Goal: Task Accomplishment & Management: Use online tool/utility

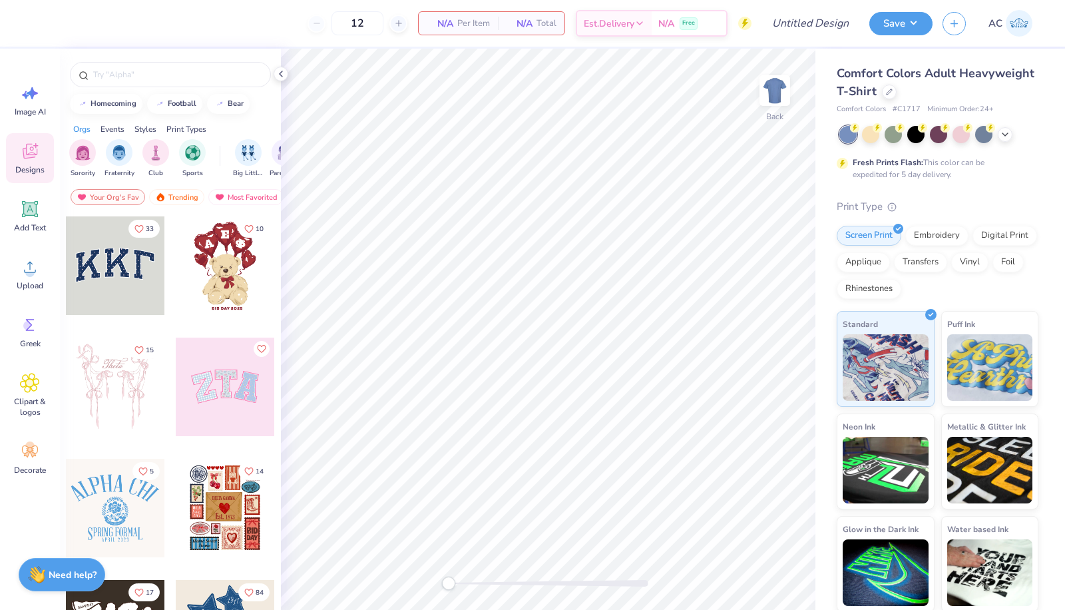
click at [957, 90] on div "Comfort Colors Adult Heavyweight T-Shirt" at bounding box center [938, 83] width 202 height 36
click at [892, 89] on icon at bounding box center [889, 90] width 5 height 5
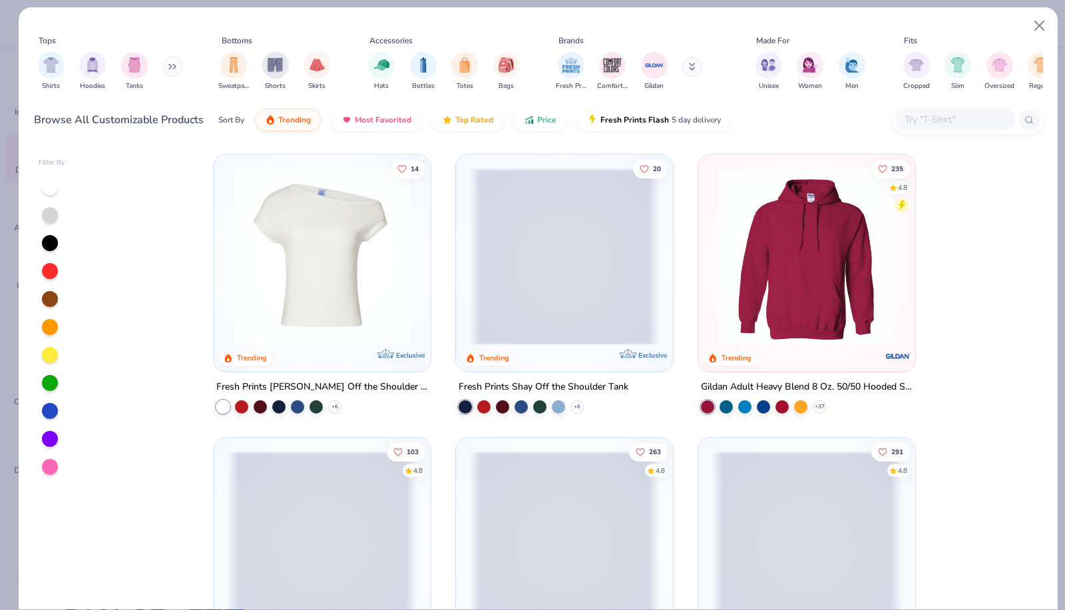
click at [919, 114] on input "text" at bounding box center [954, 119] width 102 height 15
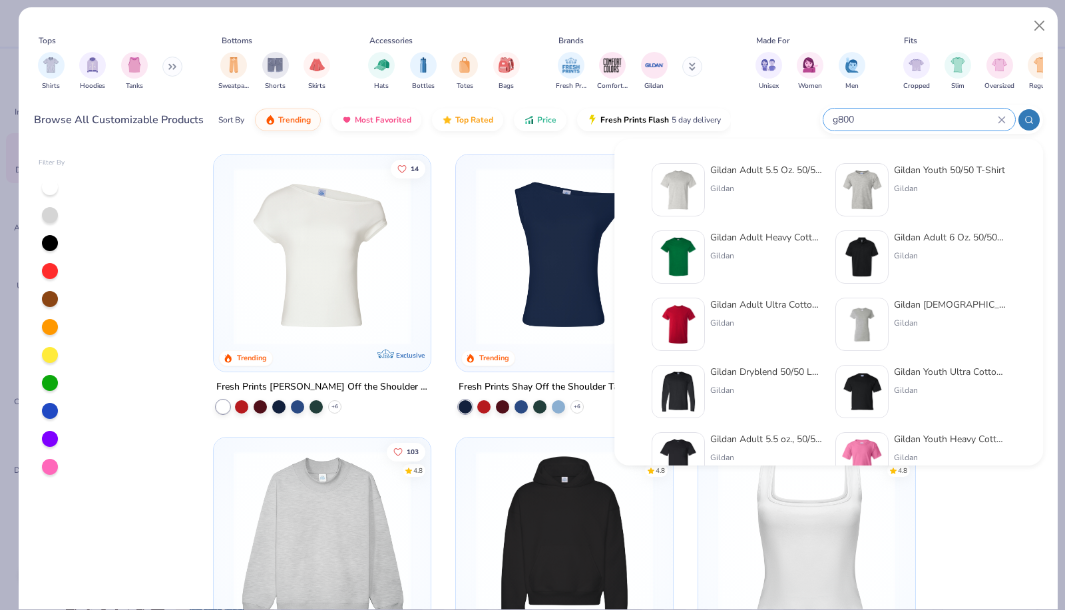
type input "g800"
click at [767, 170] on div "Gildan Adult 5.5 Oz. 50/50 T-Shirt" at bounding box center [766, 170] width 112 height 14
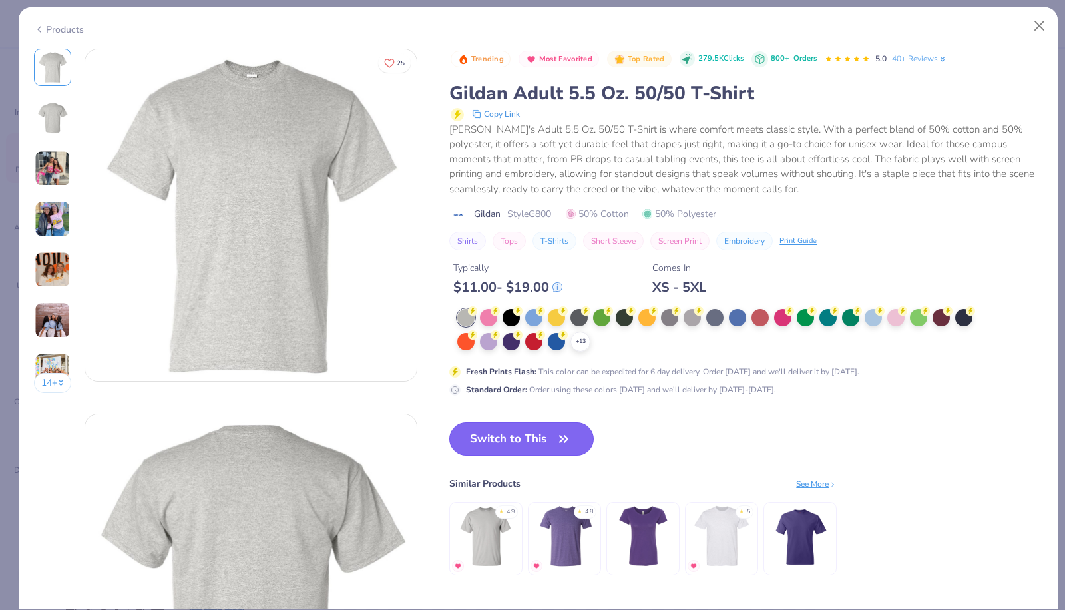
click at [502, 443] on button "Switch to This" at bounding box center [521, 438] width 144 height 33
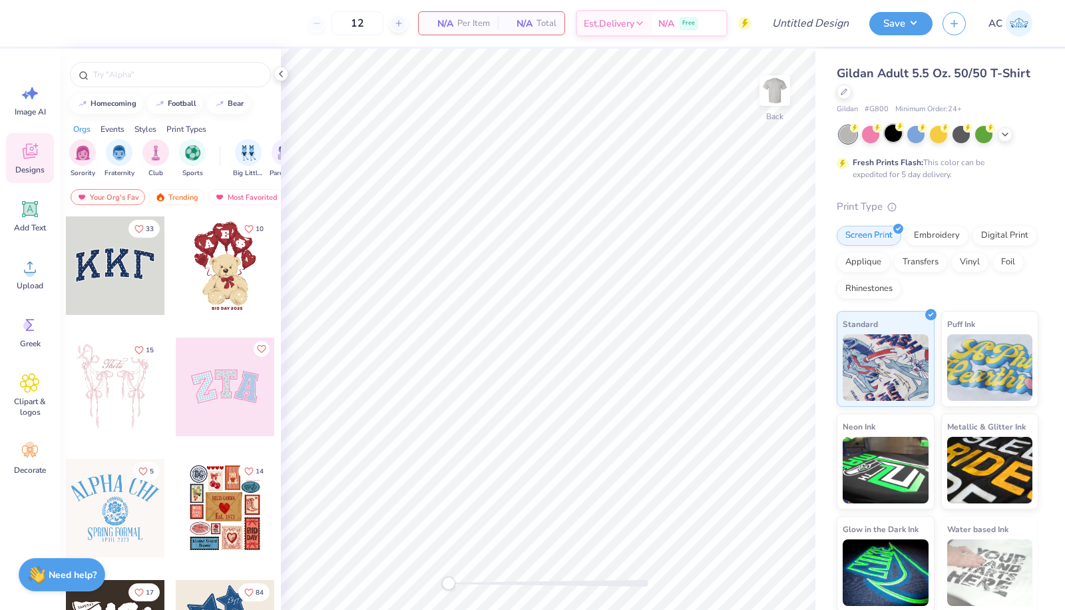
click at [893, 134] on div at bounding box center [893, 132] width 17 height 17
click at [1007, 128] on icon at bounding box center [1005, 133] width 11 height 11
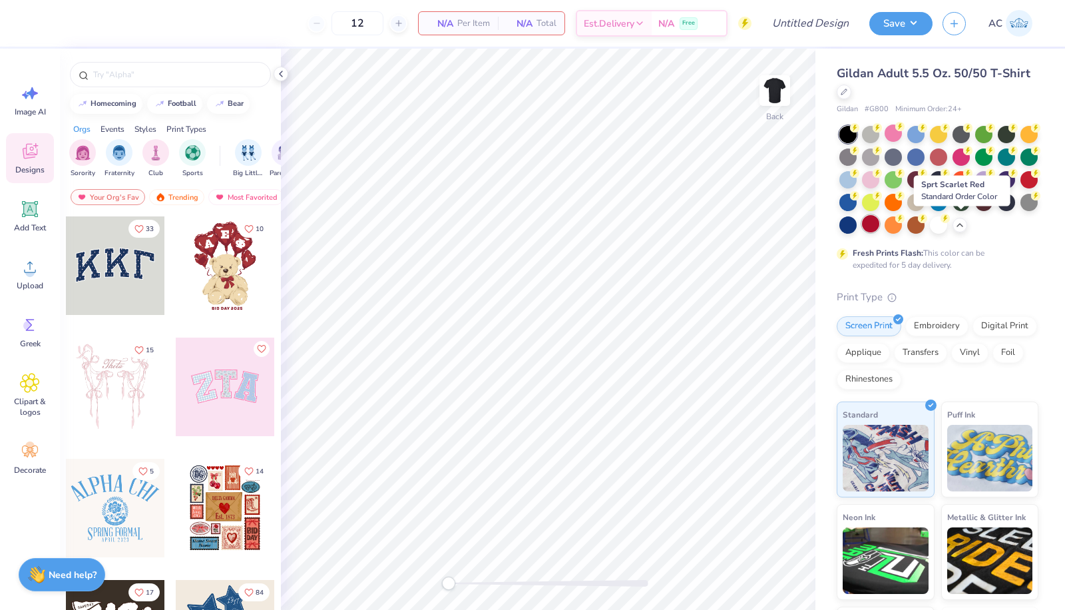
click at [879, 225] on div at bounding box center [870, 223] width 17 height 17
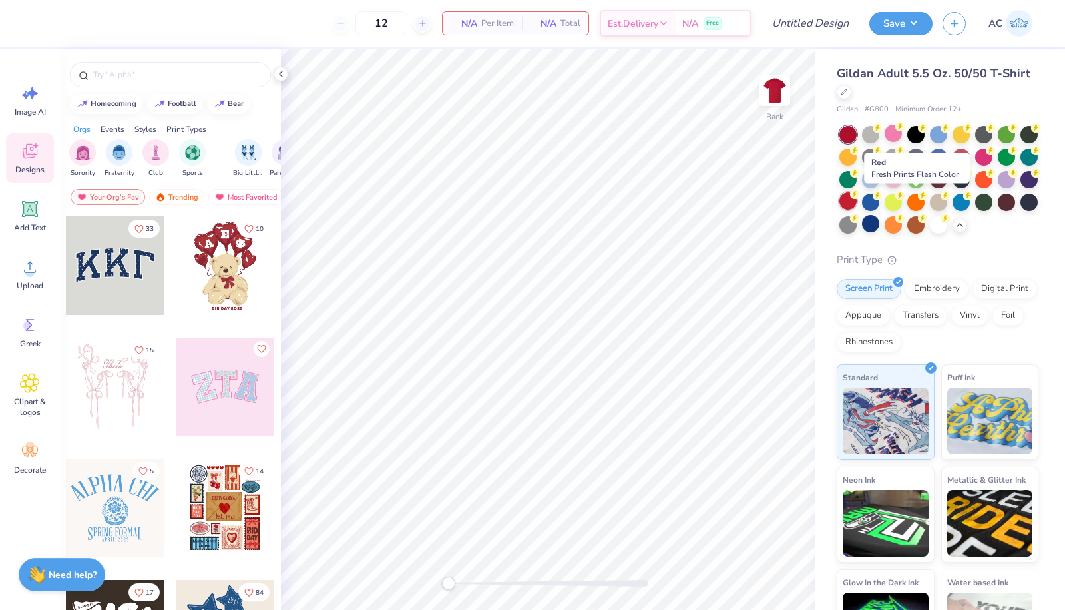
click at [857, 200] on div at bounding box center [847, 200] width 17 height 17
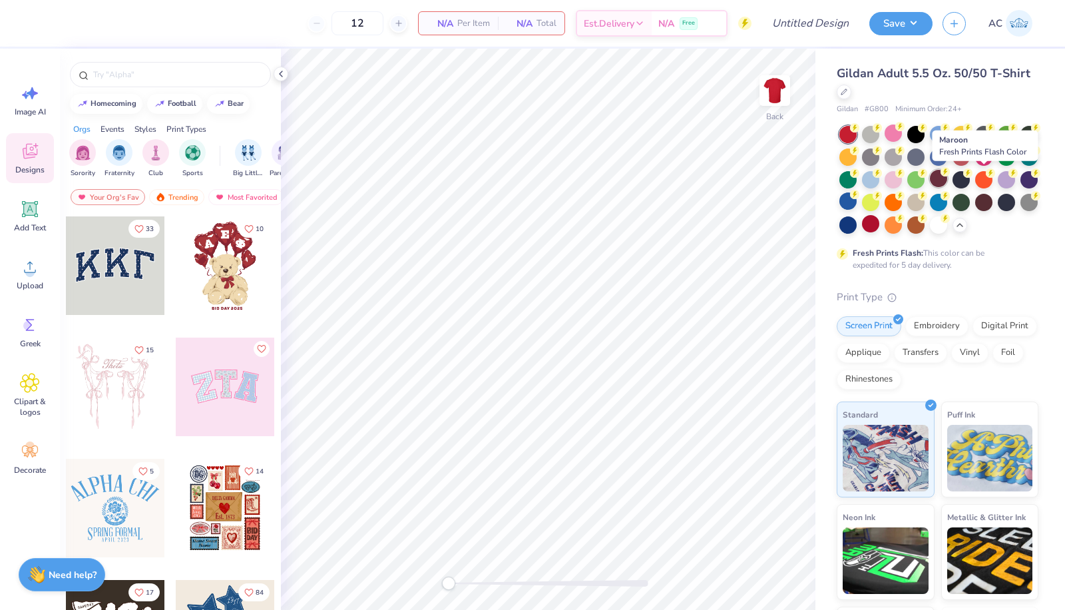
click at [947, 178] on div at bounding box center [938, 178] width 17 height 17
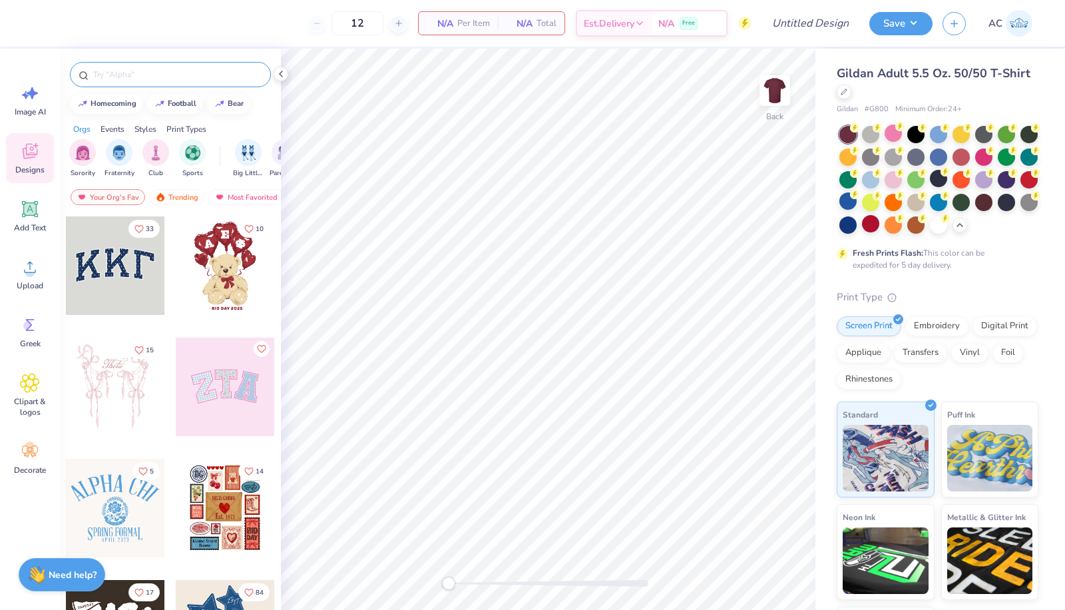
click at [220, 71] on input "text" at bounding box center [177, 74] width 170 height 13
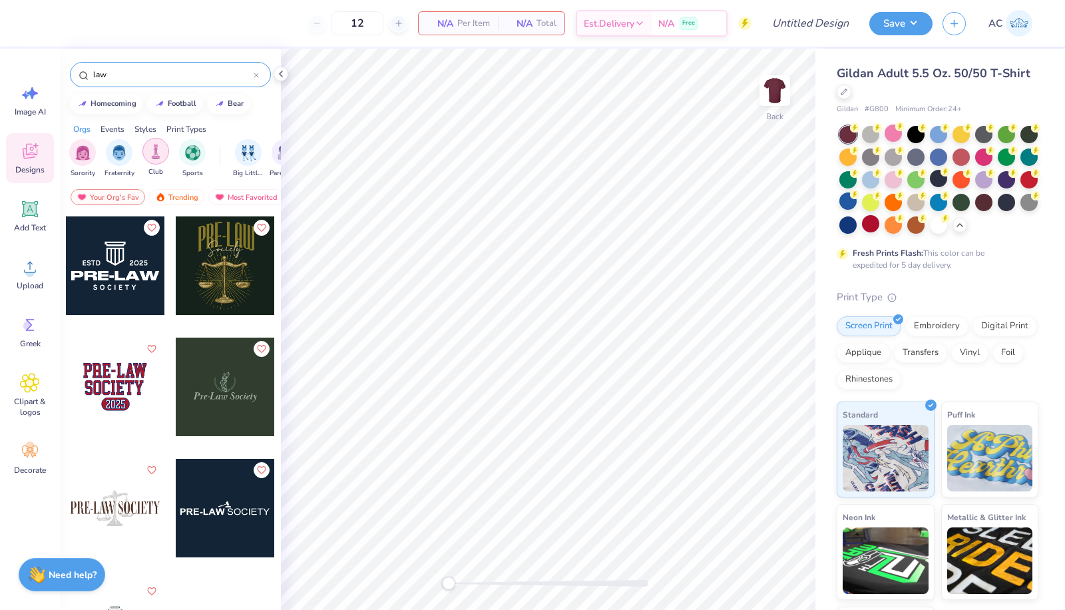
type input "law"
click at [148, 153] on img "filter for Club" at bounding box center [155, 151] width 15 height 15
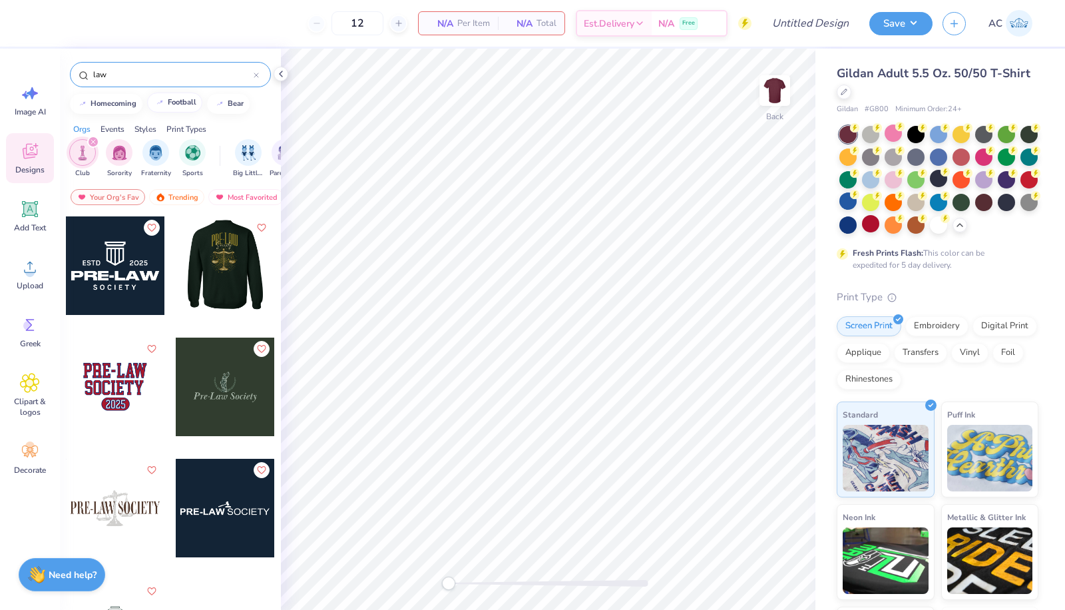
scroll to position [1, 0]
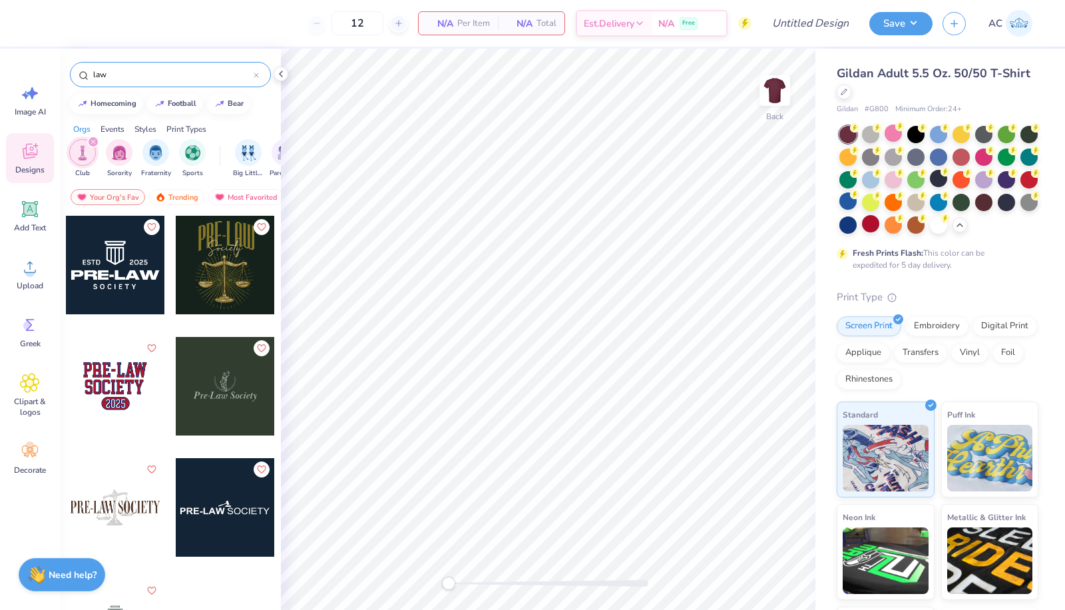
click at [255, 73] on icon at bounding box center [256, 75] width 4 height 4
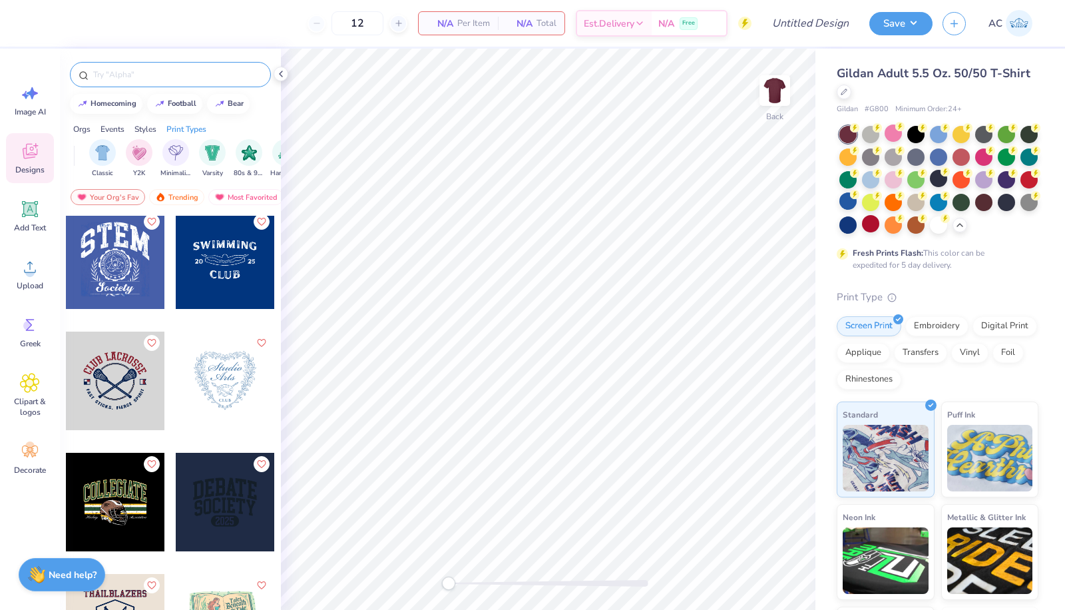
scroll to position [0, 679]
click at [248, 145] on img "filter for 80s & 90s" at bounding box center [247, 151] width 15 height 15
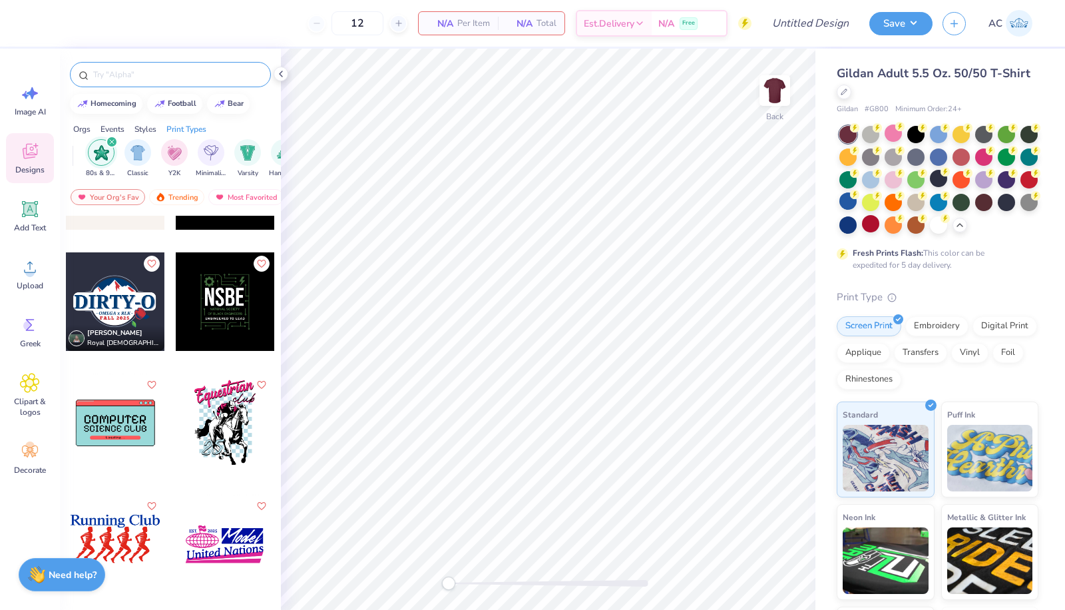
scroll to position [328, 0]
click at [260, 258] on icon "Like" at bounding box center [261, 261] width 9 height 9
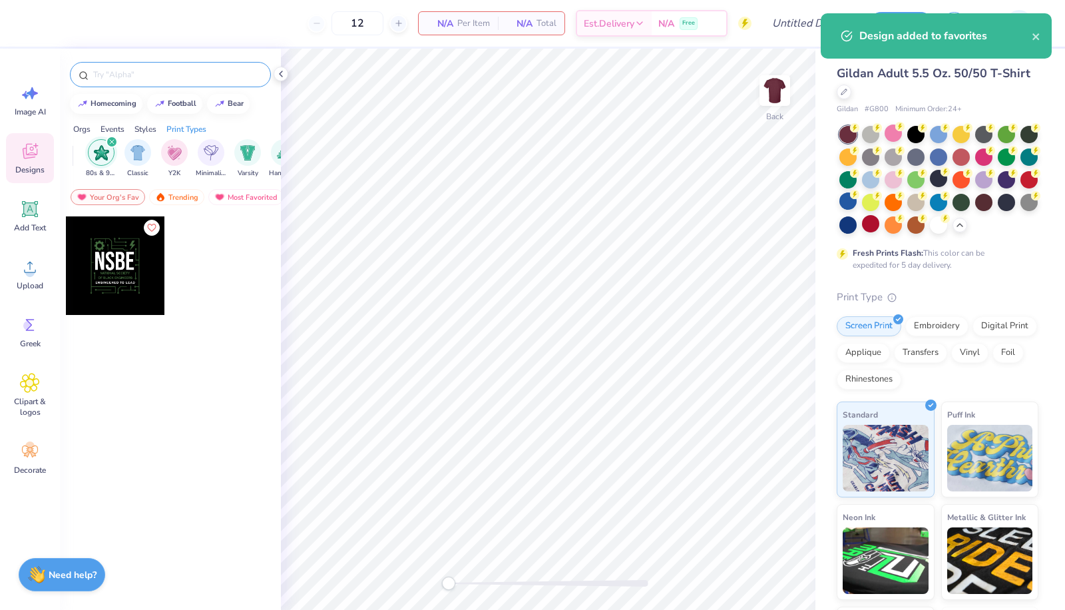
scroll to position [0, 0]
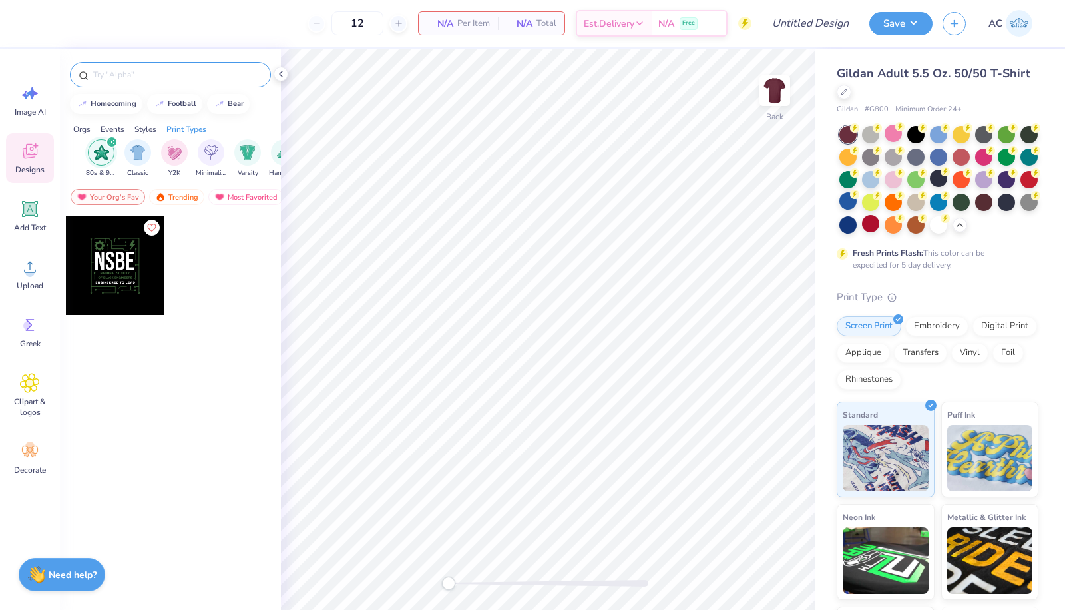
click at [101, 161] on div "filter for 80s & 90s" at bounding box center [101, 152] width 27 height 27
click at [244, 164] on div "80s & 90s" at bounding box center [247, 157] width 31 height 39
click at [116, 190] on div "Your Org's Fav" at bounding box center [108, 197] width 75 height 16
click at [154, 222] on icon "Like" at bounding box center [151, 226] width 9 height 9
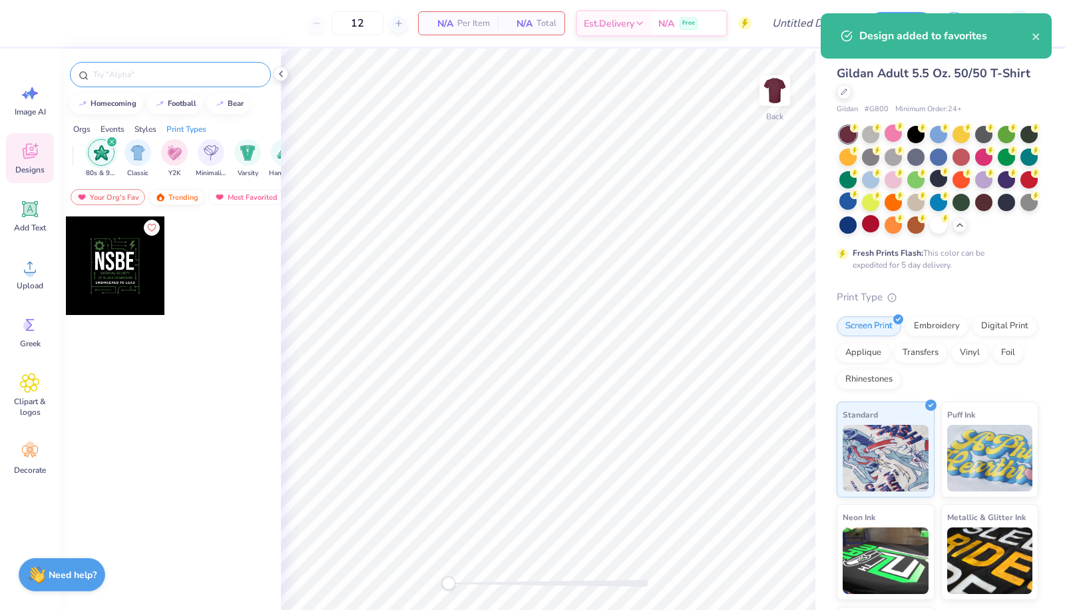
click at [170, 192] on div "Trending" at bounding box center [176, 197] width 55 height 16
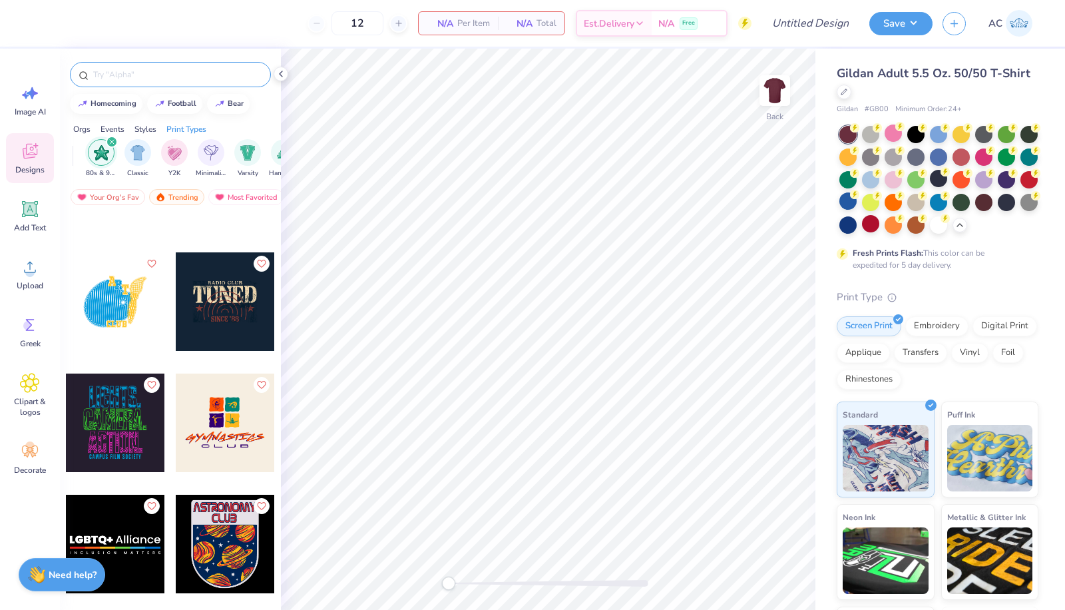
scroll to position [3304, 0]
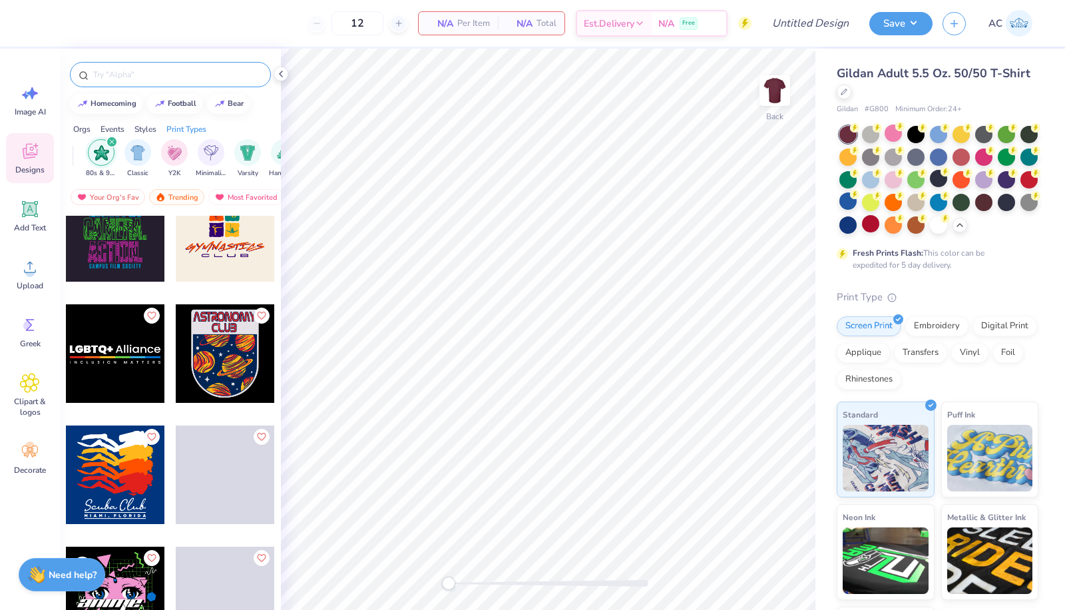
click at [244, 73] on input "text" at bounding box center [177, 74] width 170 height 13
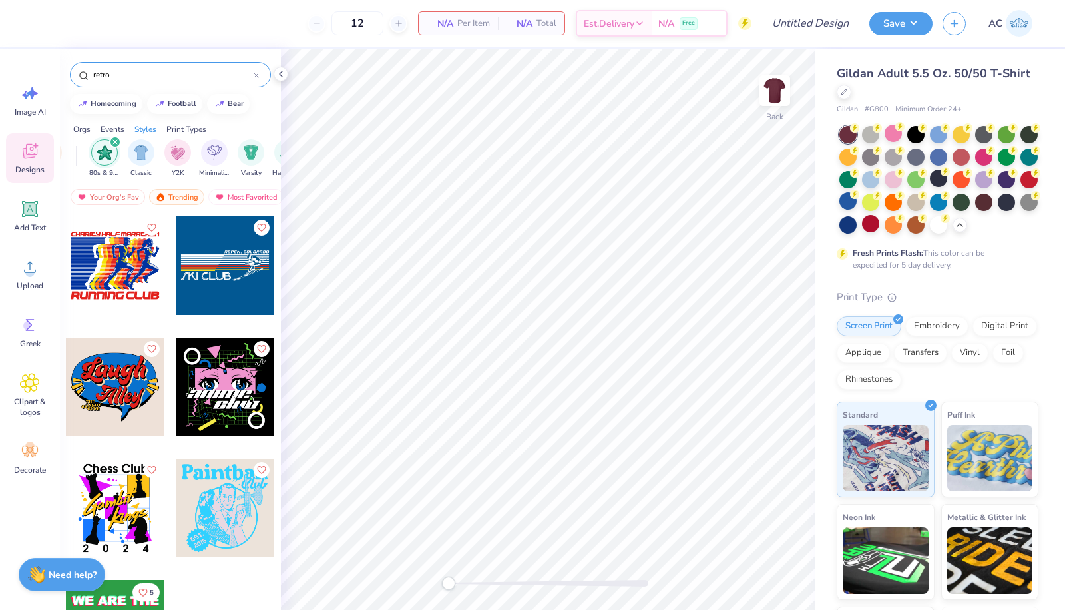
scroll to position [0, 676]
type input "retro"
click at [115, 136] on div "filter for 80s & 90s" at bounding box center [114, 142] width 12 height 12
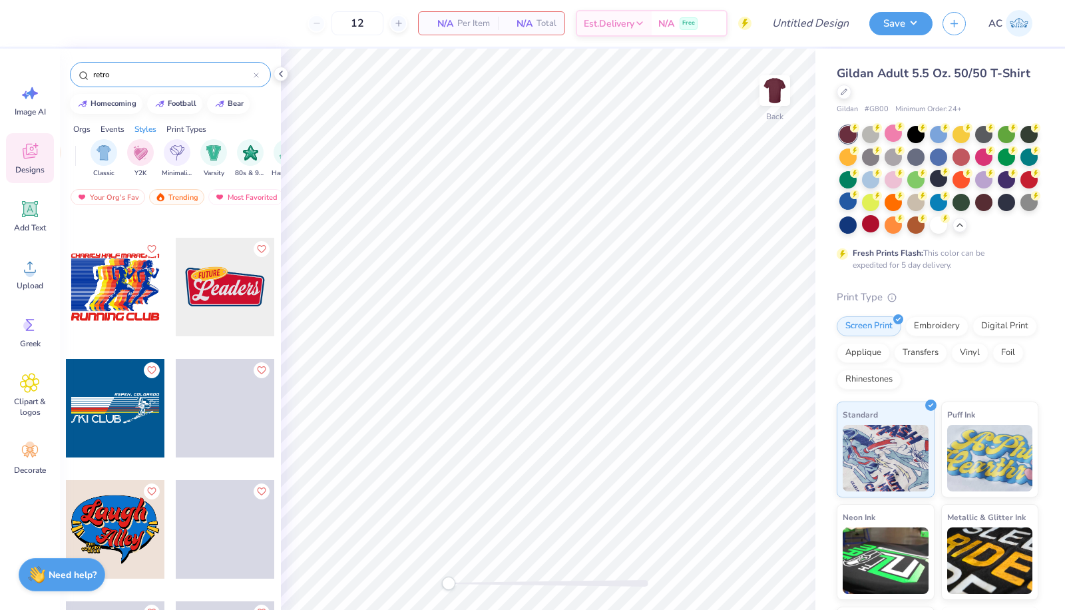
scroll to position [464, 0]
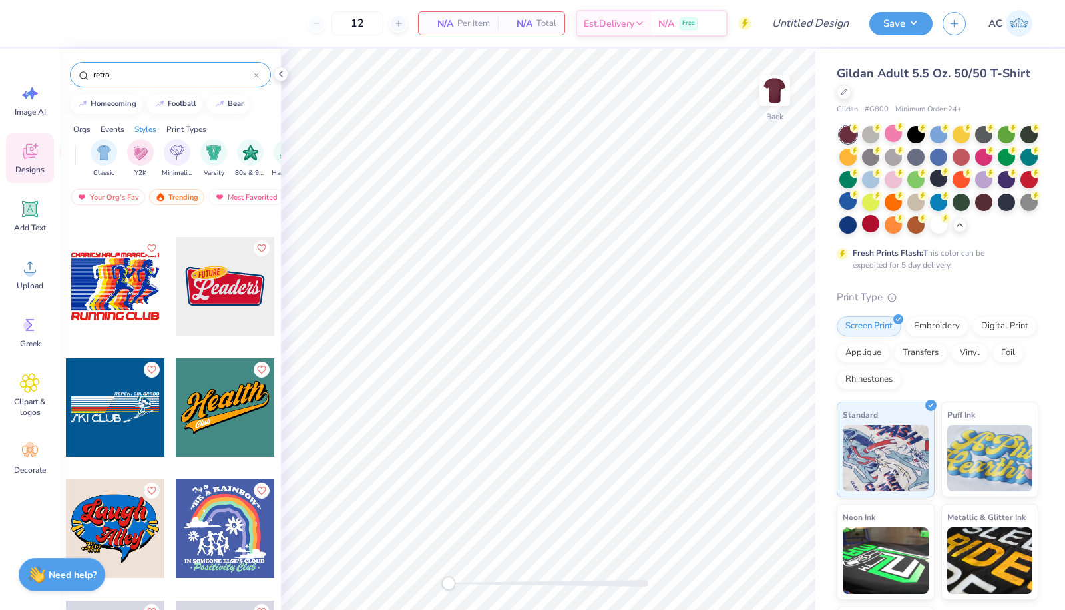
click at [211, 334] on div at bounding box center [225, 286] width 100 height 100
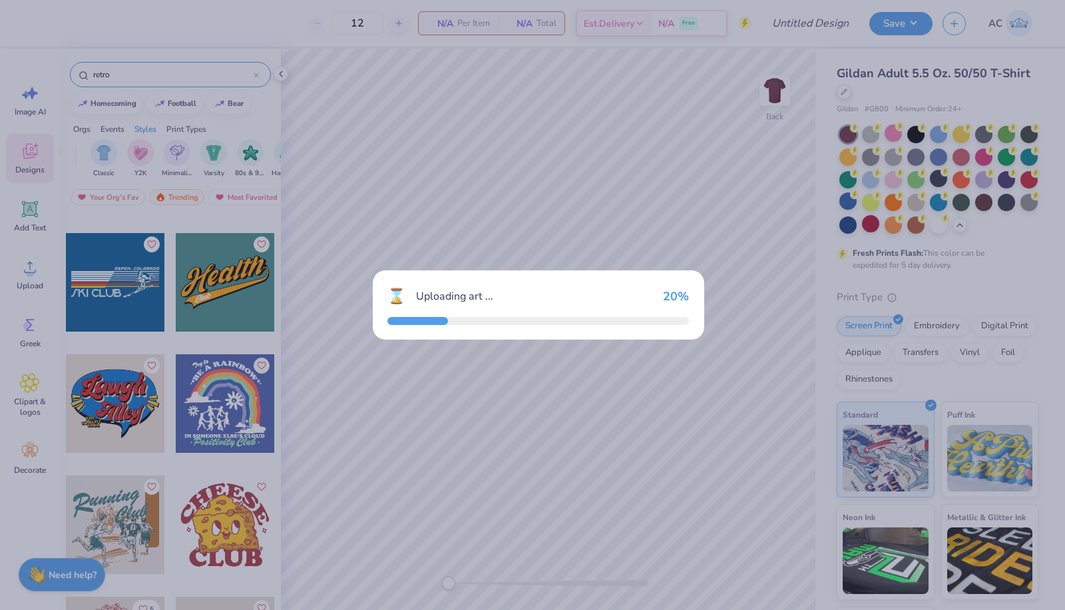
scroll to position [618, 0]
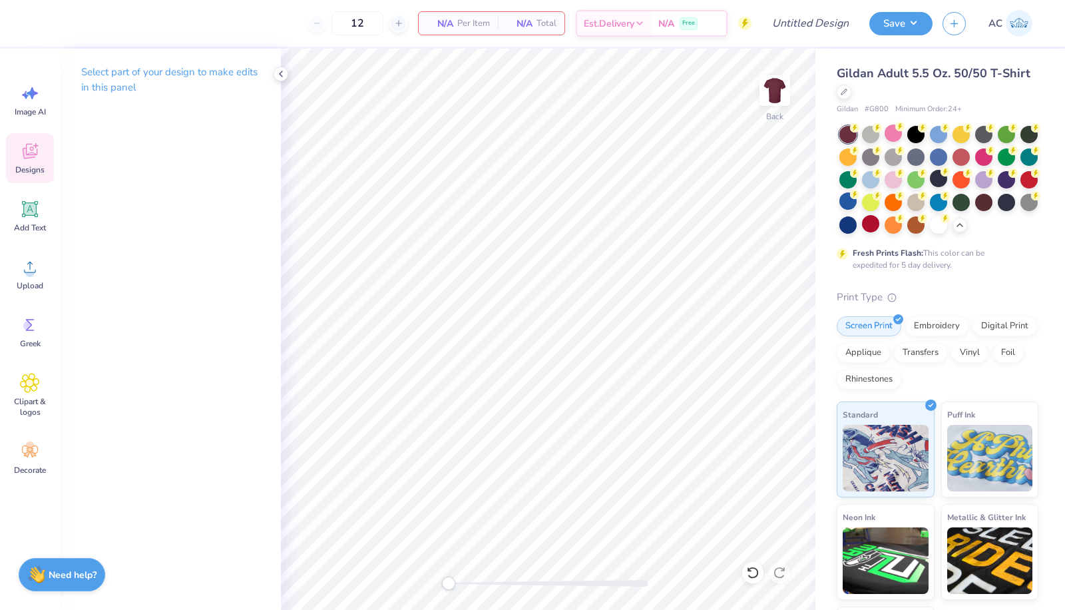
click at [33, 152] on icon at bounding box center [30, 151] width 20 height 20
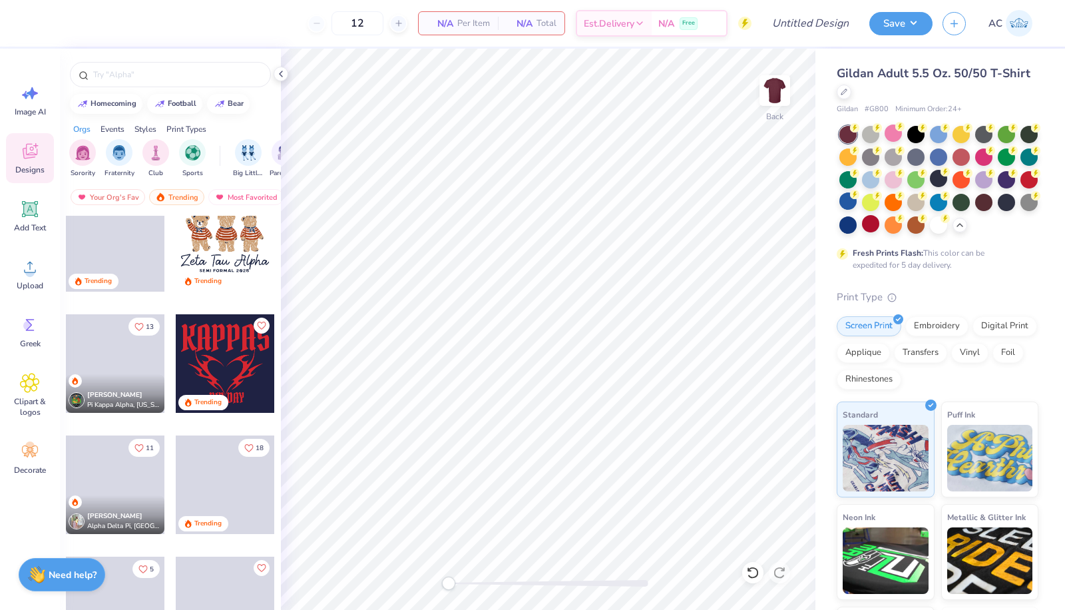
click at [192, 455] on span at bounding box center [225, 484] width 99 height 99
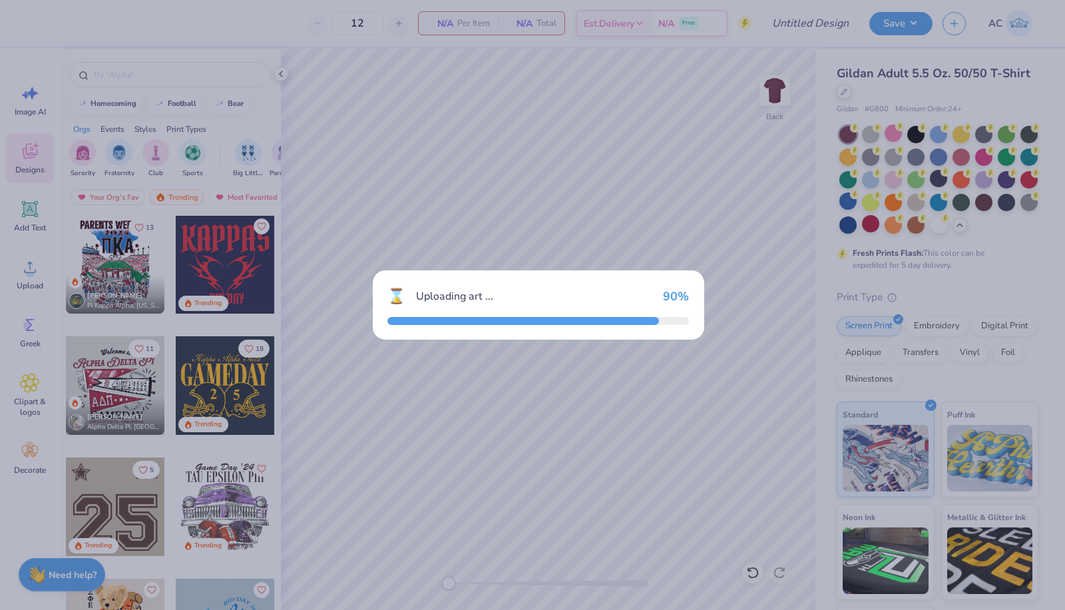
scroll to position [948, 0]
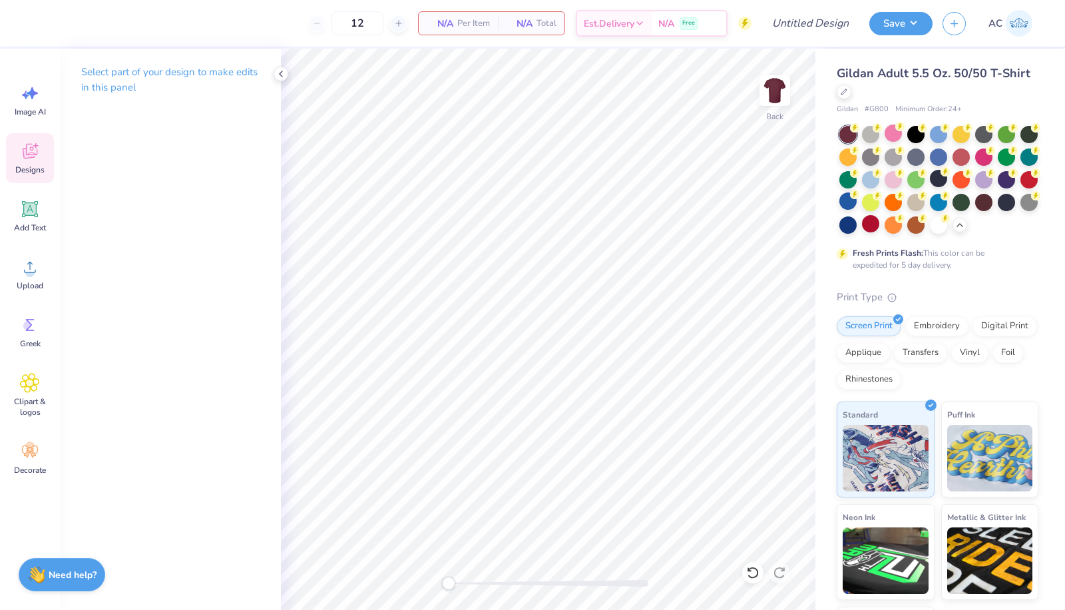
click at [34, 165] on span "Designs" at bounding box center [29, 169] width 29 height 11
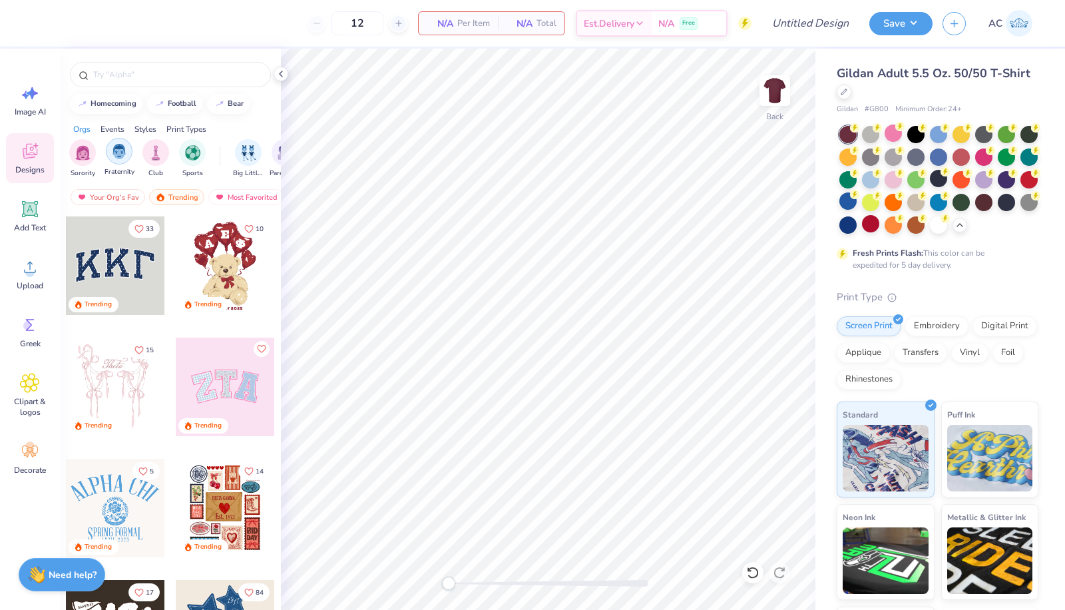
click at [122, 154] on img "filter for Fraternity" at bounding box center [119, 151] width 15 height 15
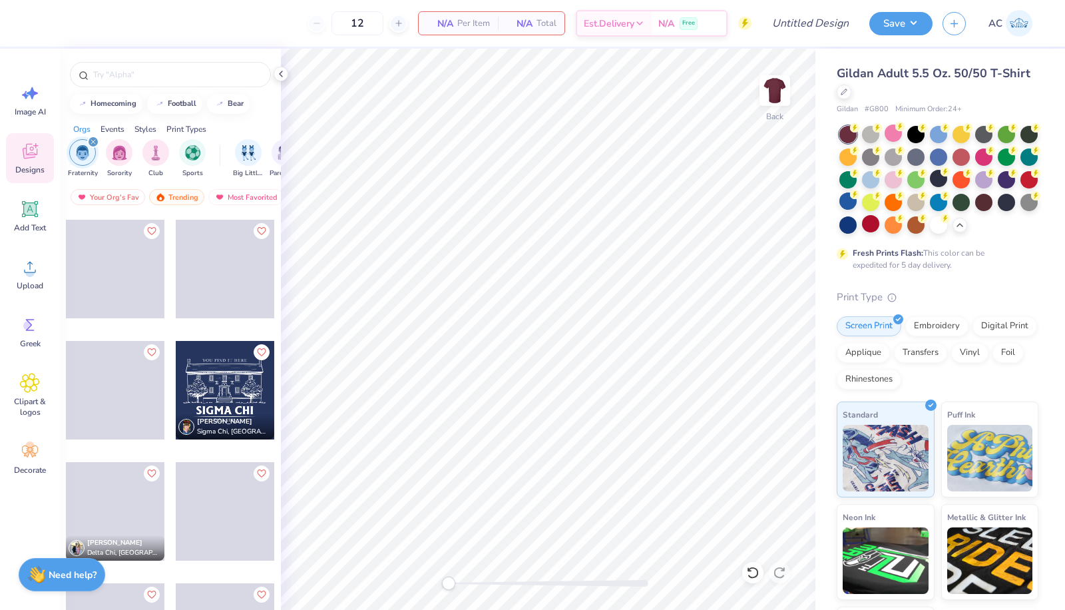
scroll to position [1814, 0]
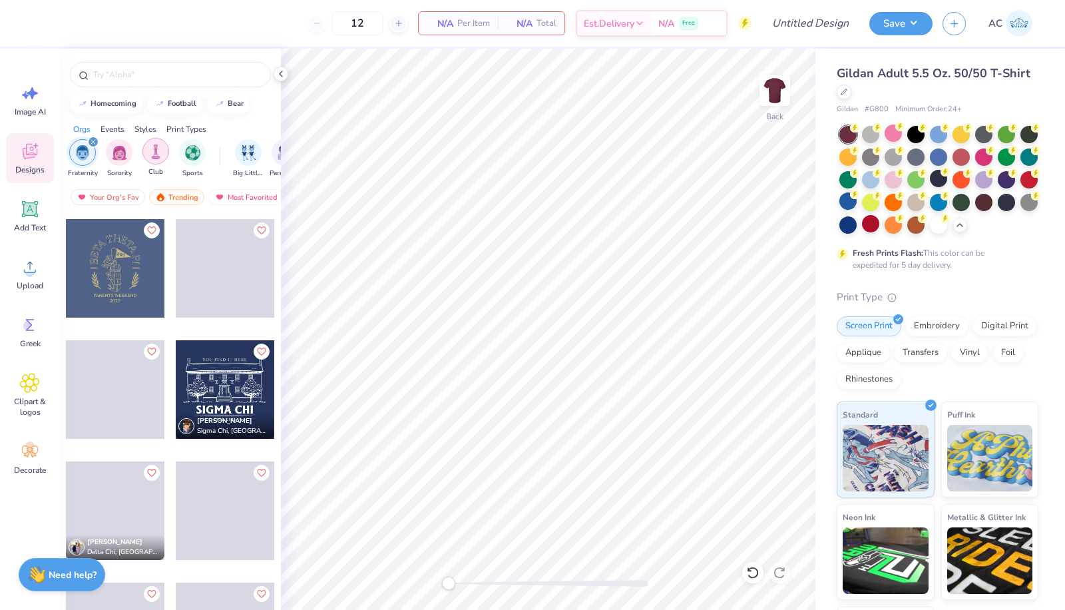
click at [152, 152] on img "filter for Club" at bounding box center [155, 151] width 15 height 15
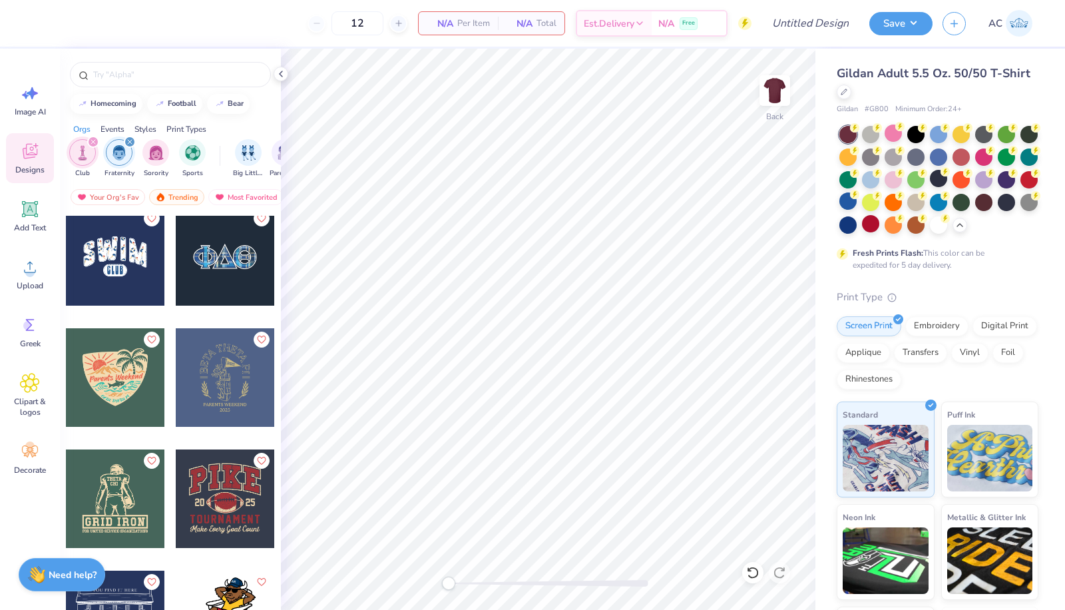
scroll to position [2331, 0]
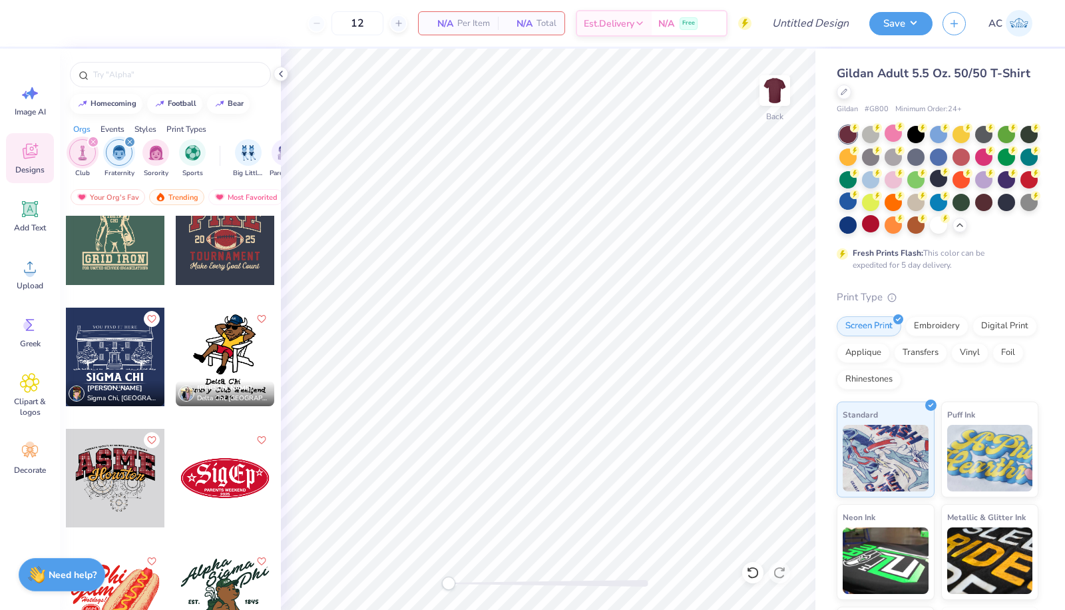
click at [92, 139] on icon "filter for Club" at bounding box center [93, 141] width 5 height 5
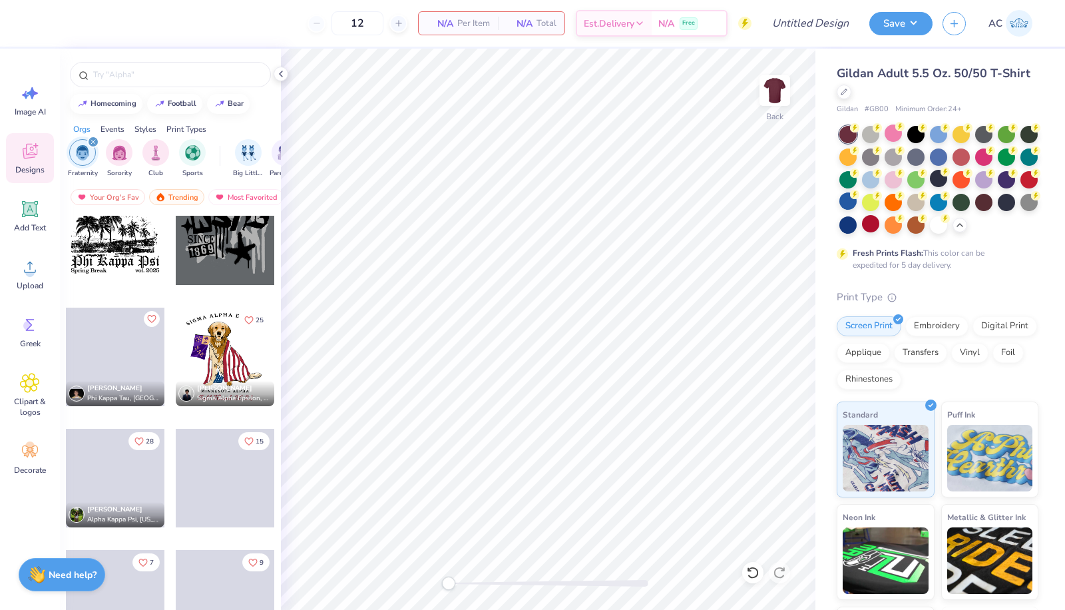
click at [92, 139] on icon "filter for Fraternity" at bounding box center [93, 141] width 5 height 5
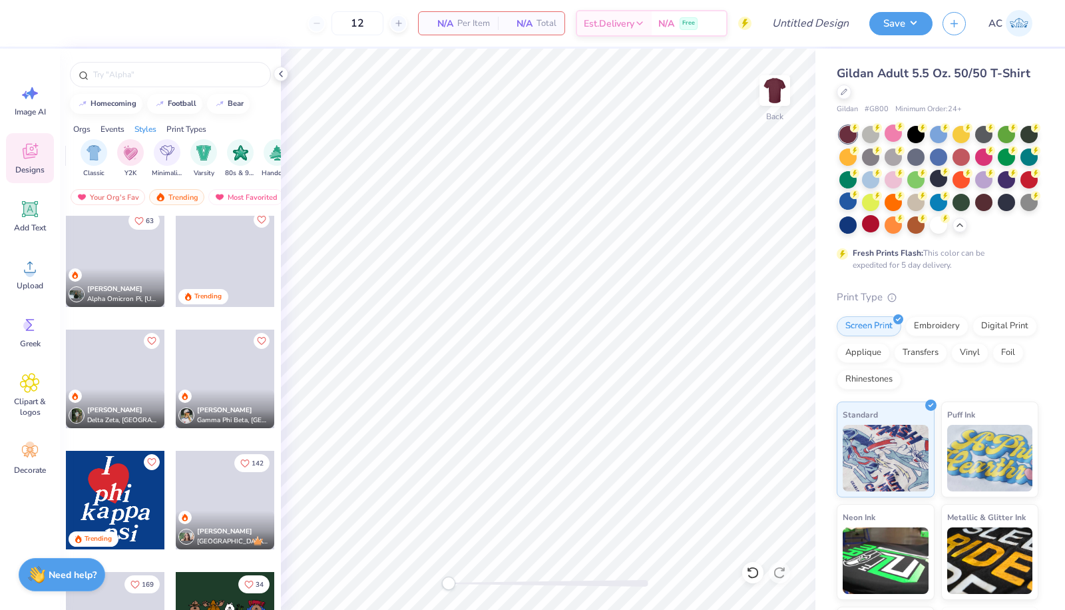
scroll to position [0, 687]
click at [129, 76] on input "text" at bounding box center [177, 74] width 170 height 13
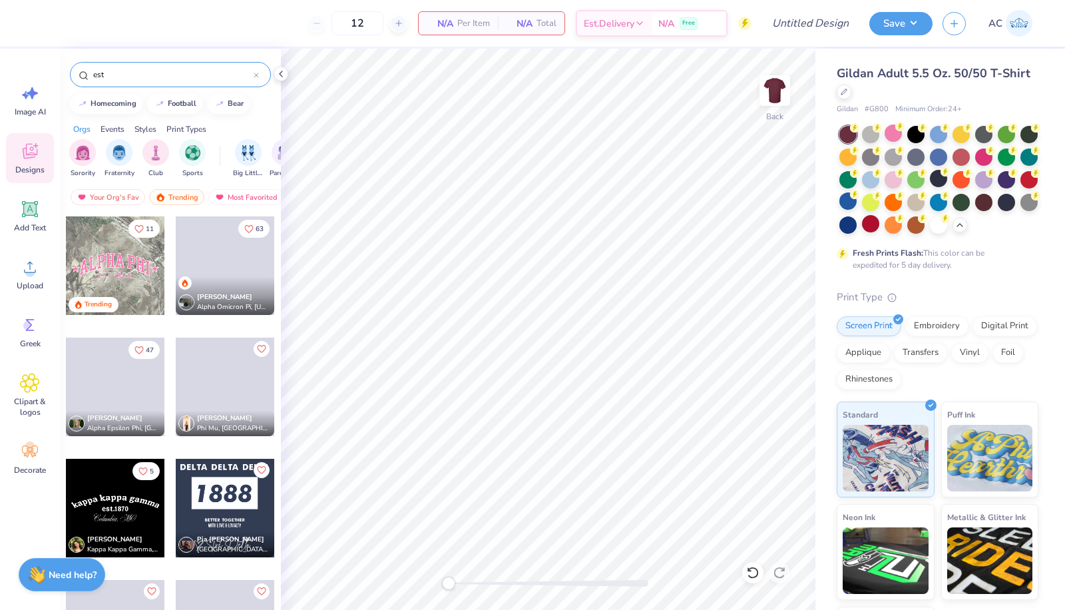
type input "est"
click at [258, 67] on div "est" at bounding box center [170, 74] width 201 height 25
click at [257, 73] on icon at bounding box center [256, 75] width 5 height 5
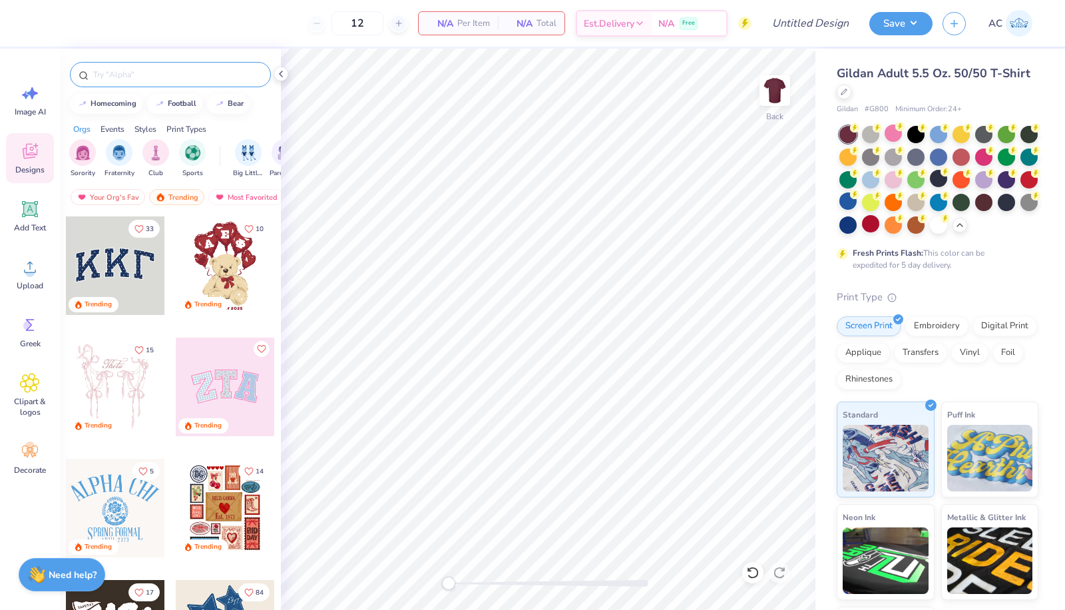
click at [253, 72] on input "text" at bounding box center [177, 74] width 170 height 13
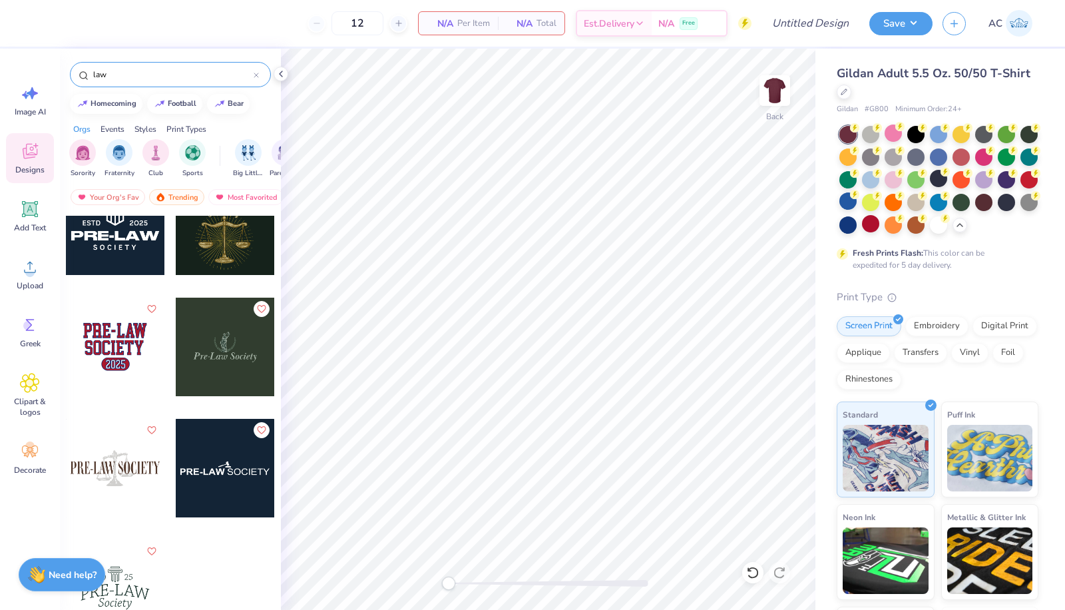
scroll to position [0, 0]
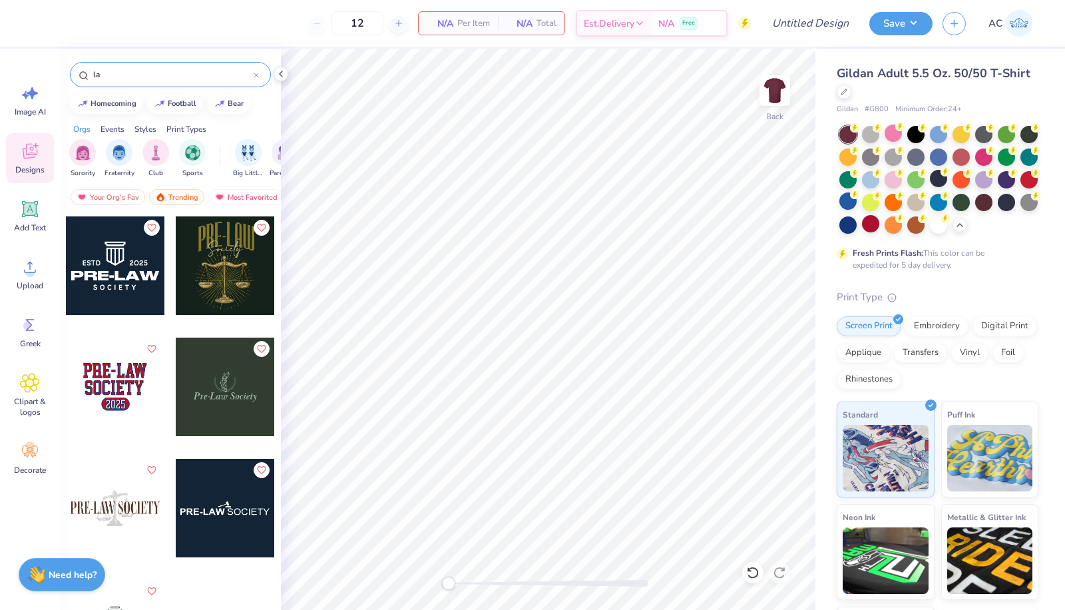
type input "l"
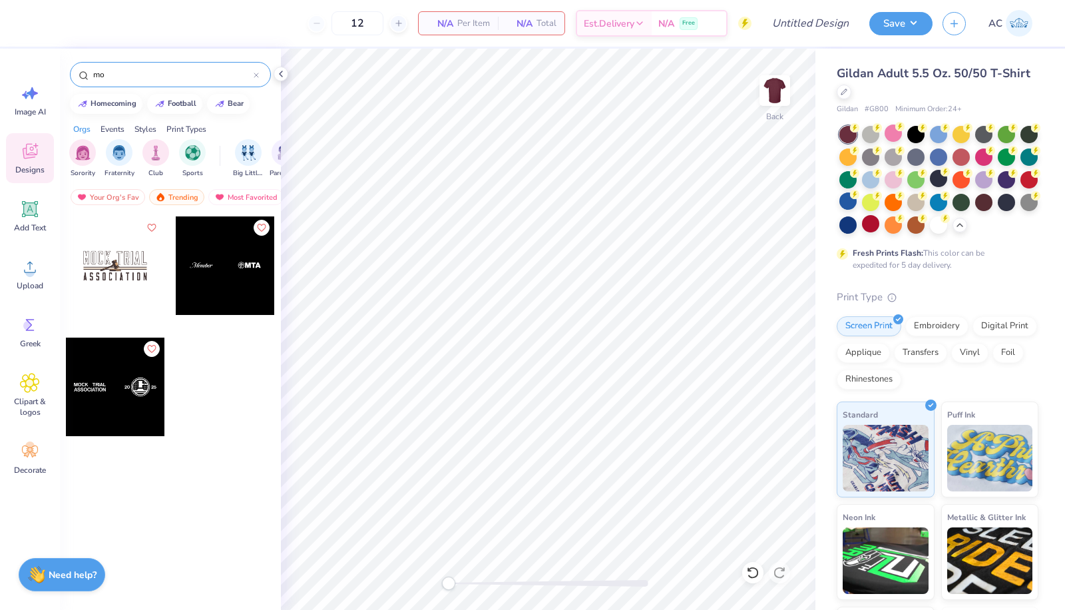
type input "m"
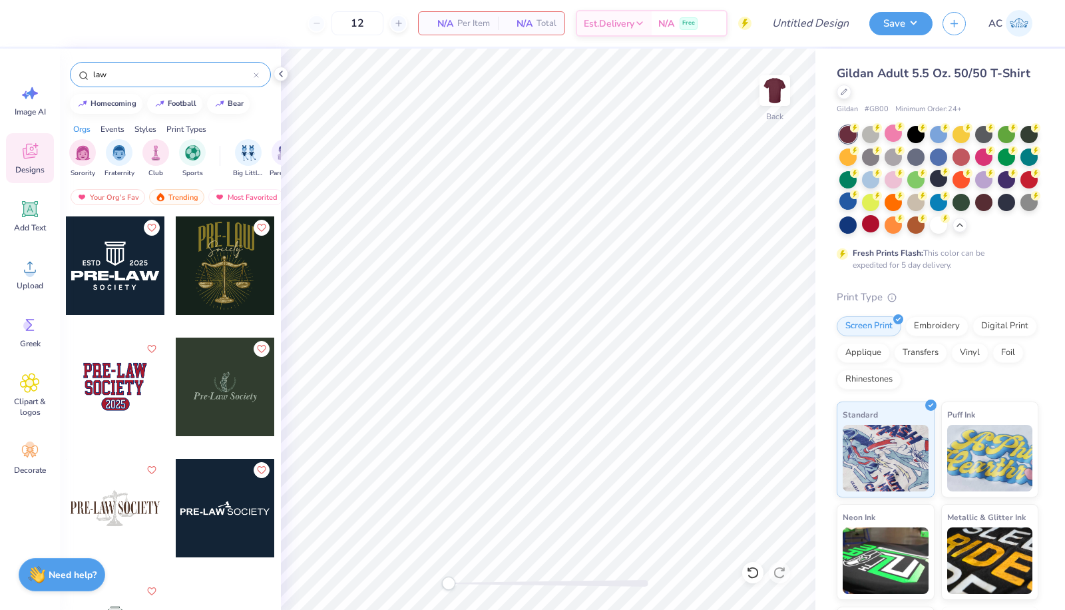
click at [209, 77] on input "law" at bounding box center [173, 74] width 162 height 13
type input "l"
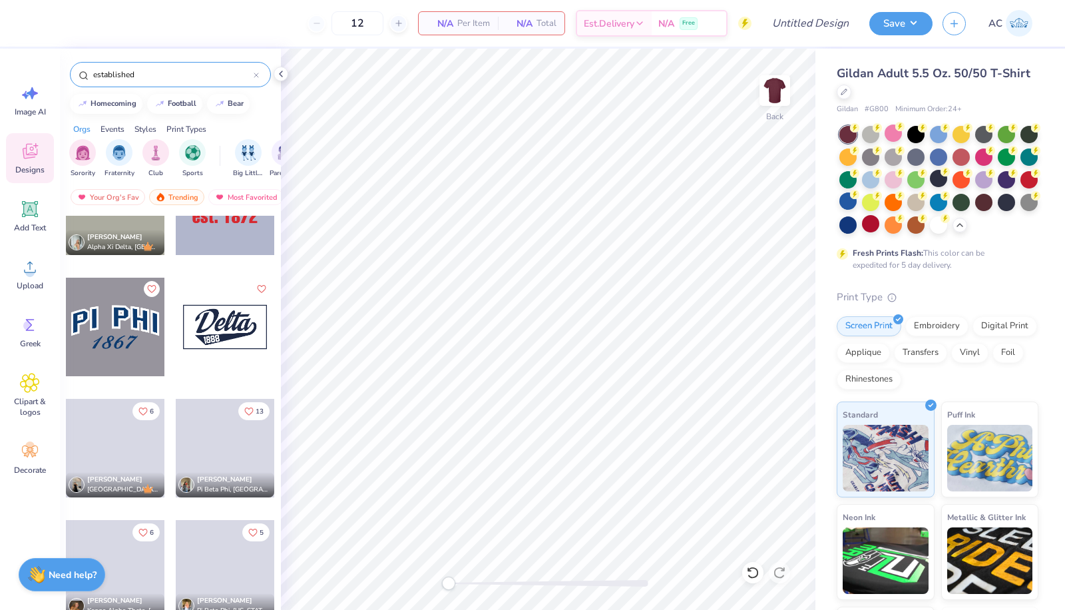
scroll to position [908, 0]
type input "established"
click at [209, 284] on div at bounding box center [225, 326] width 99 height 99
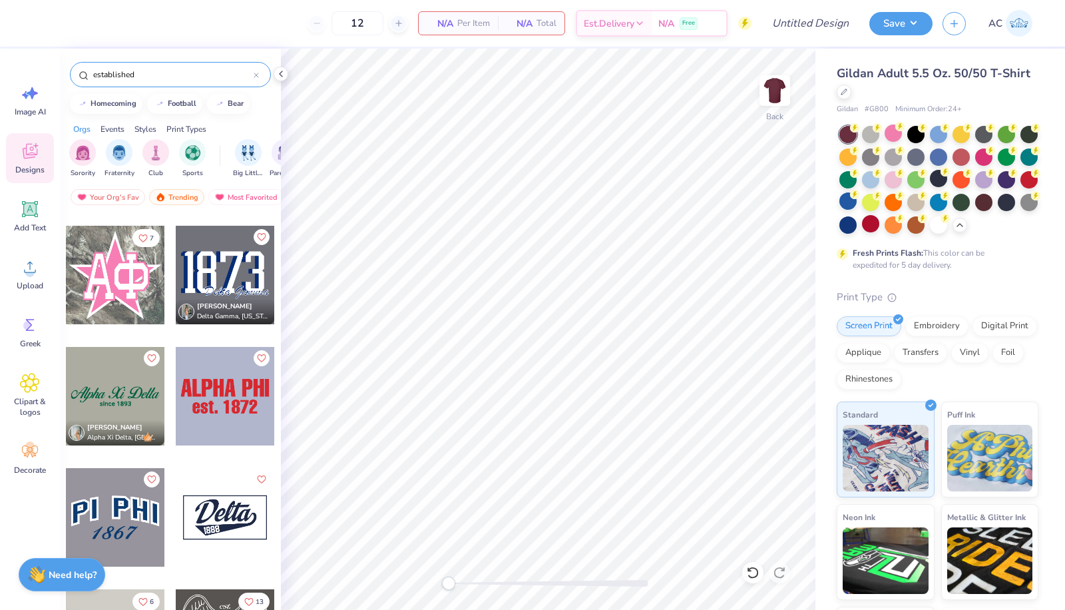
scroll to position [711, 0]
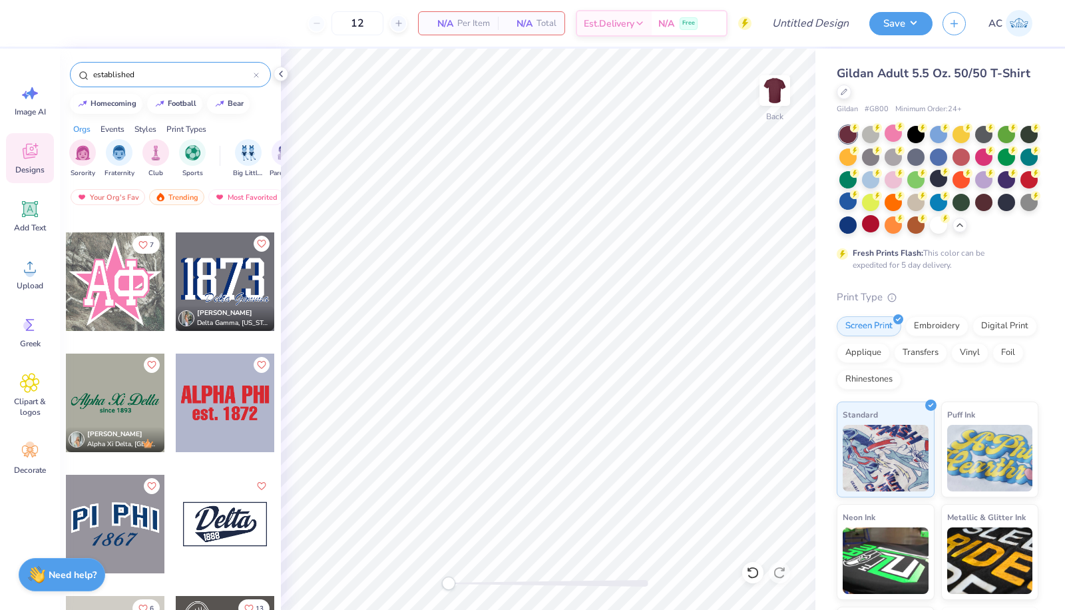
click at [255, 73] on icon at bounding box center [256, 75] width 4 height 4
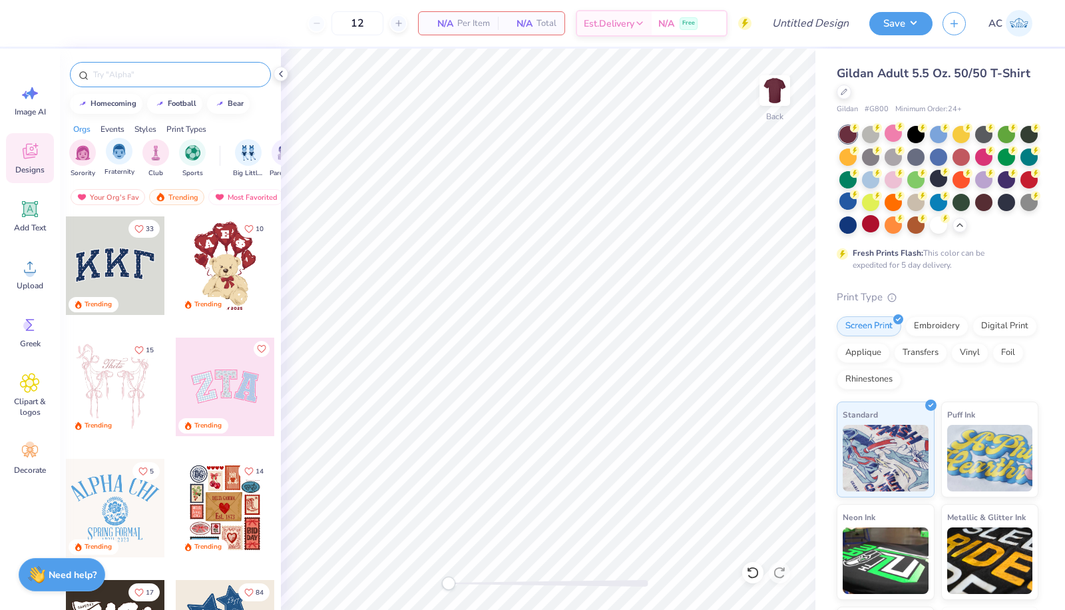
click at [126, 139] on div "Fraternity" at bounding box center [119, 157] width 30 height 39
click at [194, 154] on img "filter for Sports" at bounding box center [192, 151] width 15 height 15
click at [91, 139] on icon "filter for Sports" at bounding box center [88, 141] width 5 height 5
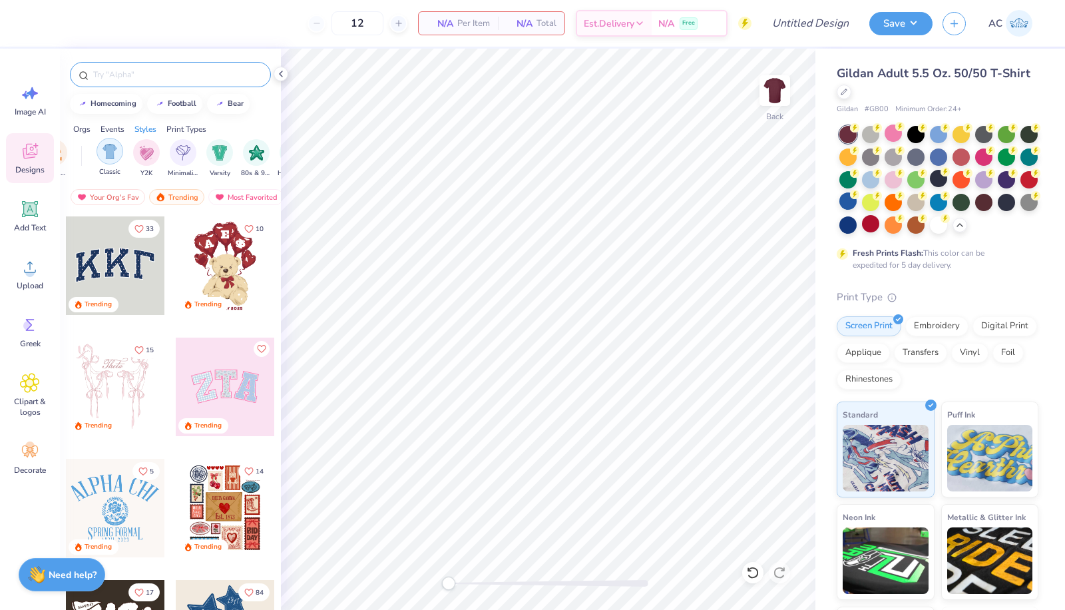
click at [110, 153] on img "filter for Classic" at bounding box center [109, 151] width 15 height 15
click at [249, 156] on img "filter for 80s & 90s" at bounding box center [256, 151] width 15 height 15
click at [252, 154] on img "filter for Varsity" at bounding box center [256, 151] width 15 height 15
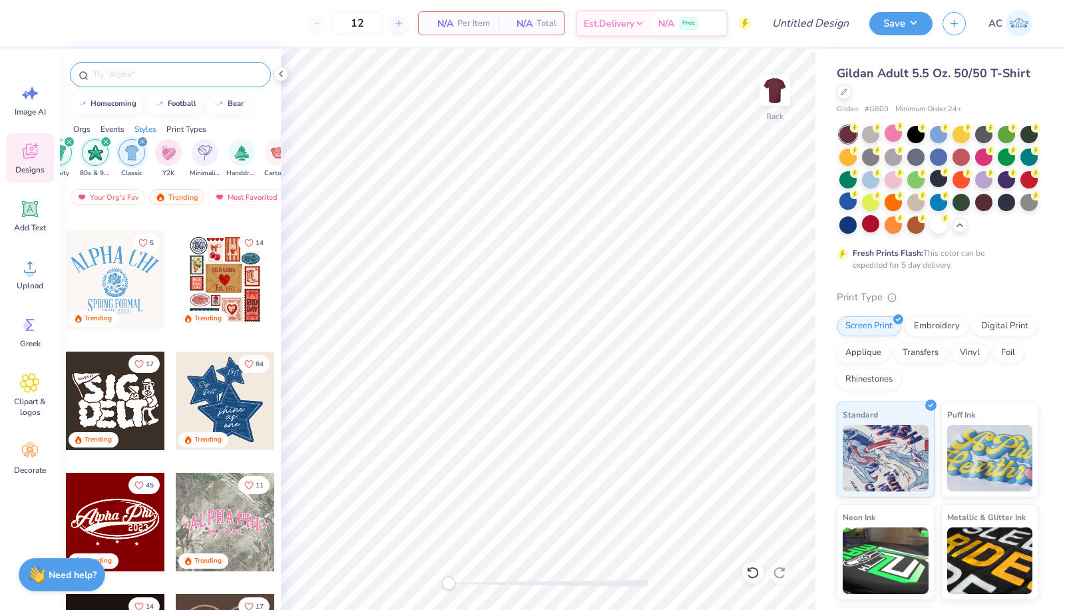
scroll to position [0, 0]
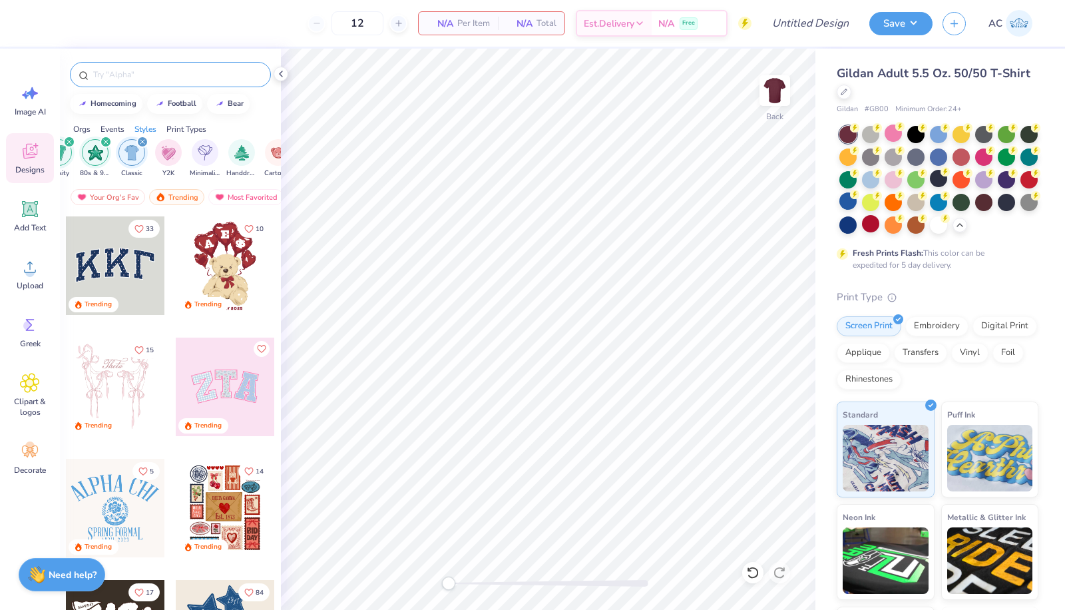
click at [142, 136] on div "filter for Classic" at bounding box center [142, 142] width 12 height 12
click at [104, 139] on icon "filter for 80s & 90s" at bounding box center [105, 141] width 5 height 5
click at [74, 152] on div "filter for Fraternity" at bounding box center [82, 152] width 27 height 27
click at [125, 156] on img "filter for Fraternity" at bounding box center [119, 151] width 15 height 15
click at [165, 75] on input "text" at bounding box center [177, 74] width 170 height 13
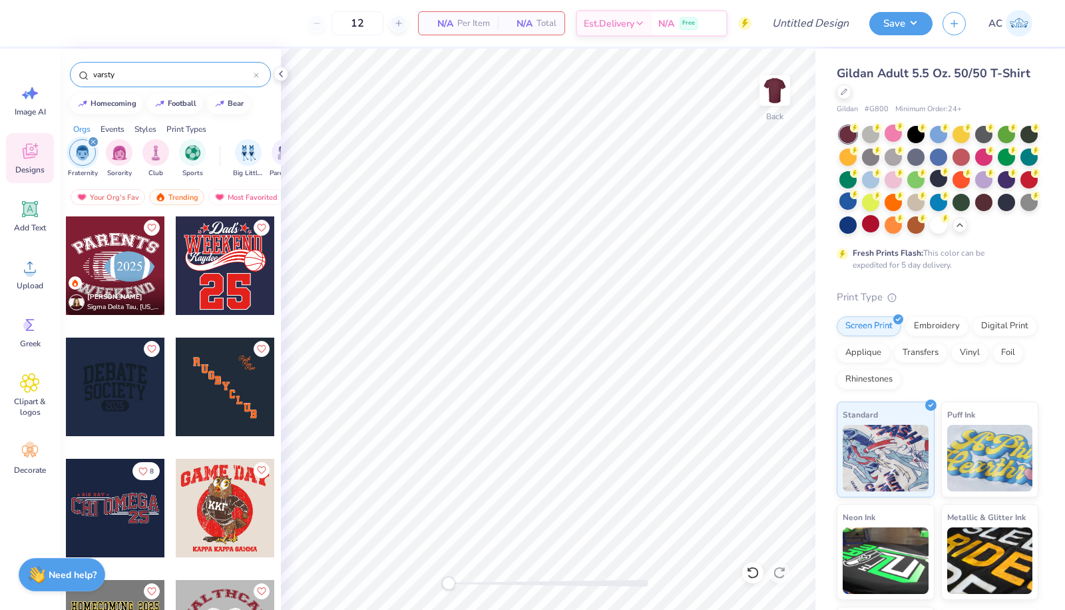
type input "varsty"
click at [120, 417] on div at bounding box center [115, 386] width 99 height 99
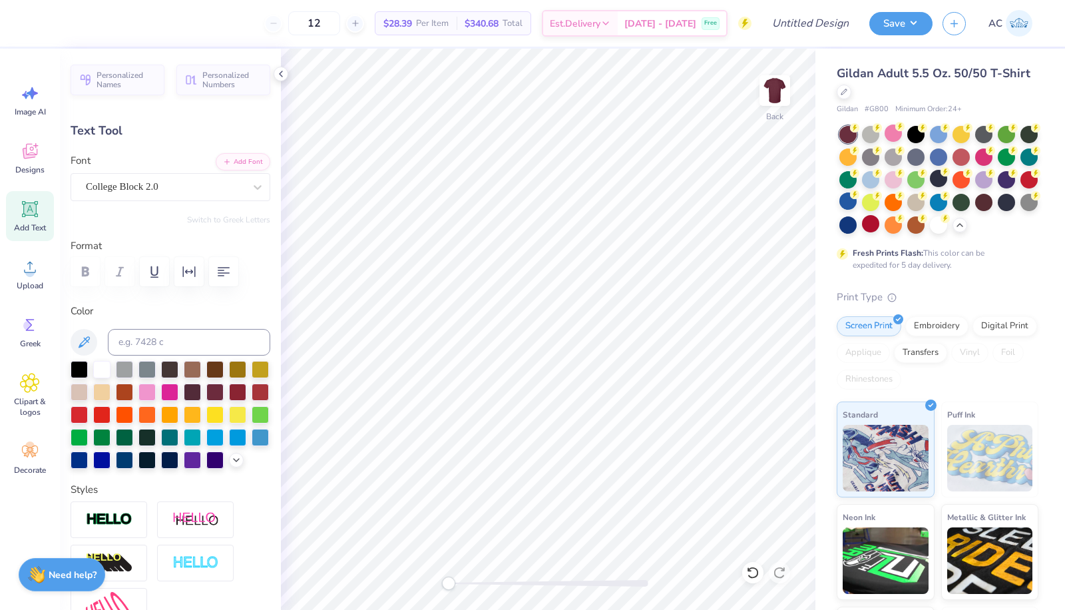
scroll to position [12, 1]
type textarea "Law"
type input "9.10"
type input "2.77"
type input "5.98"
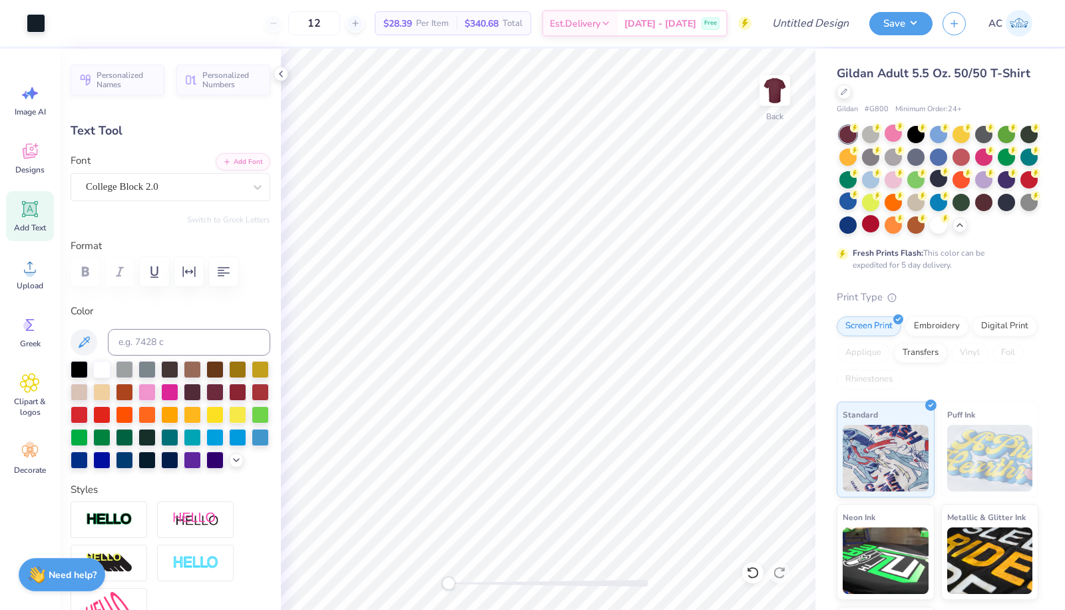
type input "5.38"
type input "3.06"
type input "3.15"
type textarea "Law Society"
type input "9.10"
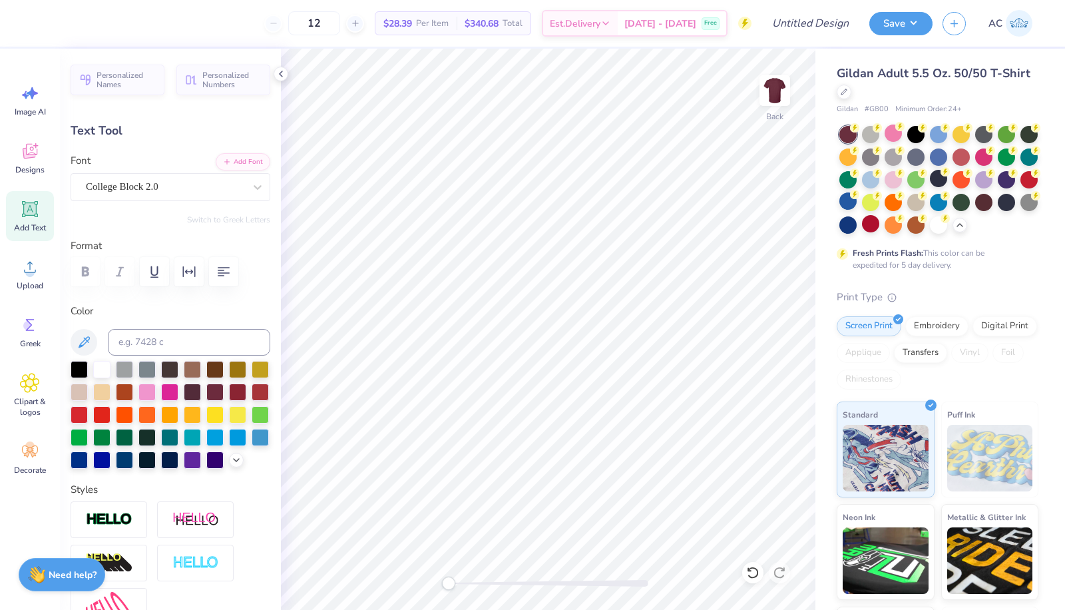
type input "2.77"
type input "5.98"
type input "10.63"
type input "7.01"
type input "1.17"
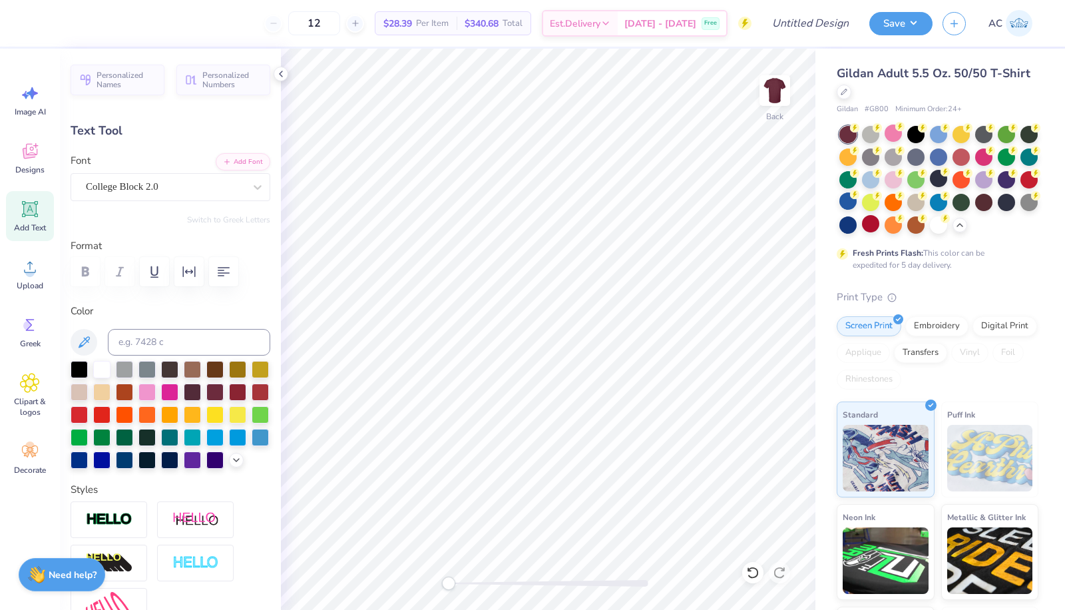
scroll to position [12, 2]
click at [218, 274] on icon "button" at bounding box center [224, 272] width 16 height 16
click at [930, 232] on div at bounding box center [938, 223] width 17 height 17
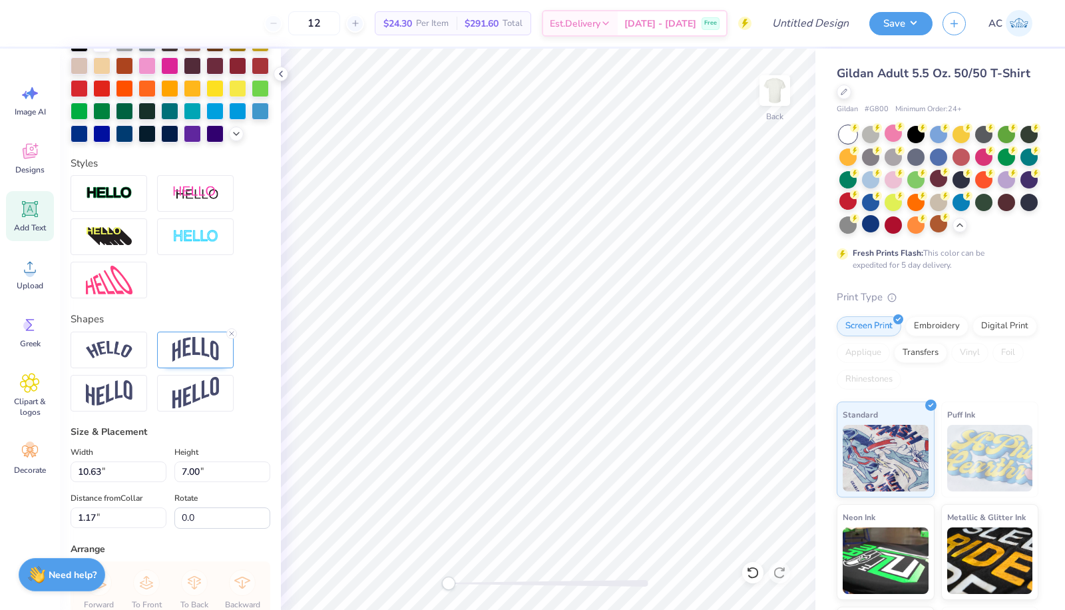
scroll to position [510, 0]
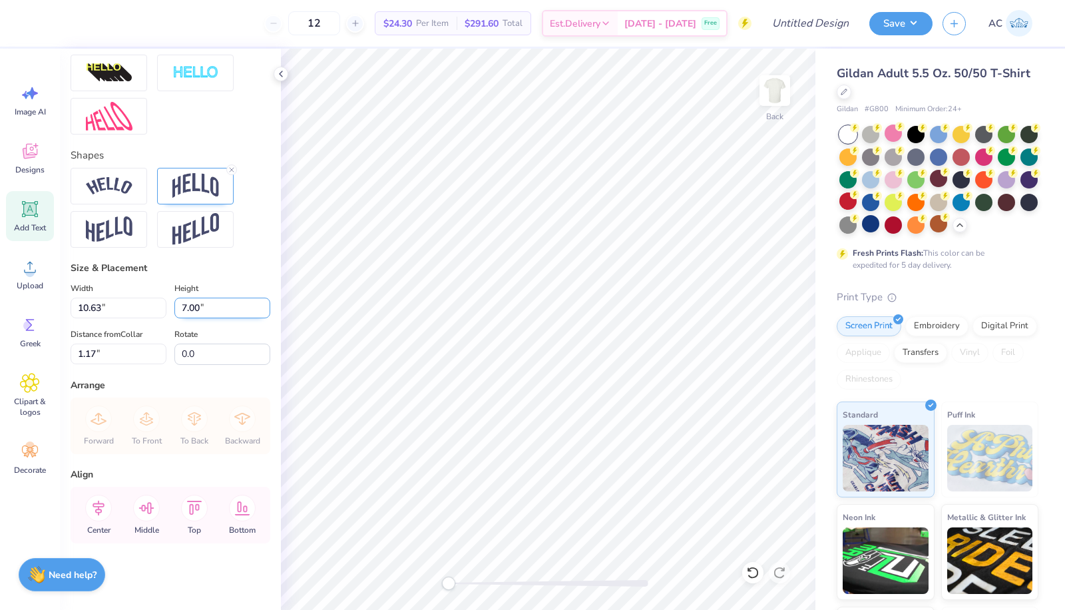
click at [181, 314] on input "7.00" at bounding box center [222, 307] width 96 height 21
click at [180, 315] on input "7.00" at bounding box center [222, 307] width 96 height 21
type input "5.00"
type input "7.59"
type input "2.18"
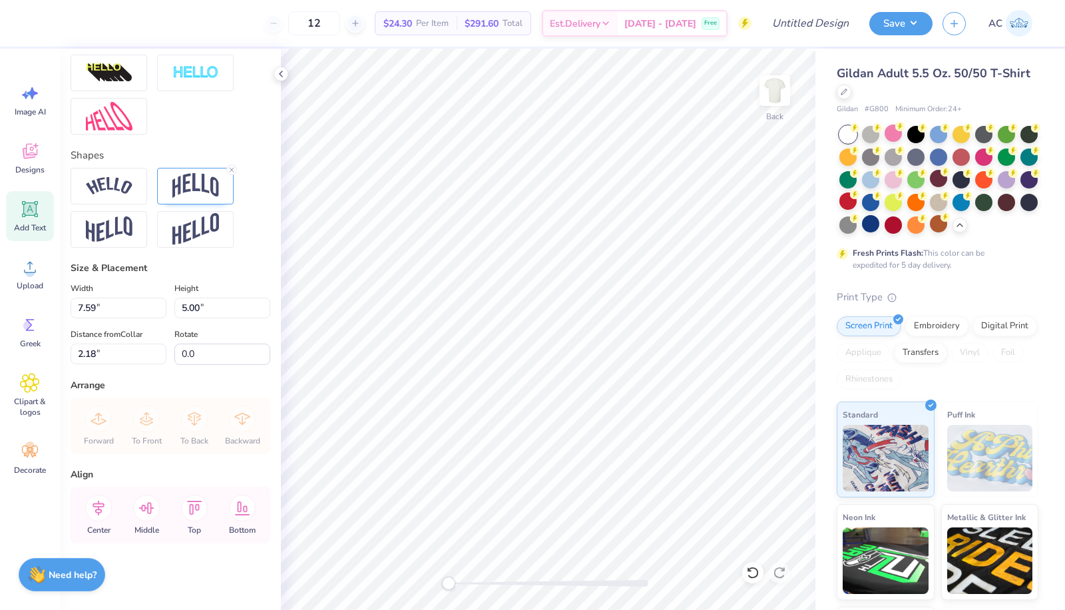
scroll to position [12, 1]
type textarea "Law Society"
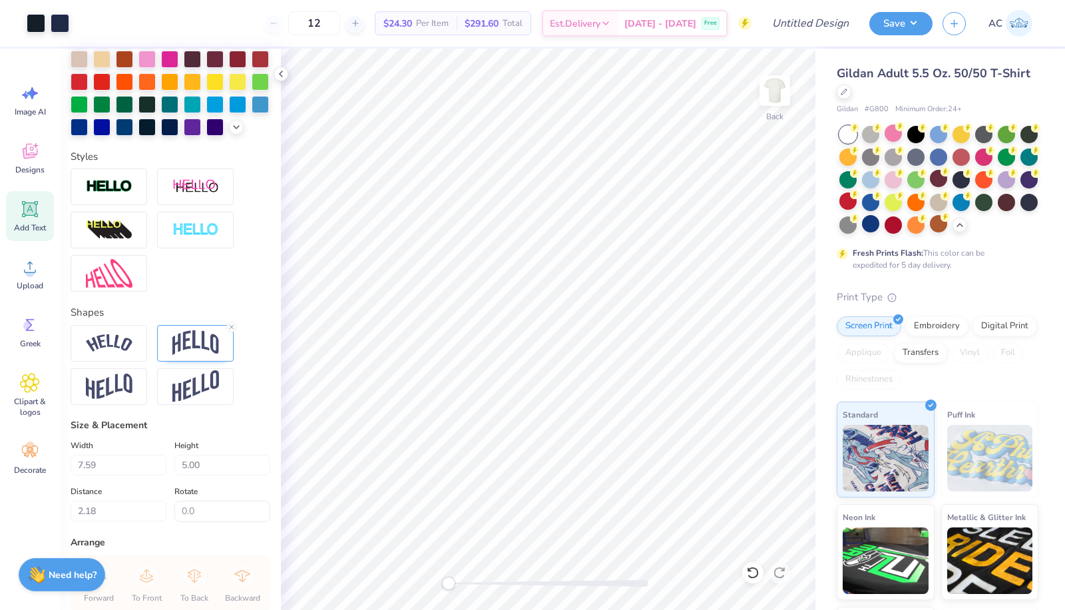
scroll to position [332, 0]
click at [30, 161] on div "Designs" at bounding box center [30, 158] width 48 height 50
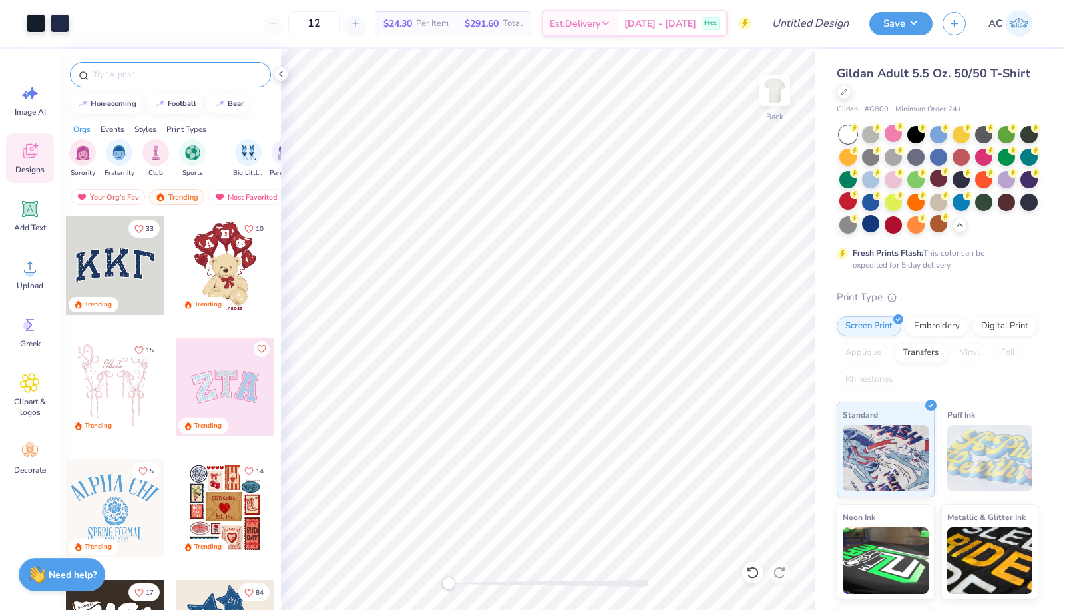
click at [153, 74] on input "text" at bounding box center [177, 74] width 170 height 13
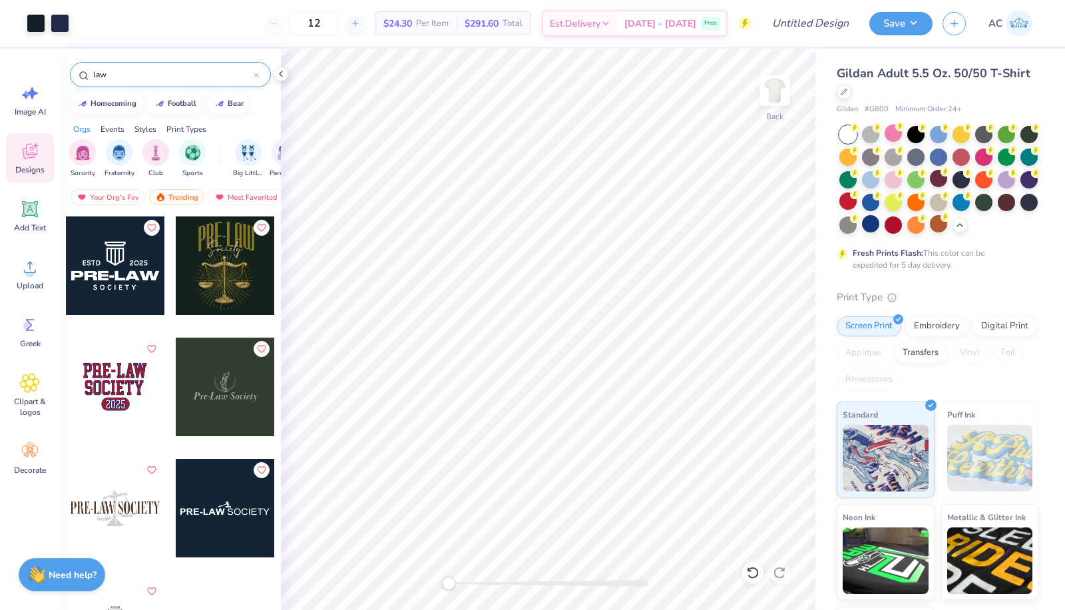
scroll to position [40, 0]
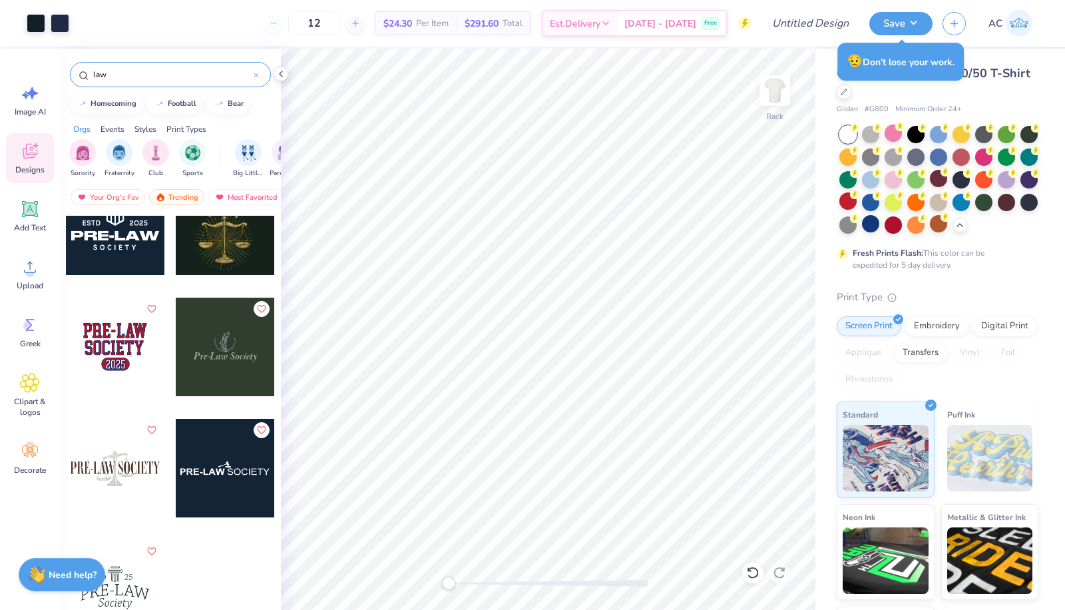
type input "law"
click at [118, 473] on div at bounding box center [115, 468] width 99 height 99
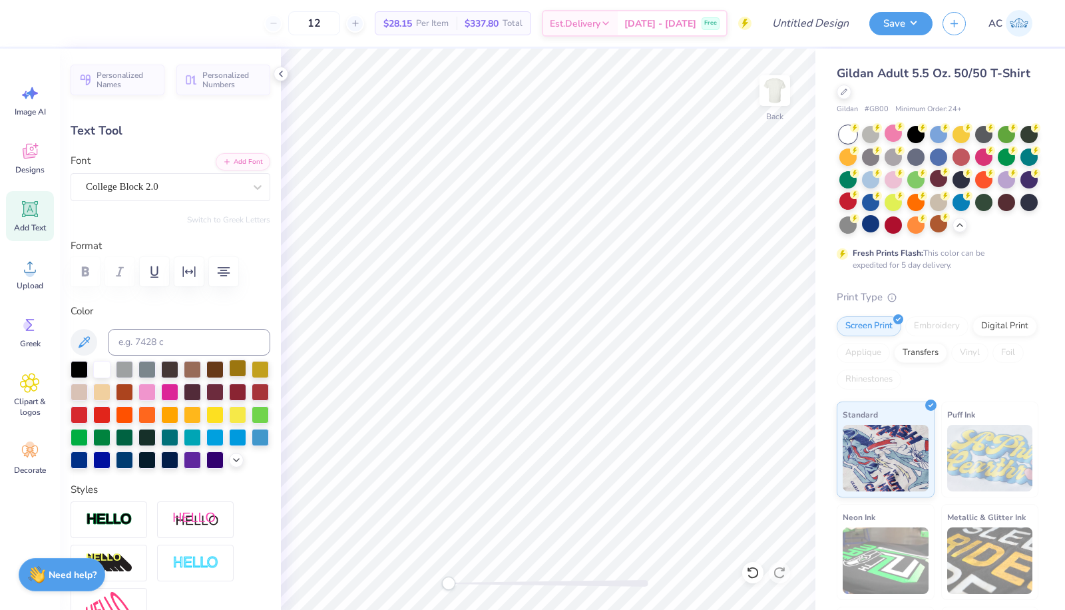
scroll to position [12, 1]
click at [28, 21] on div at bounding box center [36, 22] width 19 height 19
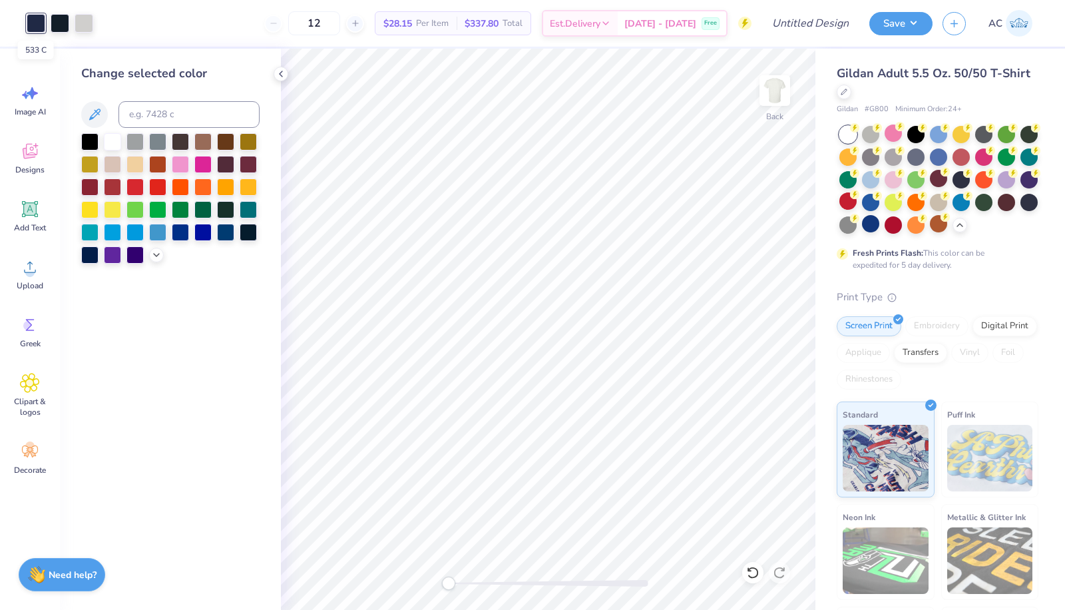
click at [33, 23] on div at bounding box center [36, 23] width 19 height 19
click at [91, 138] on div at bounding box center [89, 140] width 17 height 17
click at [58, 28] on div at bounding box center [60, 22] width 19 height 19
click at [88, 144] on div at bounding box center [89, 140] width 17 height 17
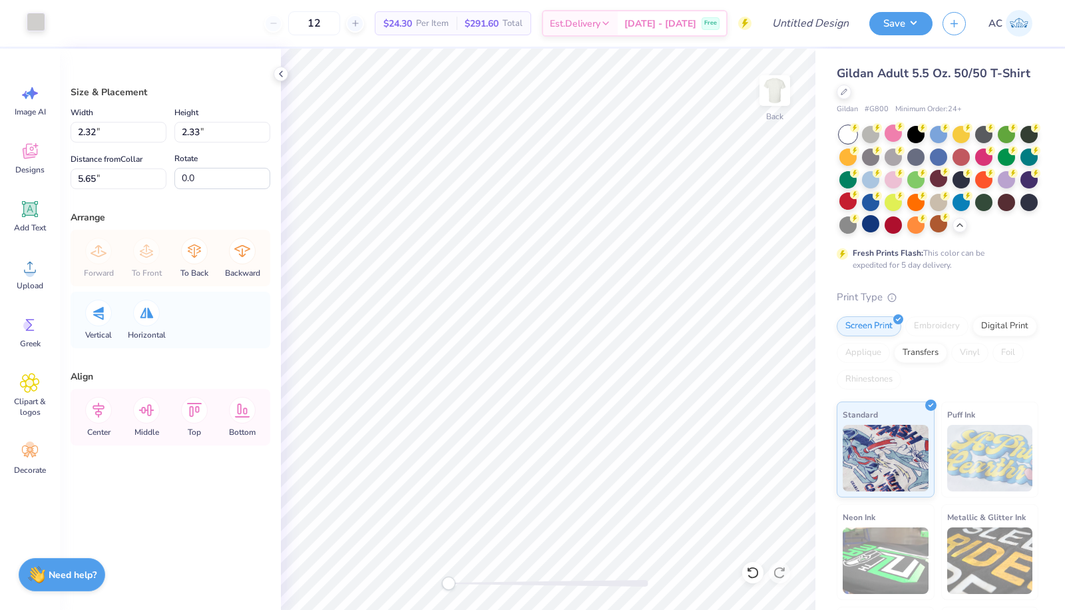
click at [30, 21] on div at bounding box center [36, 22] width 19 height 19
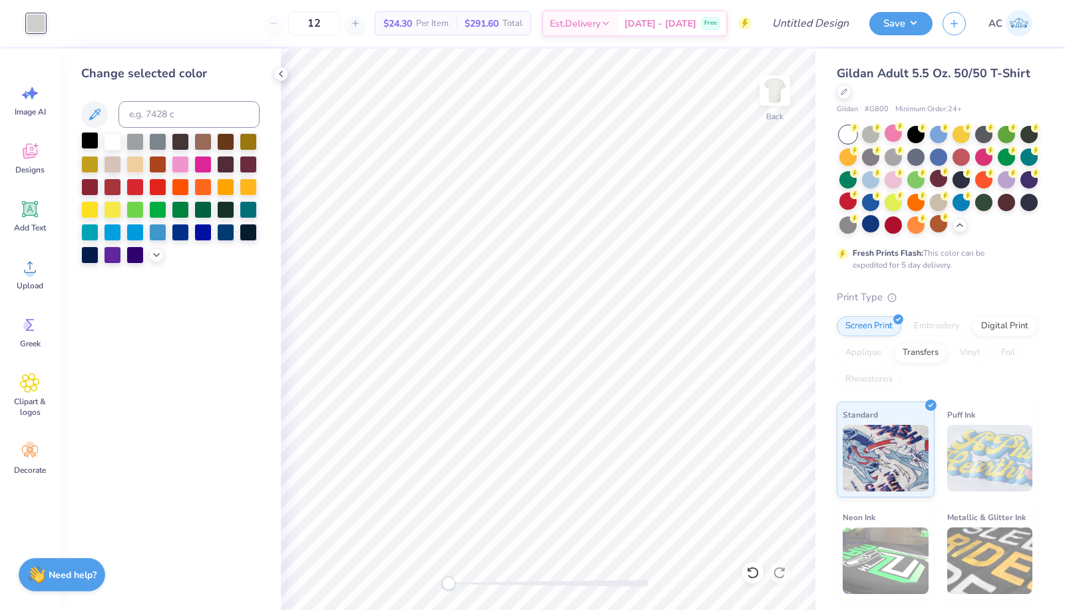
click at [93, 138] on div at bounding box center [89, 140] width 17 height 17
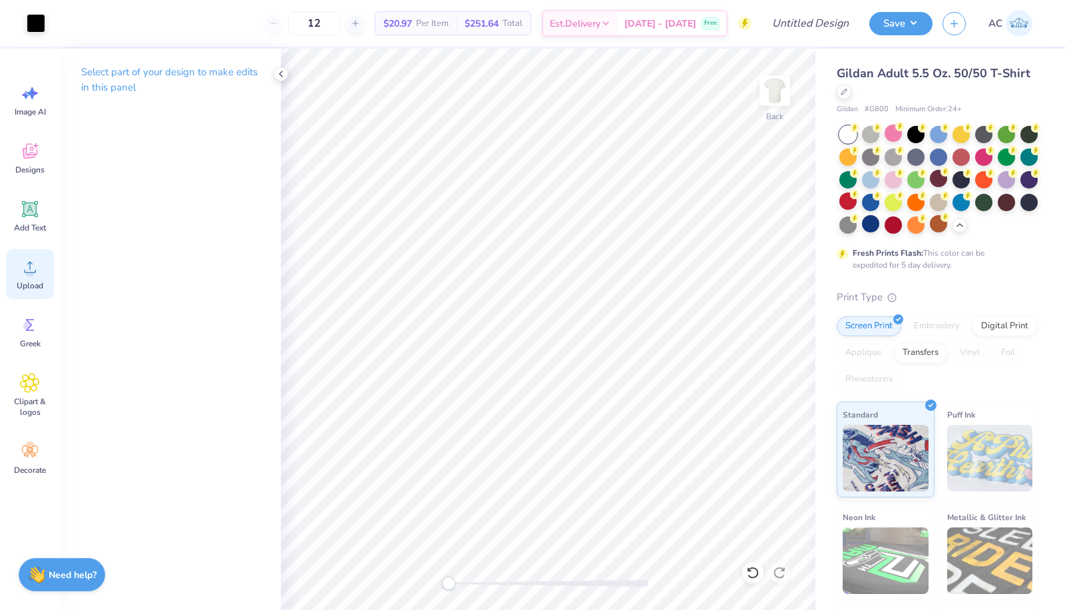
click at [32, 257] on icon at bounding box center [30, 267] width 20 height 20
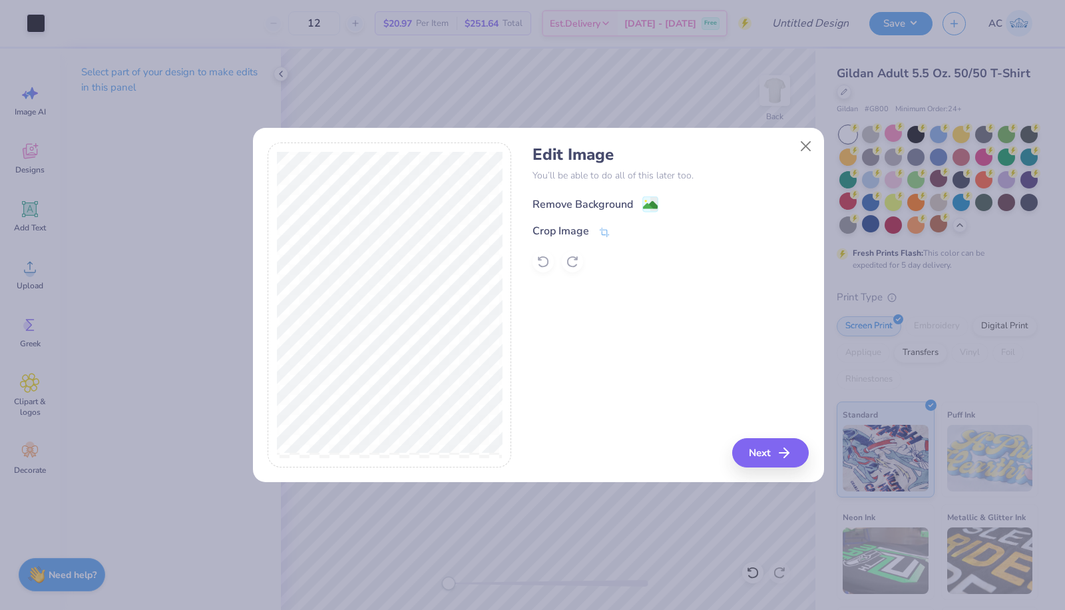
click at [651, 202] on image at bounding box center [650, 205] width 15 height 15
click at [679, 204] on polyline at bounding box center [680, 202] width 5 height 4
click at [801, 142] on button "Close" at bounding box center [805, 145] width 25 height 25
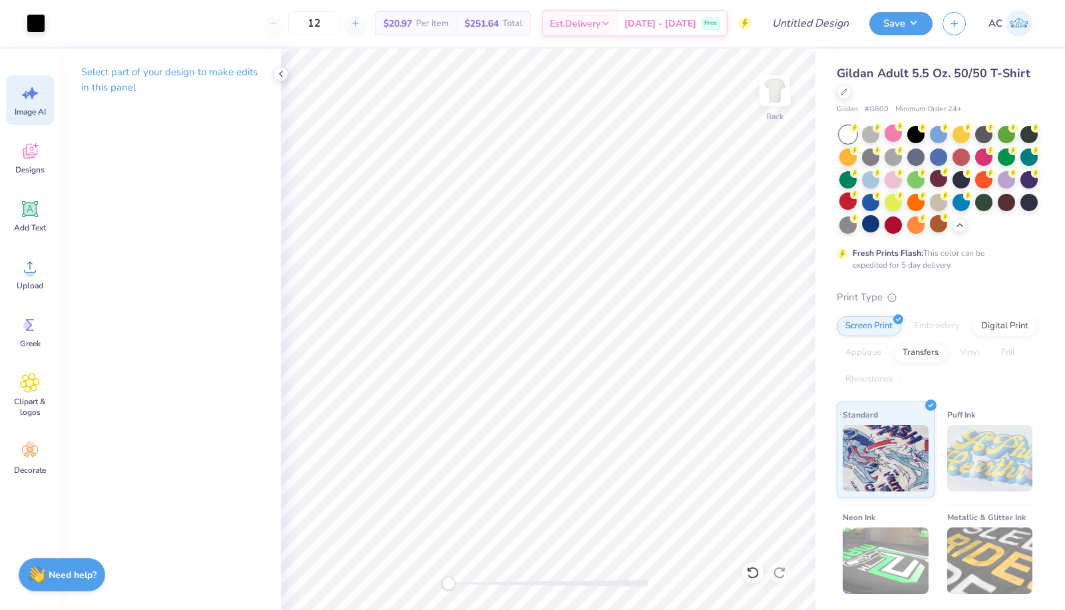
click at [39, 106] on span "Image AI" at bounding box center [30, 111] width 31 height 11
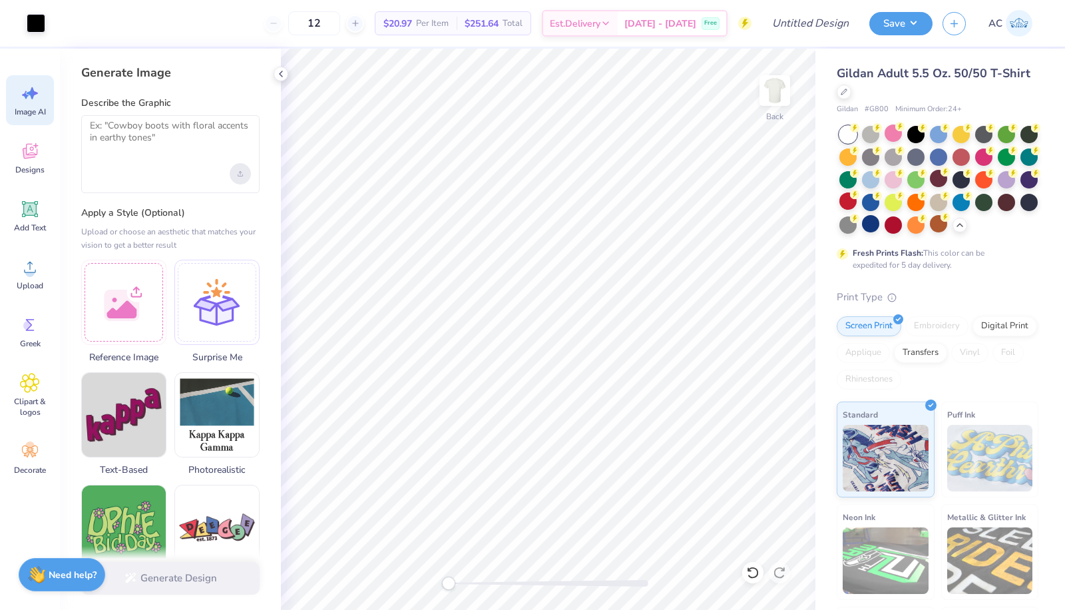
click at [241, 174] on icon "Upload image" at bounding box center [240, 173] width 5 height 5
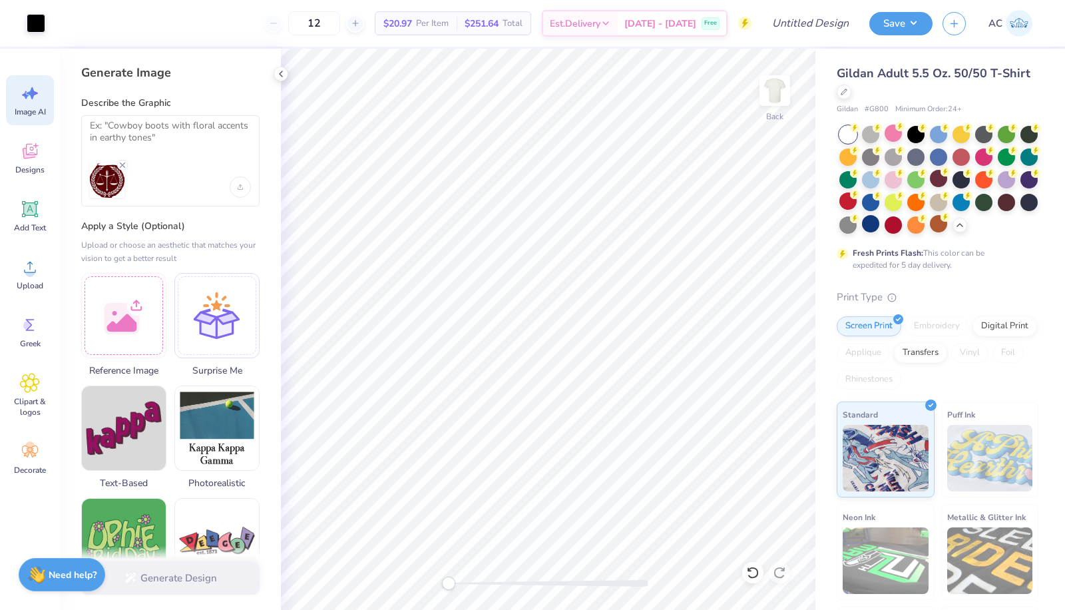
click at [156, 110] on div "Describe the Graphic" at bounding box center [170, 152] width 178 height 110
click at [156, 126] on textarea at bounding box center [170, 136] width 161 height 33
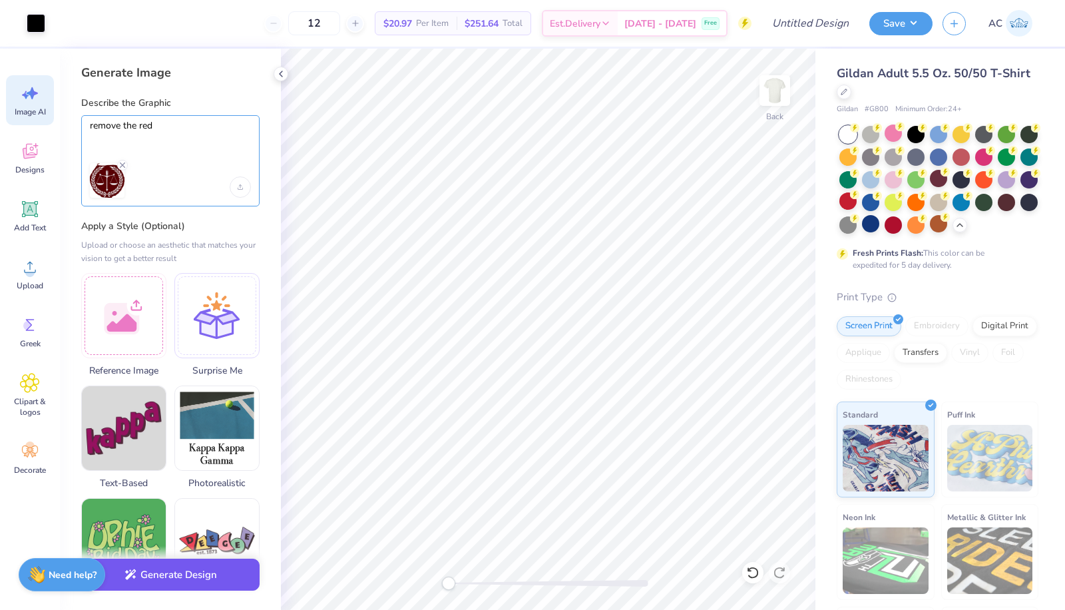
type textarea "remove the red"
click at [201, 584] on button "Generate Design" at bounding box center [170, 574] width 178 height 33
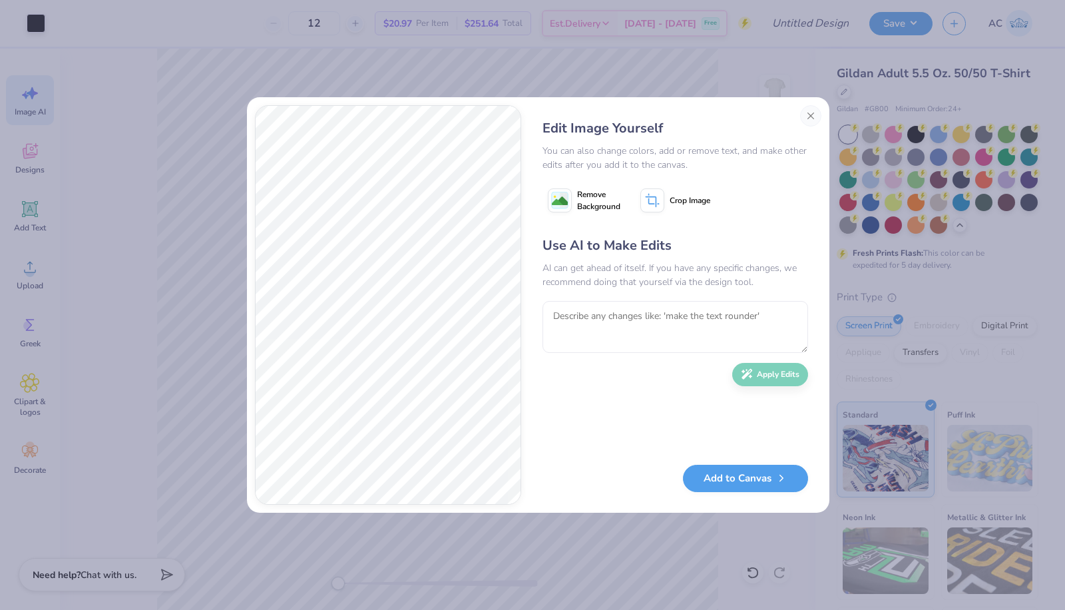
click at [560, 190] on icon at bounding box center [560, 200] width 24 height 24
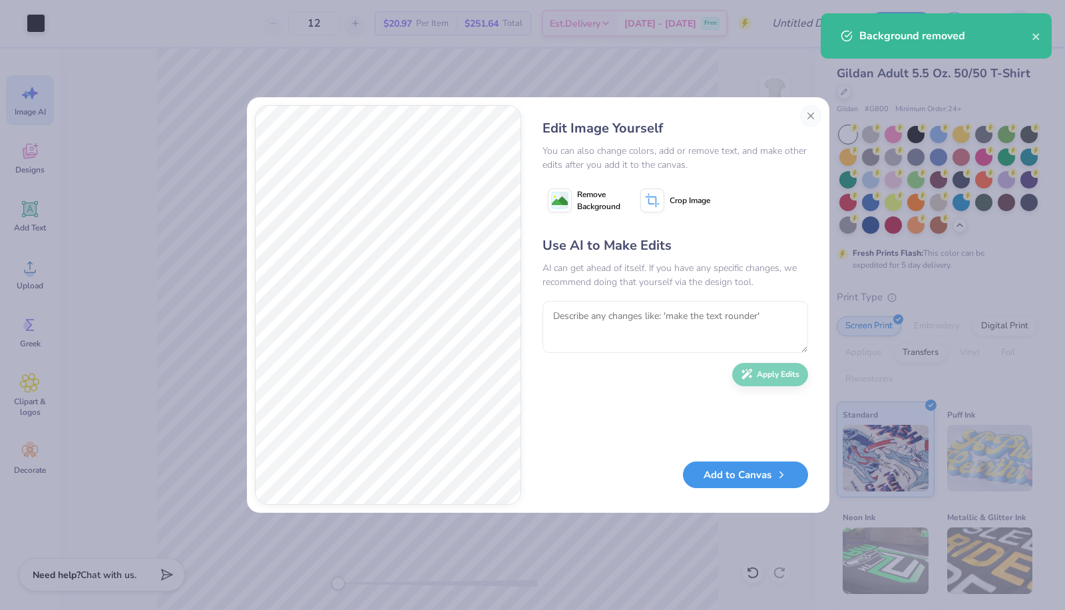
click at [760, 477] on button "Add to Canvas" at bounding box center [745, 474] width 125 height 27
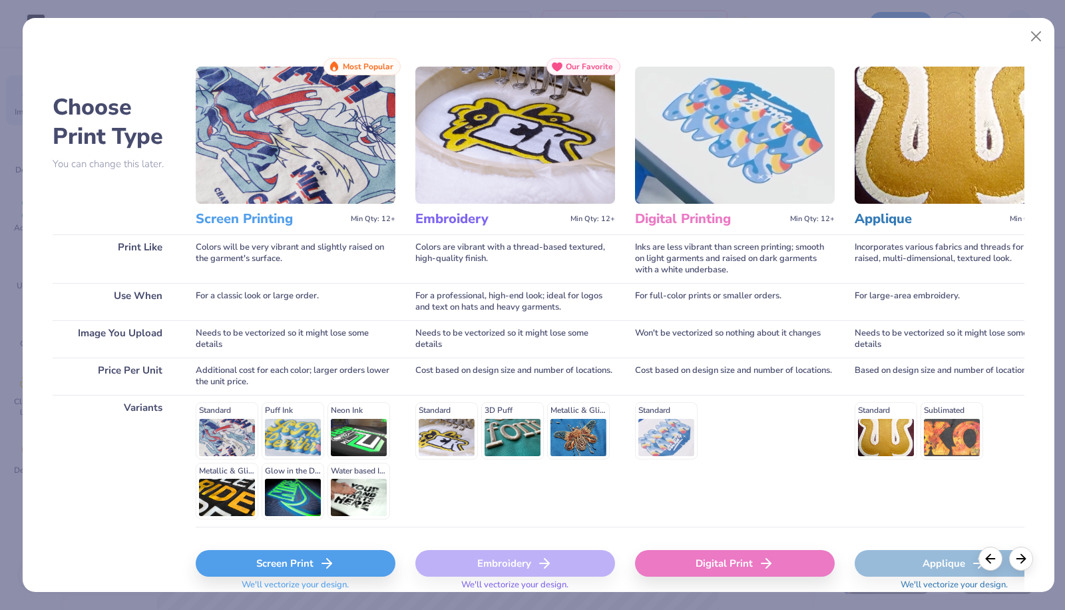
click at [330, 556] on icon at bounding box center [327, 563] width 16 height 16
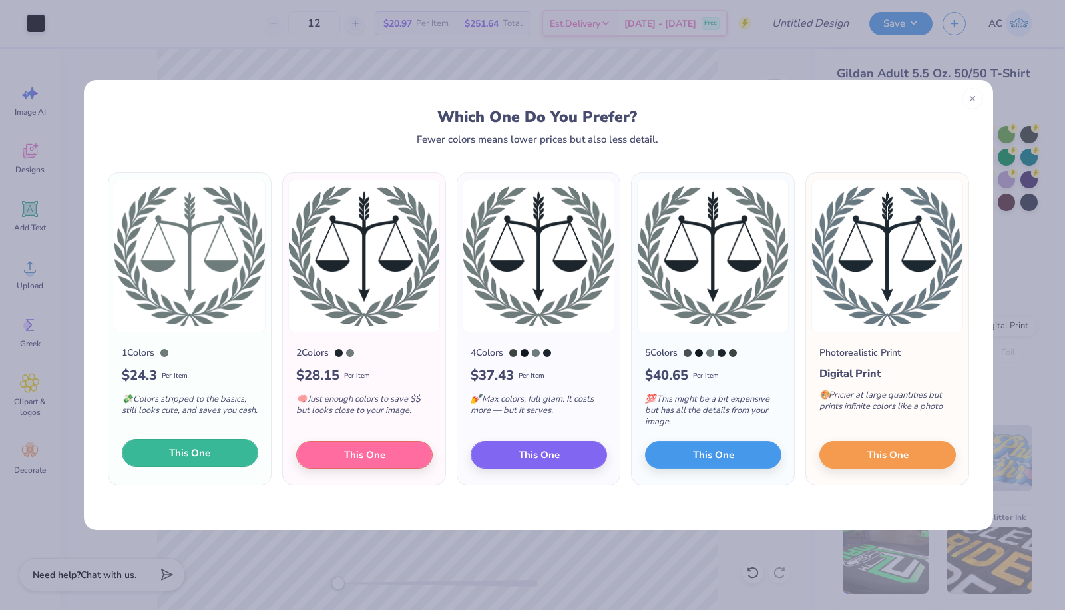
click at [166, 449] on button "This One" at bounding box center [190, 453] width 136 height 28
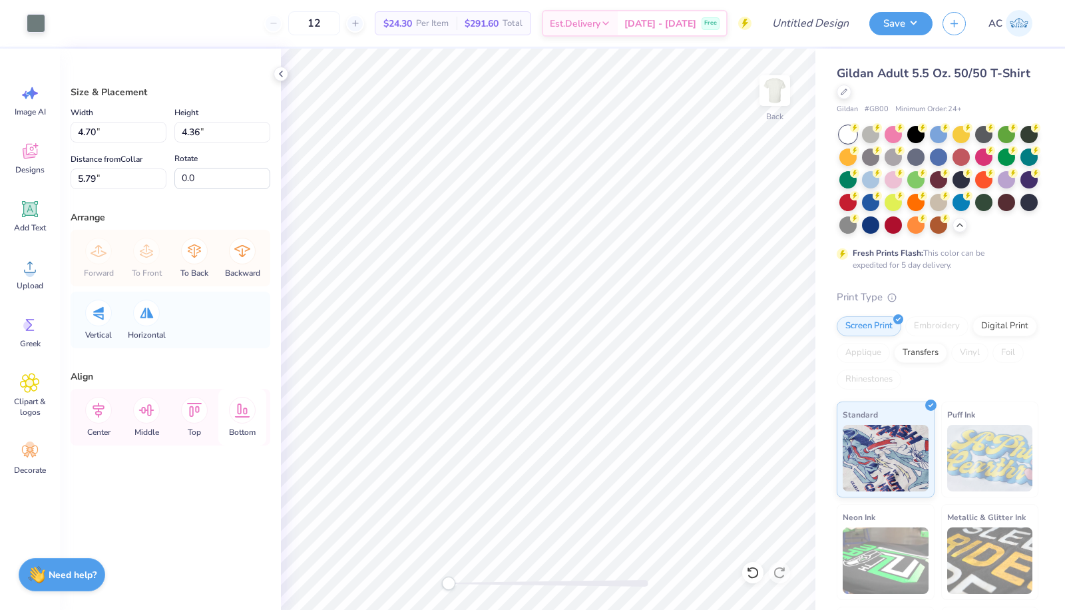
type input "4.70"
type input "4.36"
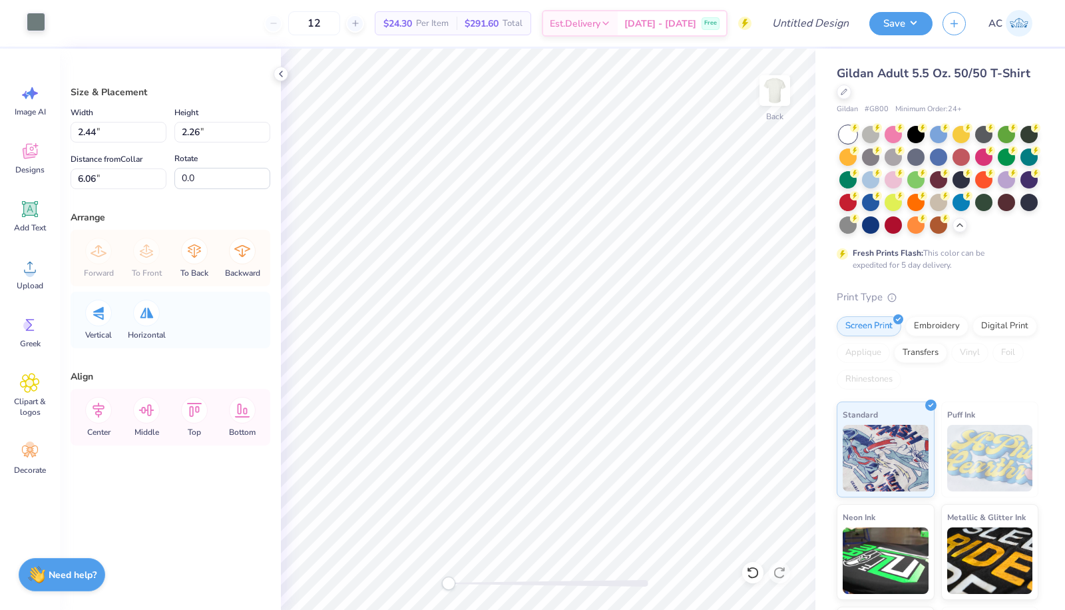
click at [33, 19] on div at bounding box center [36, 22] width 19 height 19
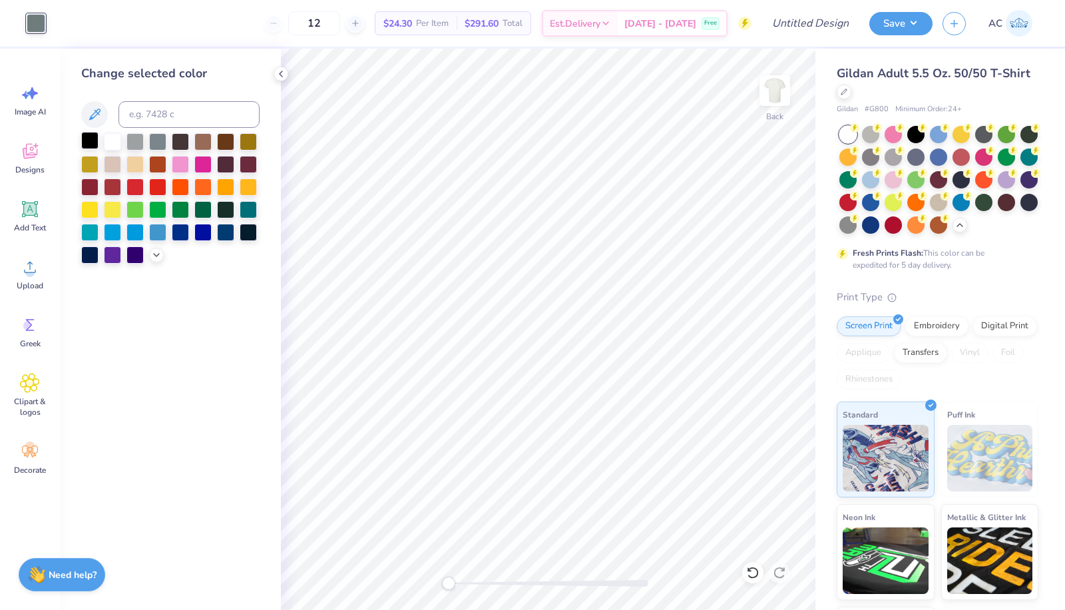
click at [87, 140] on div at bounding box center [89, 140] width 17 height 17
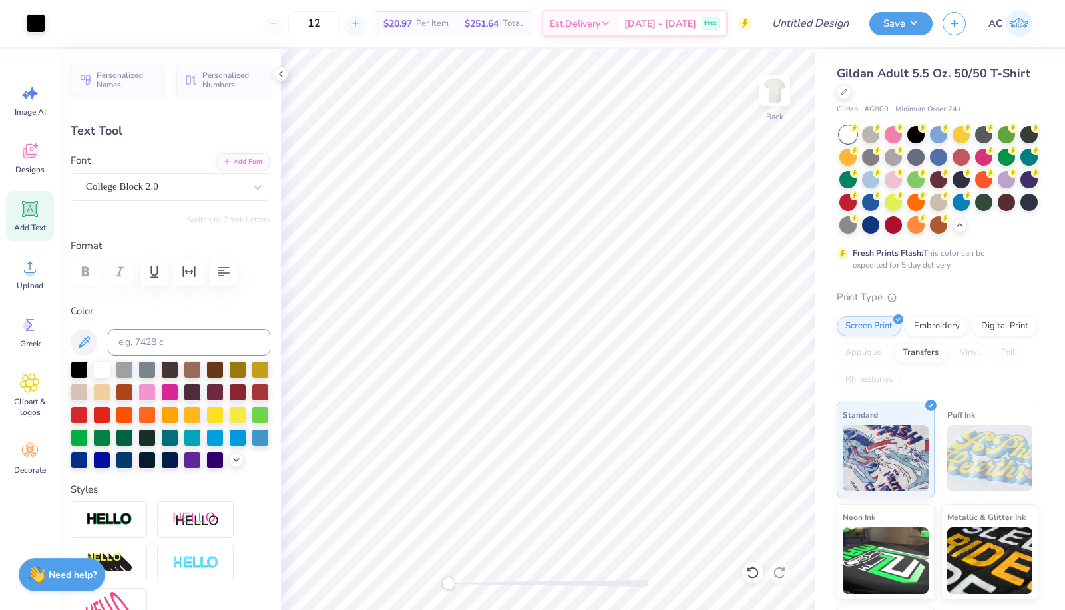
type input "1.09"
type input "0.45"
click at [635, 353] on li "Duplicate" at bounding box center [648, 362] width 104 height 26
type input "6.96"
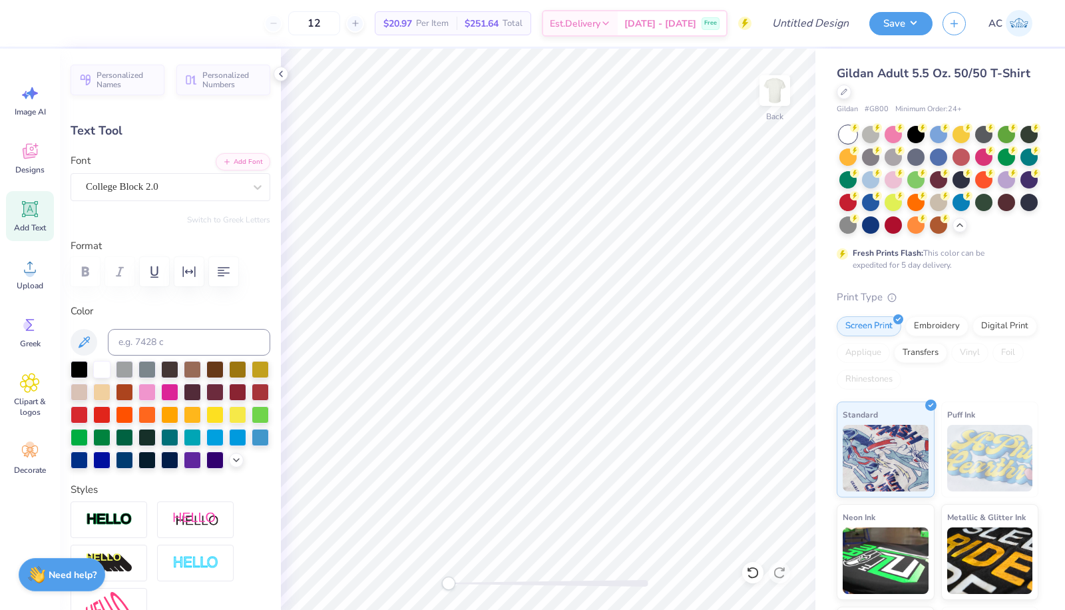
type textarea "5"
type textarea "est."
type input "1.00"
type input "0.50"
type input "7.00"
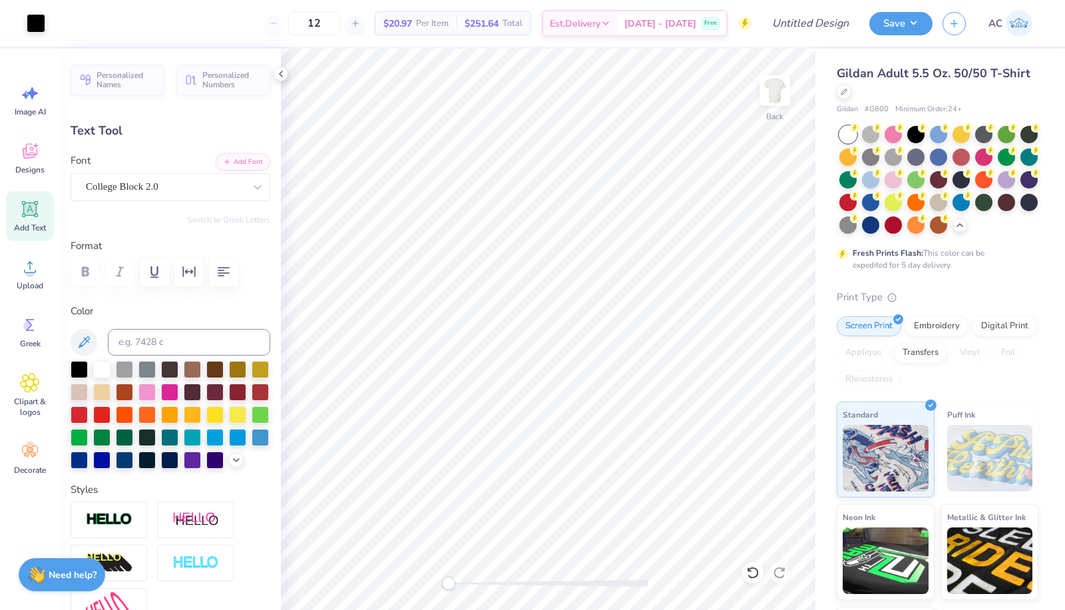
type input "1.09"
type input "0.45"
type input "6.94"
click at [284, 71] on icon at bounding box center [281, 74] width 11 height 11
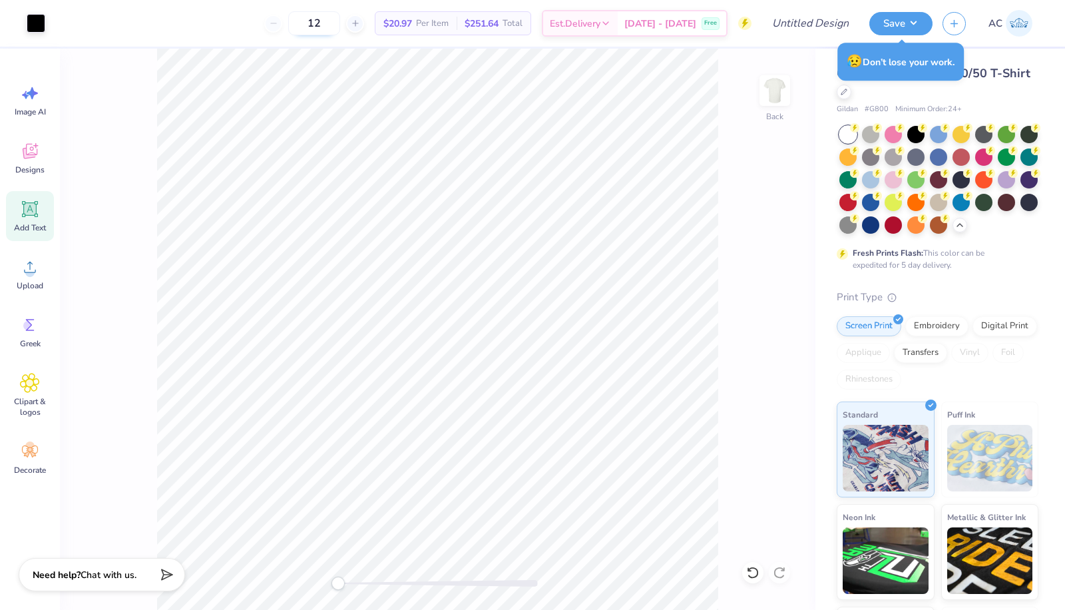
click at [340, 23] on input "12" at bounding box center [314, 23] width 52 height 24
type input "1"
type input "30"
click at [805, 37] on div "Design Title" at bounding box center [810, 23] width 98 height 47
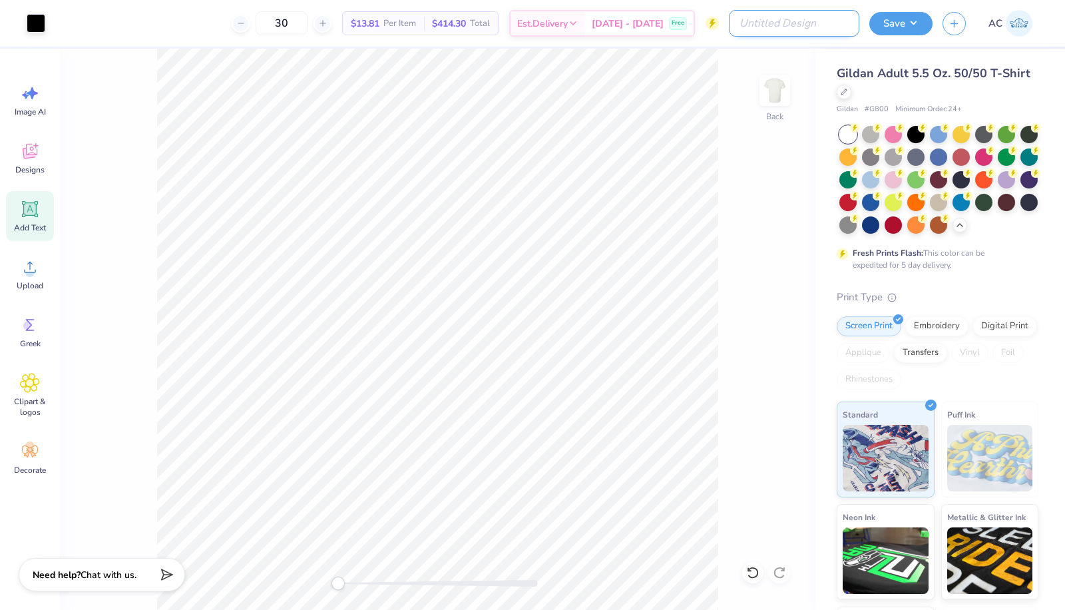
click at [805, 32] on input "Design Title" at bounding box center [794, 23] width 130 height 27
type input "Law Society General Merch - Fall 2025"
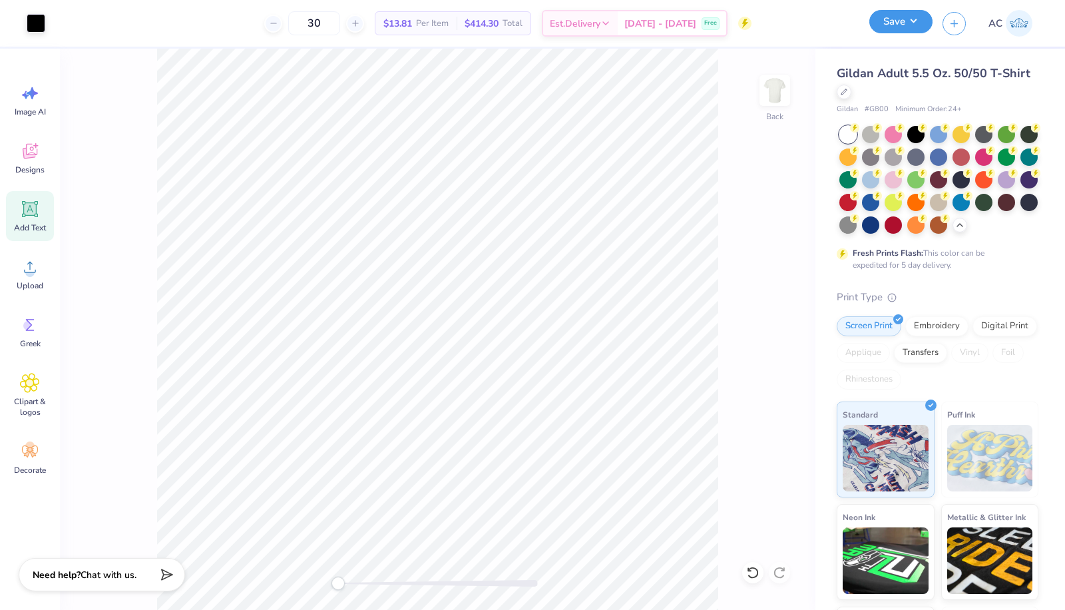
click at [912, 19] on button "Save" at bounding box center [900, 21] width 63 height 23
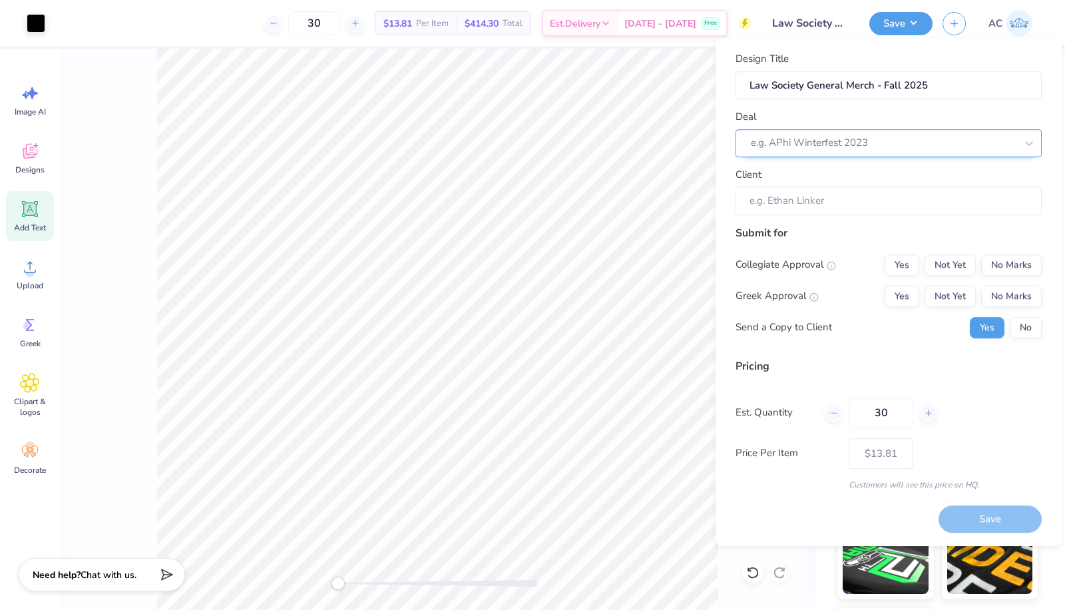
click at [885, 144] on div at bounding box center [883, 143] width 265 height 18
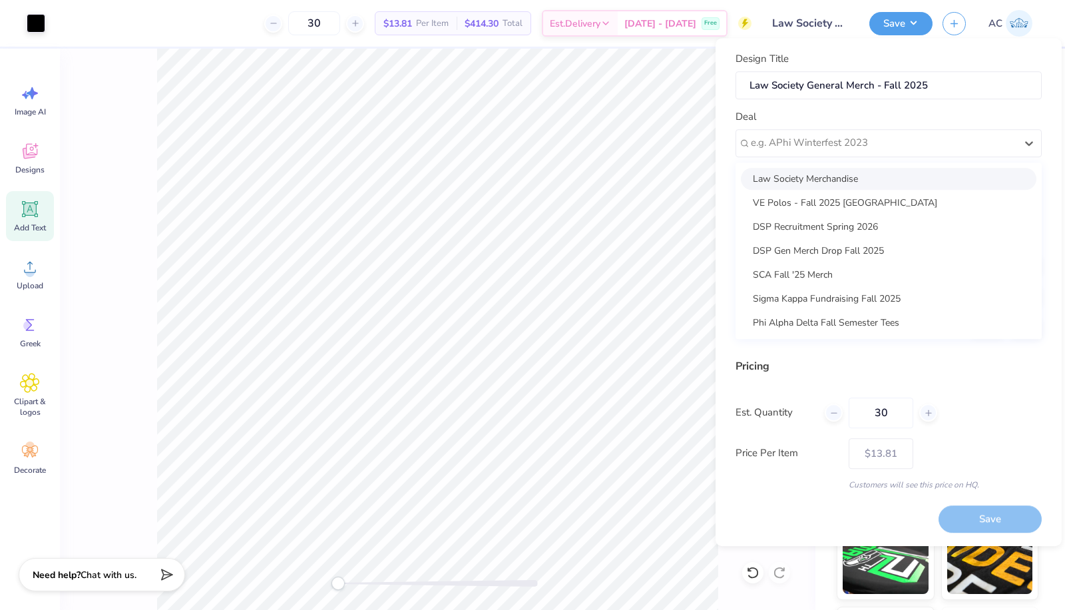
click at [877, 178] on div "Law Society Merchandise" at bounding box center [889, 179] width 296 height 22
type input "Nicholas Nieto"
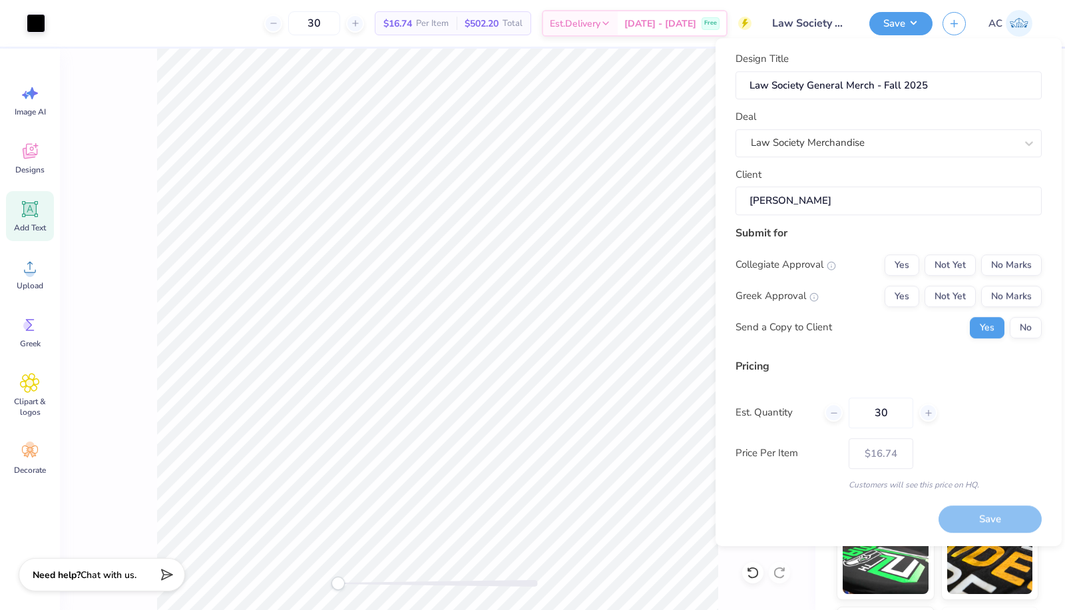
click at [867, 209] on input "Nicholas Nieto" at bounding box center [888, 200] width 306 height 29
click at [984, 257] on button "No Marks" at bounding box center [1011, 264] width 61 height 21
click at [998, 280] on div "Collegiate Approval Yes Not Yet No Marks Greek Approval Yes Not Yet No Marks Se…" at bounding box center [888, 296] width 306 height 84
click at [1000, 286] on button "No Marks" at bounding box center [1011, 296] width 61 height 21
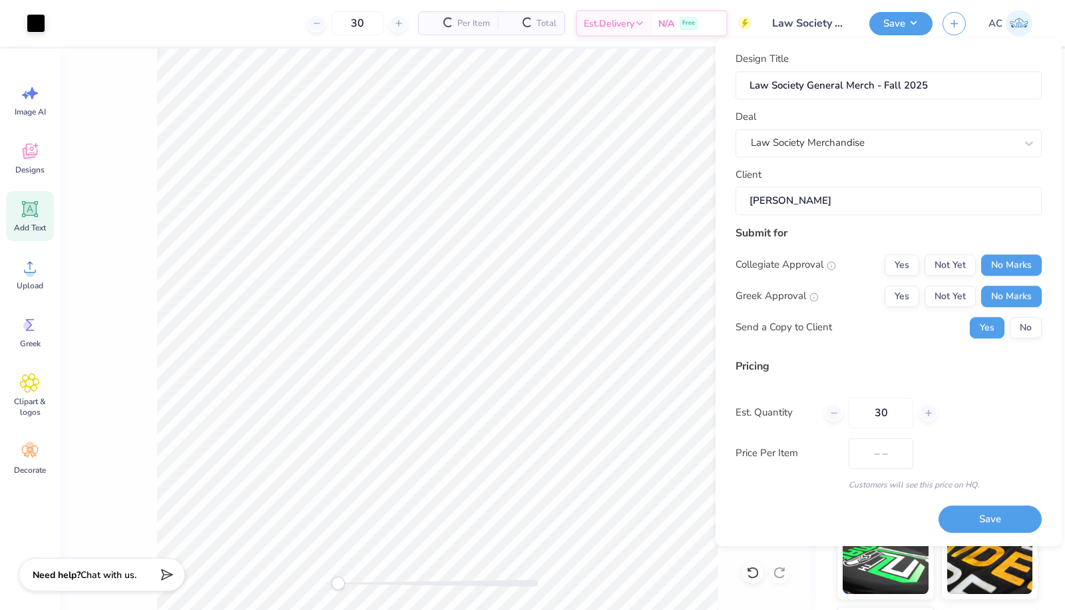
type input "$13.81"
click at [897, 418] on input "30" at bounding box center [881, 412] width 65 height 31
type input "3"
type input "0"
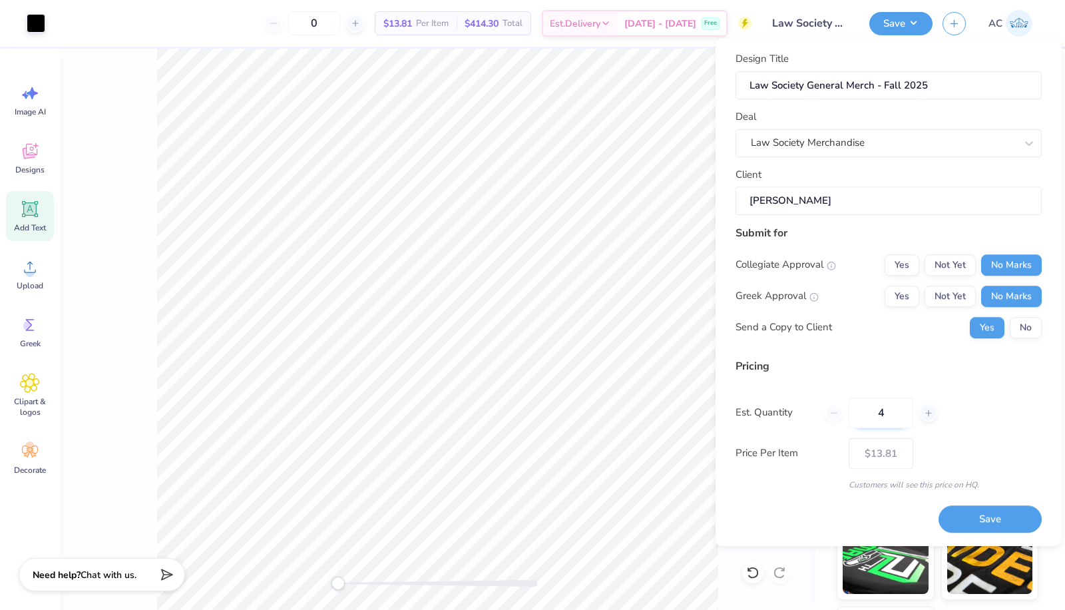
type input "45"
type input "$12.67"
type input "45"
click at [990, 509] on button "Save" at bounding box center [989, 518] width 103 height 27
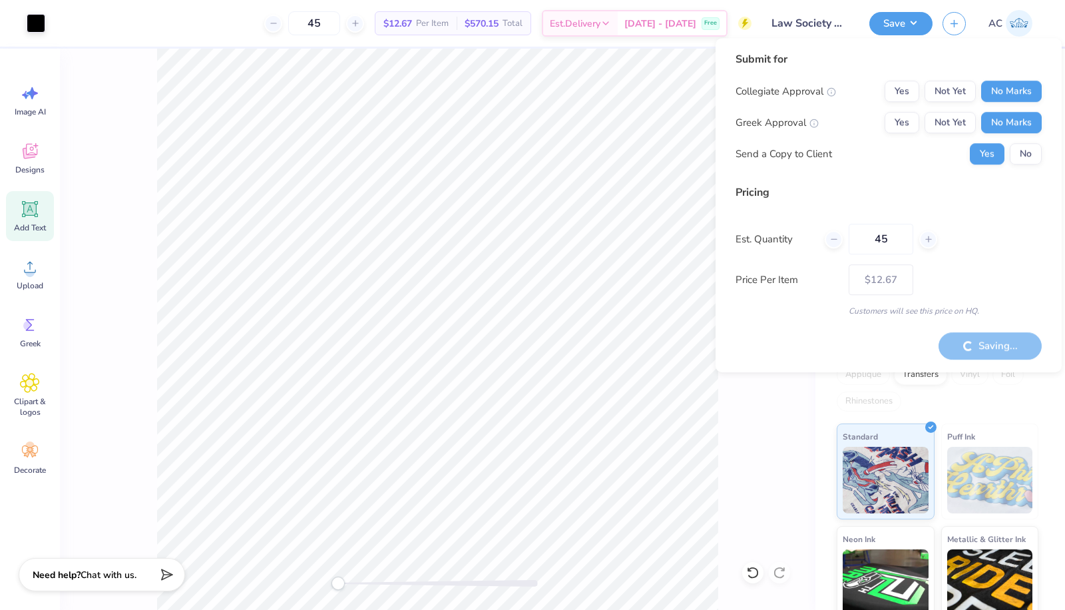
type input "– –"
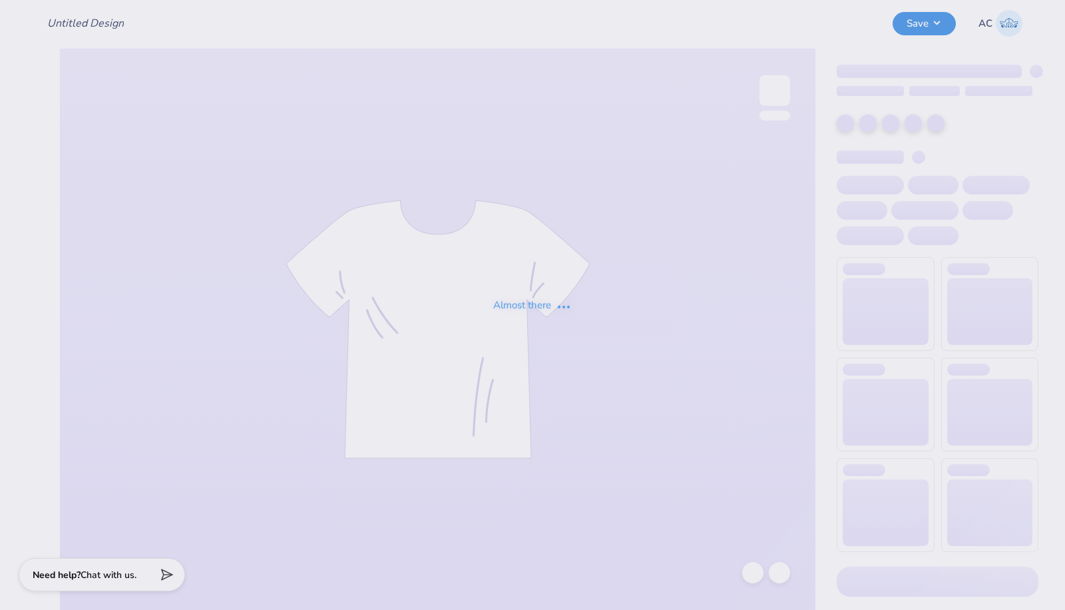
type input "Law Society General Merch - Fall 2025"
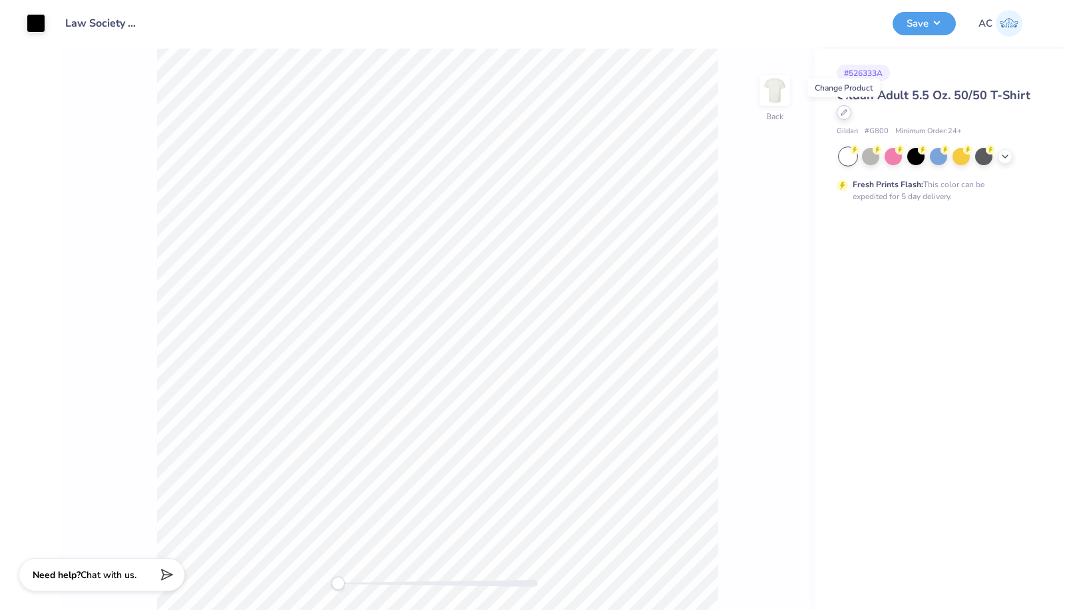
click at [842, 114] on icon at bounding box center [843, 112] width 5 height 5
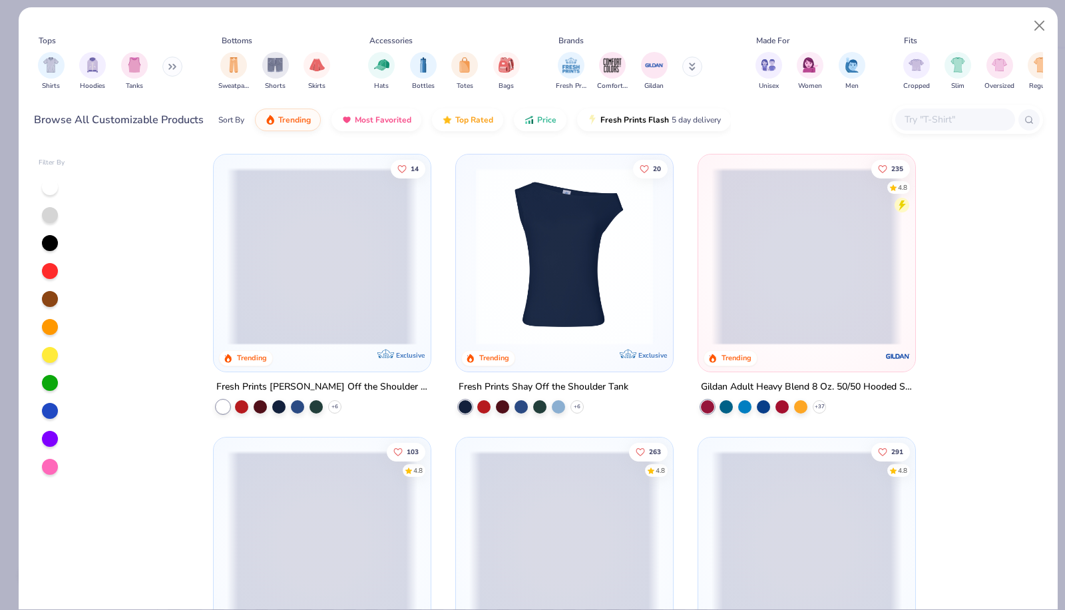
click at [930, 120] on input "text" at bounding box center [954, 119] width 102 height 15
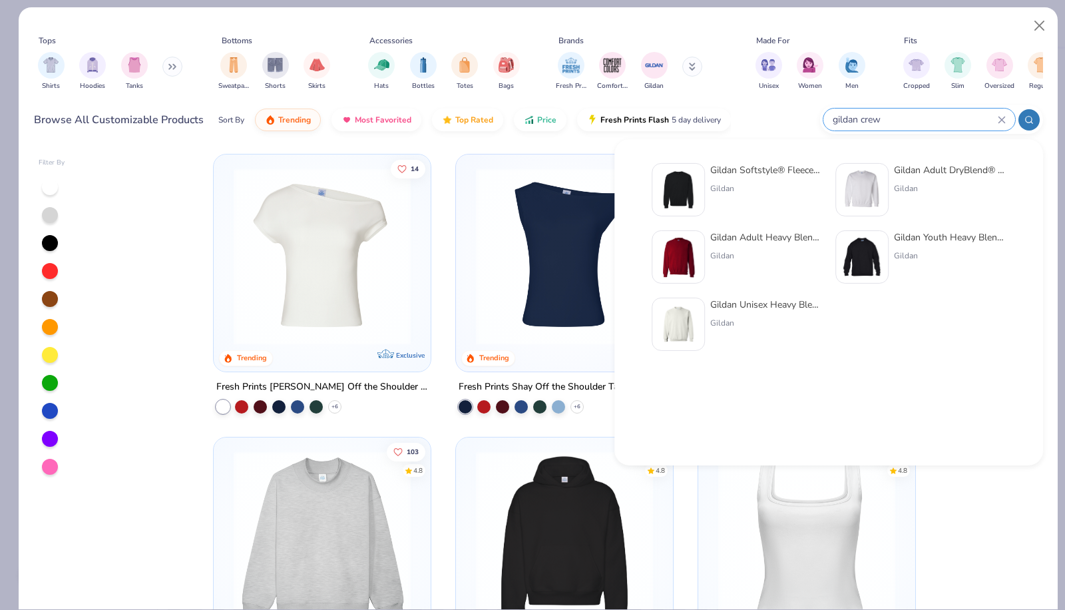
type input "gildan crew"
click at [801, 178] on div "Gildan Softstyle® Fleece Crew Sweatshirt Gildan" at bounding box center [766, 189] width 112 height 53
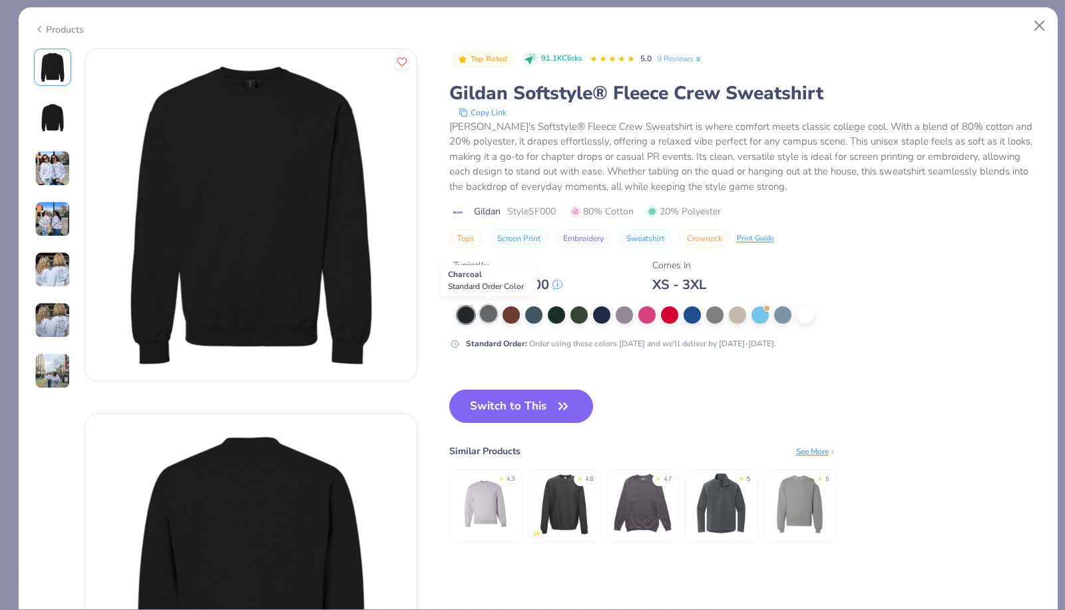
click at [489, 313] on div at bounding box center [488, 313] width 17 height 17
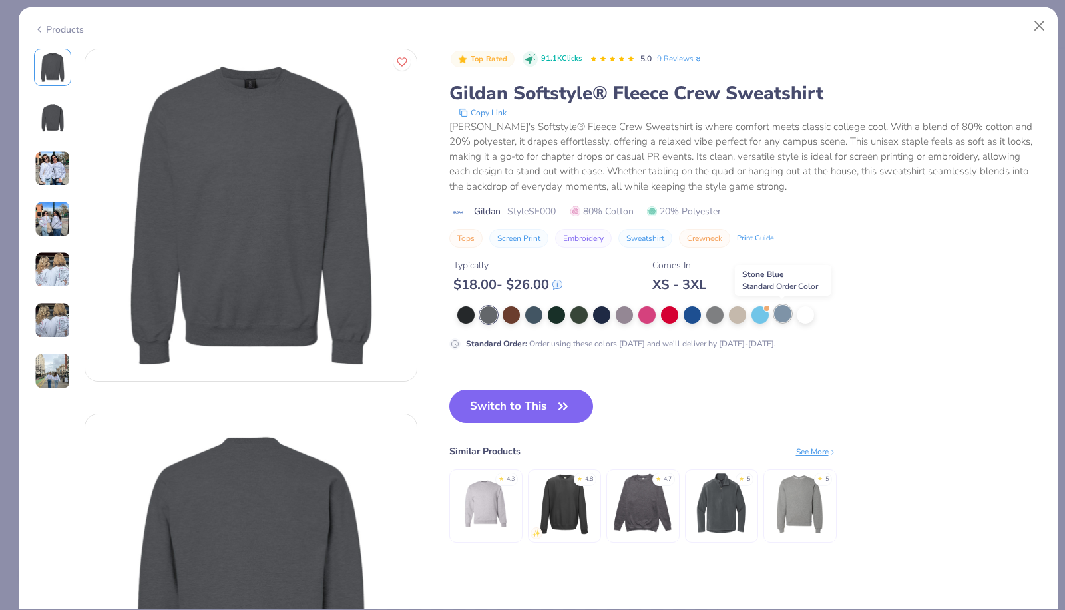
click at [779, 314] on div at bounding box center [782, 313] width 17 height 17
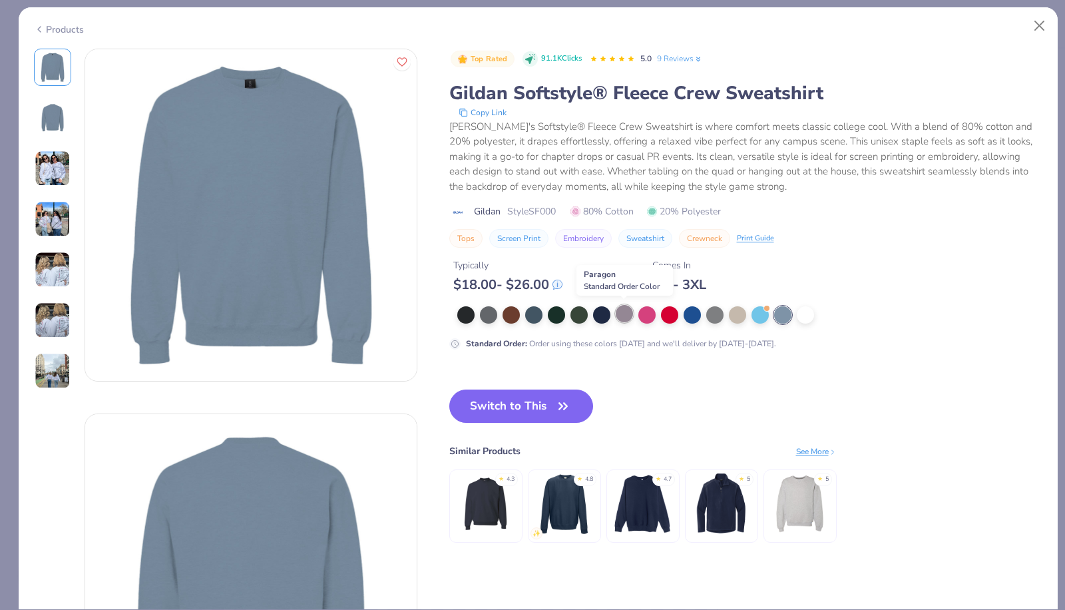
click at [619, 319] on div at bounding box center [624, 313] width 17 height 17
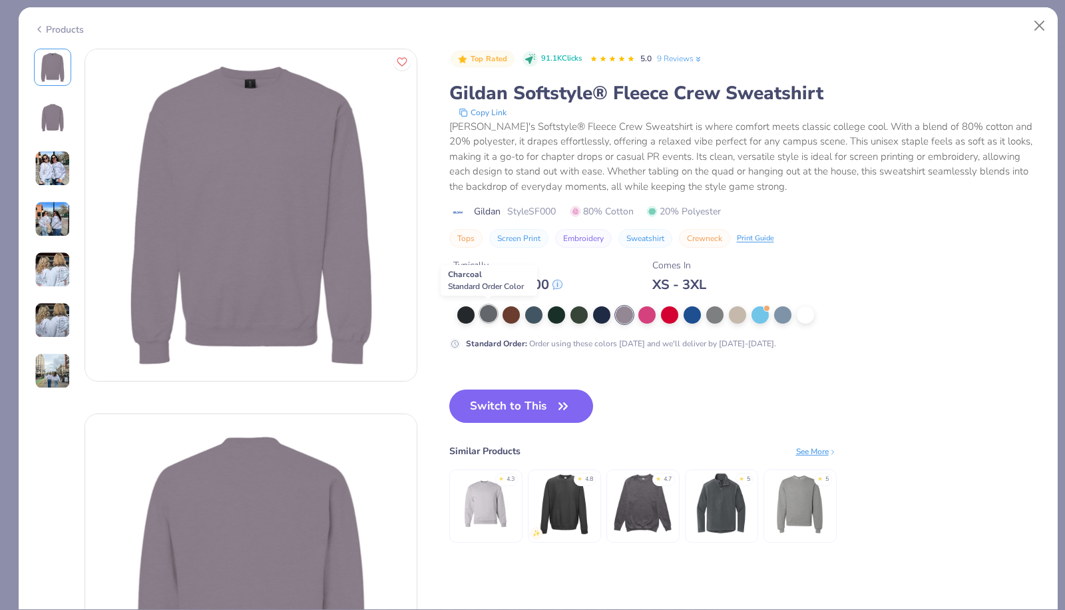
click at [494, 315] on div at bounding box center [488, 313] width 17 height 17
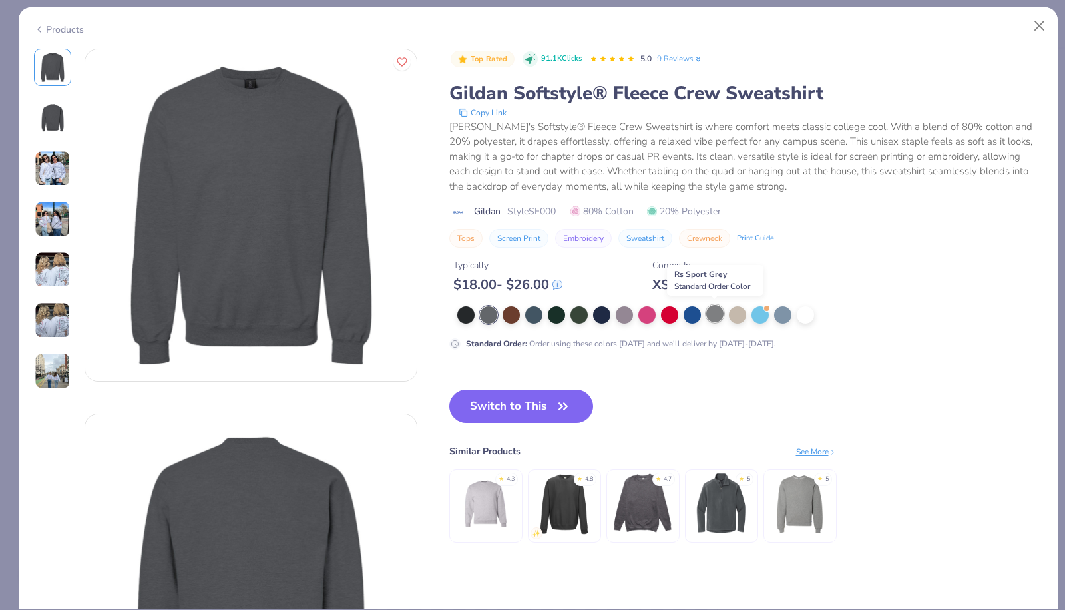
click at [709, 312] on div at bounding box center [714, 313] width 17 height 17
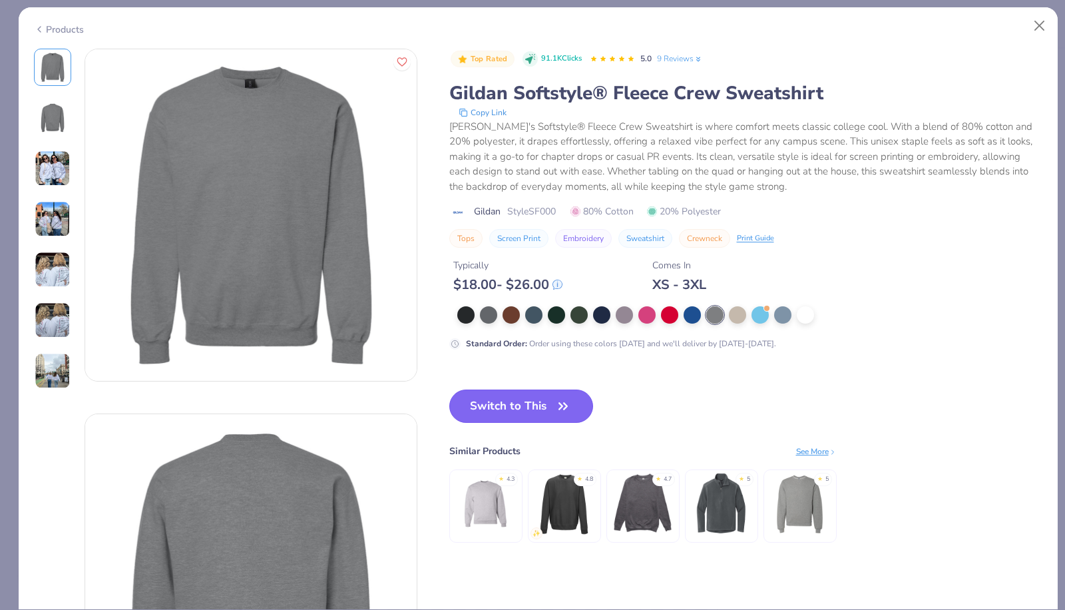
click at [562, 401] on icon "button" at bounding box center [563, 406] width 19 height 19
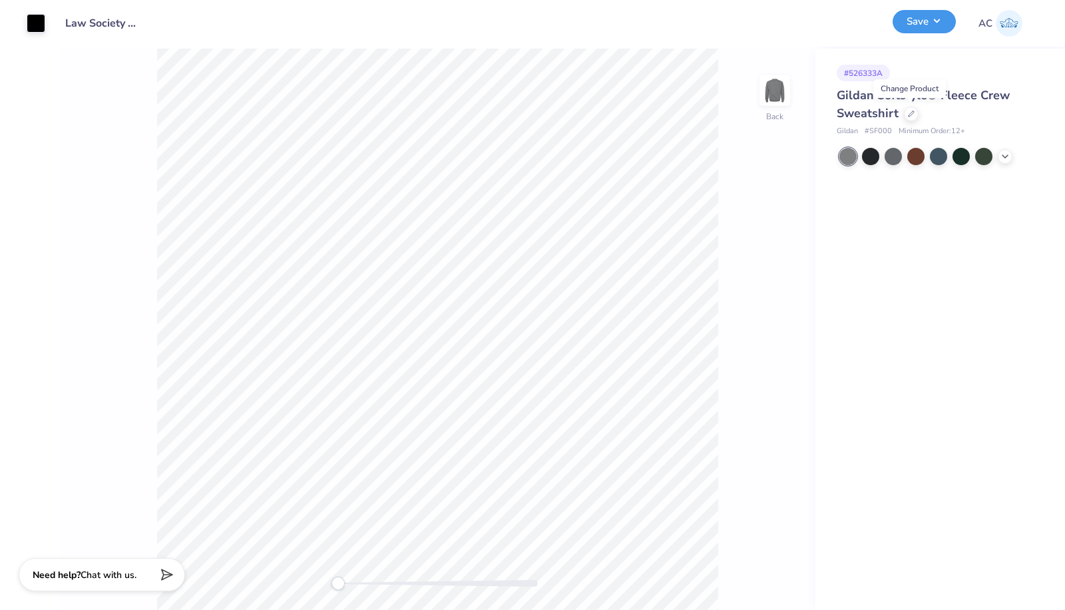
click at [897, 26] on button "Save" at bounding box center [923, 21] width 63 height 23
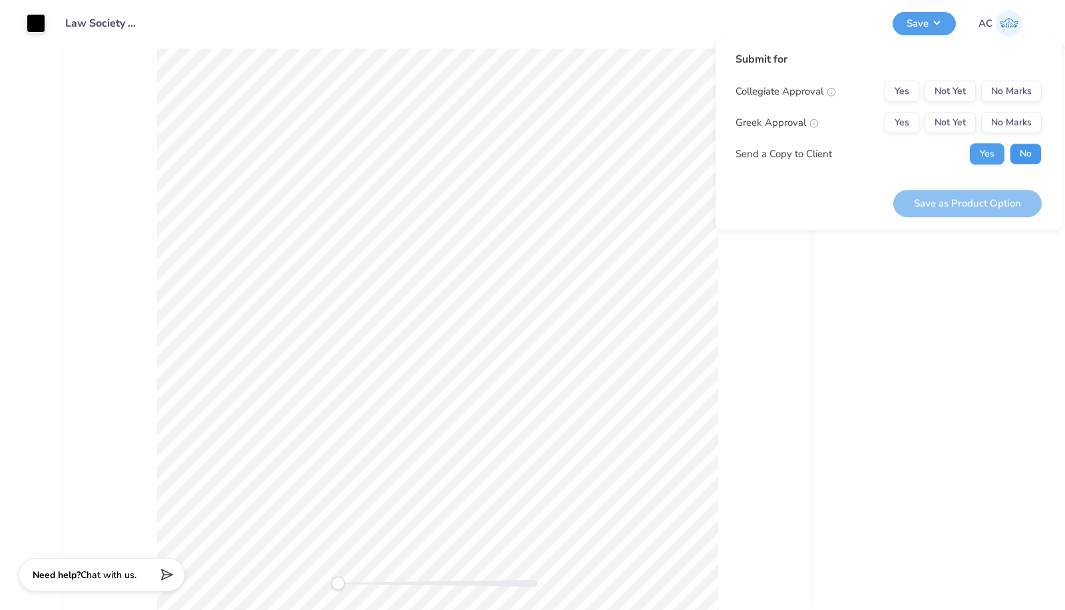
click at [1028, 144] on button "No" at bounding box center [1026, 153] width 32 height 21
click at [1006, 97] on button "No Marks" at bounding box center [1011, 91] width 61 height 21
click at [1010, 112] on button "No Marks" at bounding box center [1011, 122] width 61 height 21
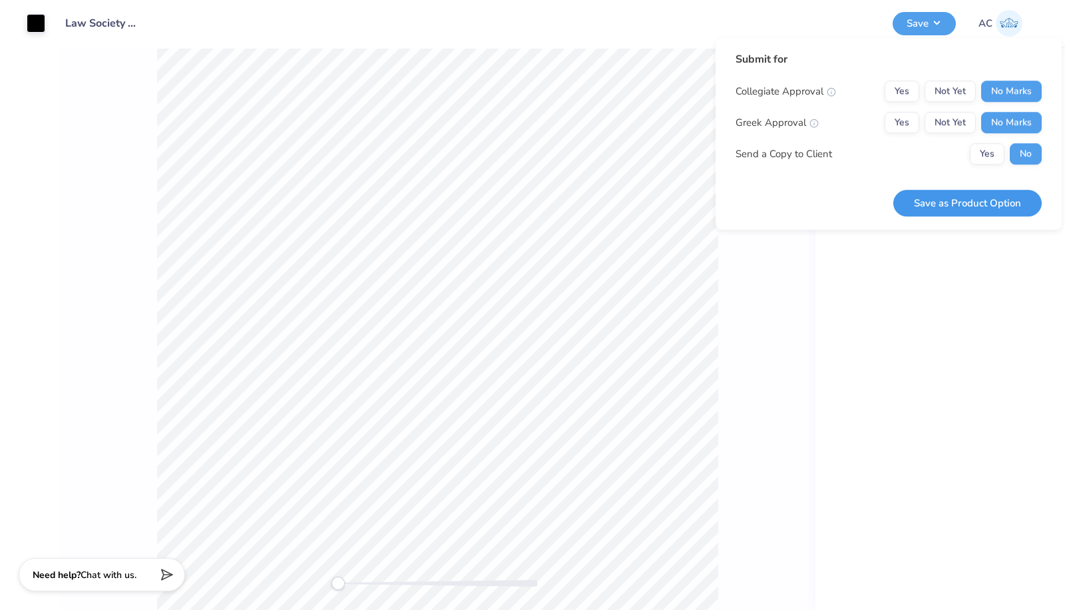
click at [1012, 194] on button "Save as Product Option" at bounding box center [967, 203] width 148 height 27
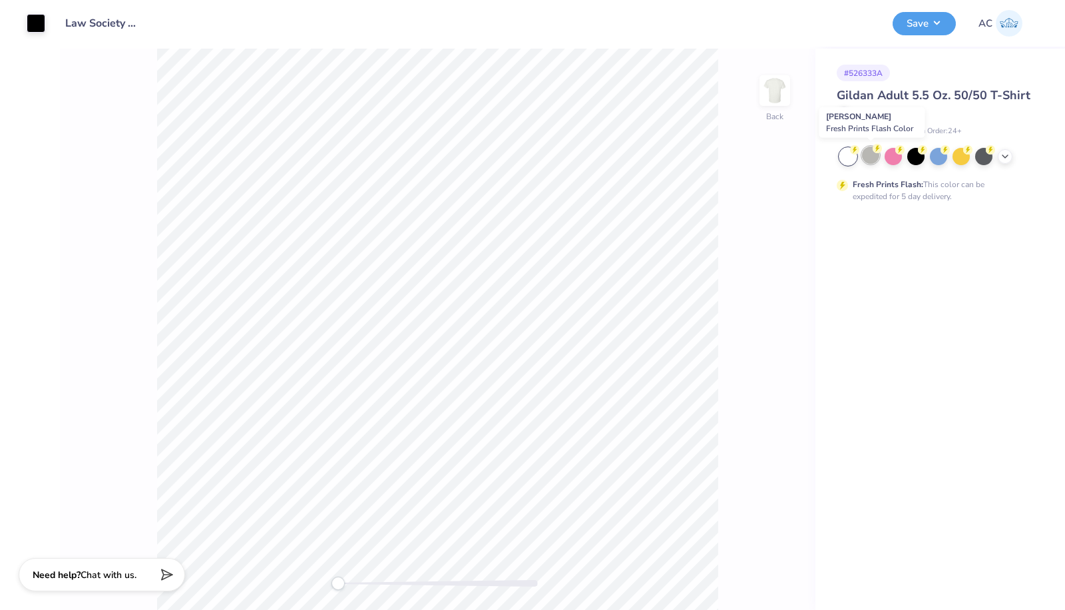
click at [870, 161] on div at bounding box center [870, 154] width 17 height 17
click at [966, 158] on div at bounding box center [960, 154] width 17 height 17
click at [1006, 158] on icon at bounding box center [1005, 155] width 11 height 11
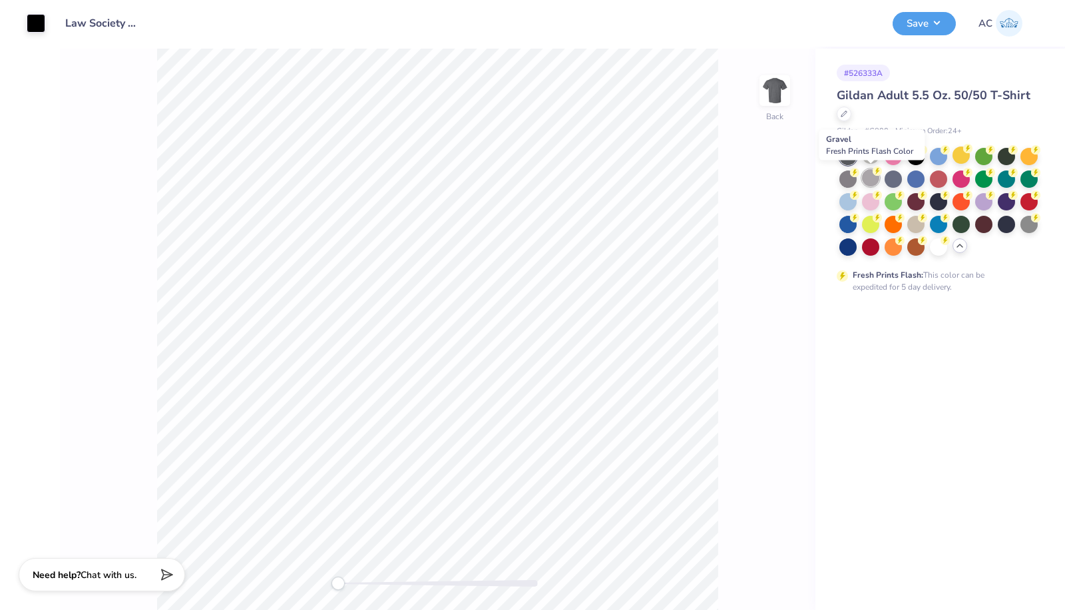
click at [868, 178] on div at bounding box center [870, 177] width 17 height 17
click at [847, 182] on div at bounding box center [847, 177] width 17 height 17
click at [846, 180] on div at bounding box center [847, 177] width 17 height 17
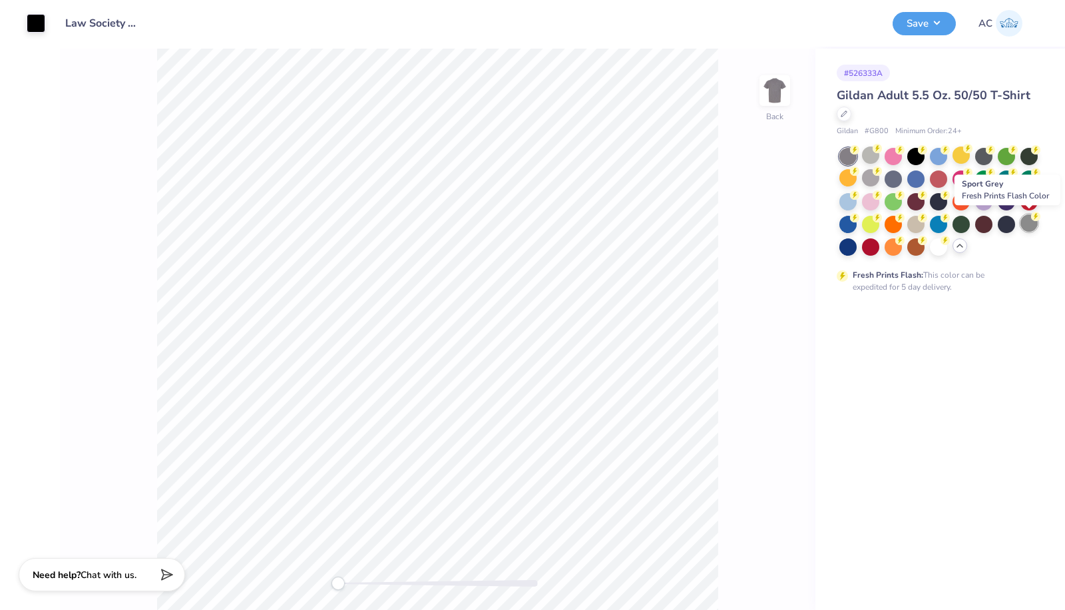
click at [1029, 228] on div at bounding box center [1028, 222] width 17 height 17
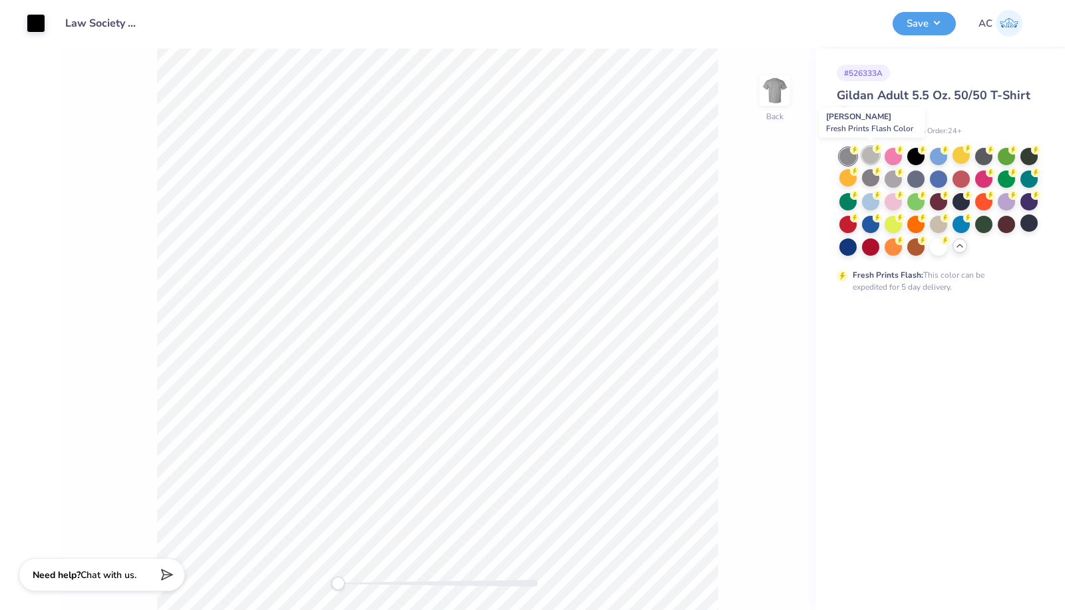
click at [865, 152] on div at bounding box center [870, 154] width 17 height 17
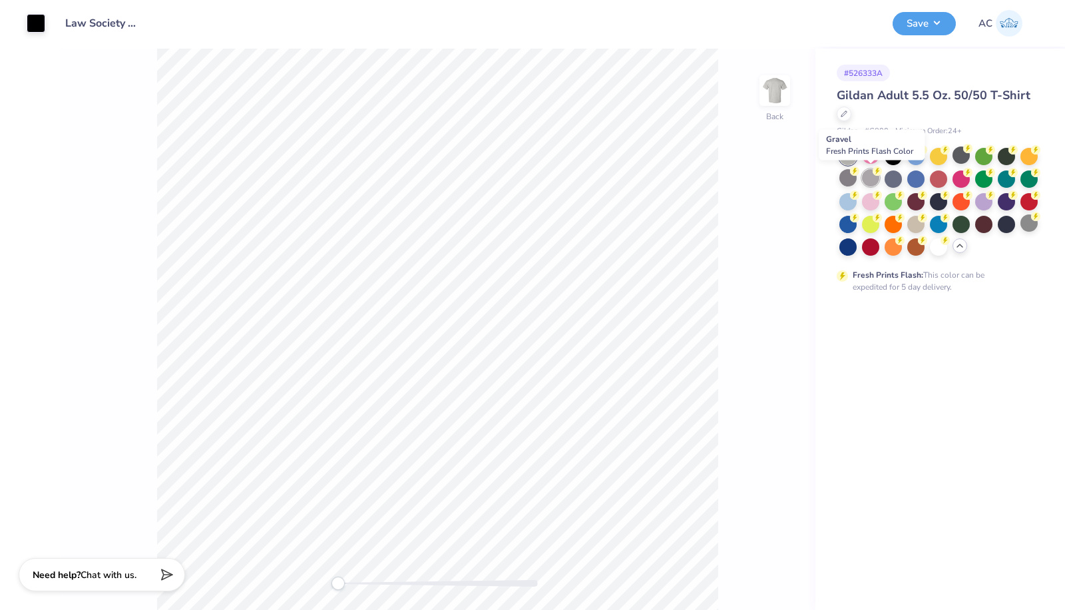
click at [871, 180] on div at bounding box center [870, 177] width 17 height 17
click at [929, 25] on button "Save" at bounding box center [923, 21] width 63 height 23
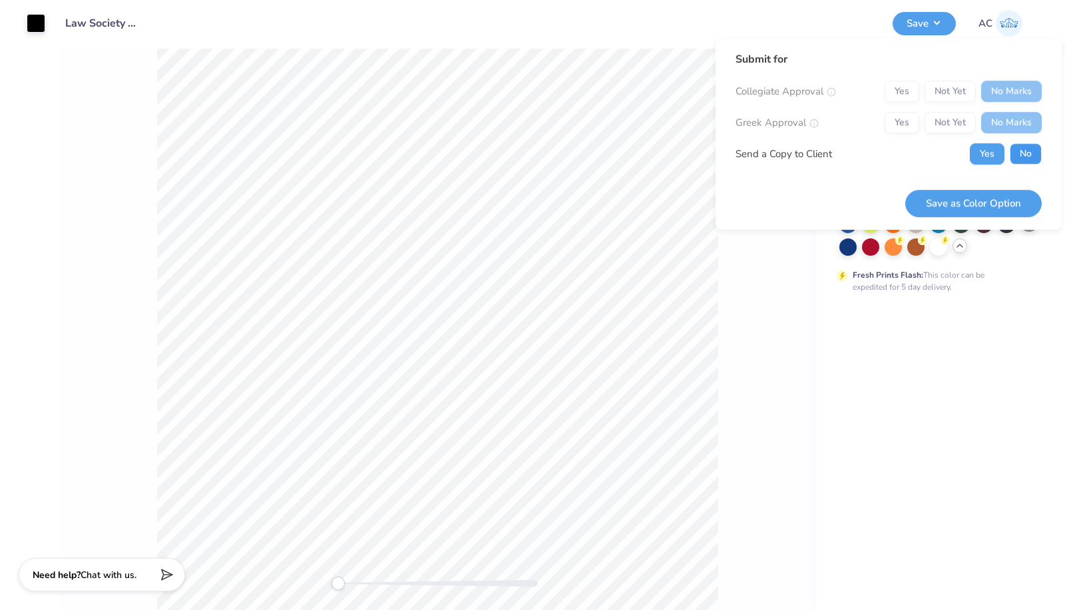
click at [1026, 155] on button "No" at bounding box center [1026, 153] width 32 height 21
click at [996, 202] on button "Save as Color Option" at bounding box center [973, 203] width 136 height 27
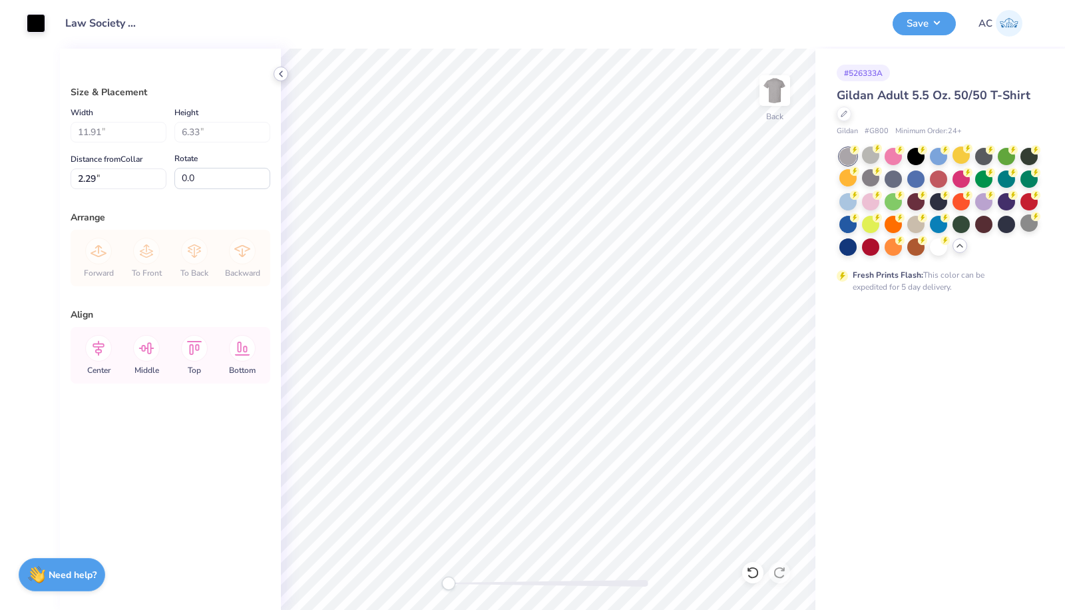
click at [281, 79] on div at bounding box center [281, 74] width 15 height 15
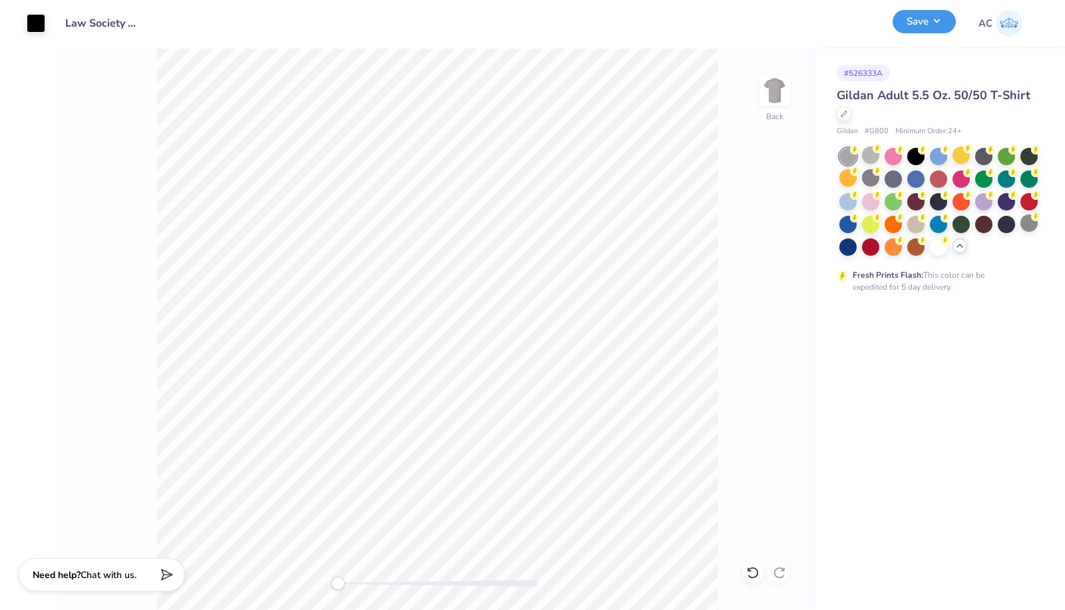
click at [930, 32] on button "Save" at bounding box center [923, 21] width 63 height 23
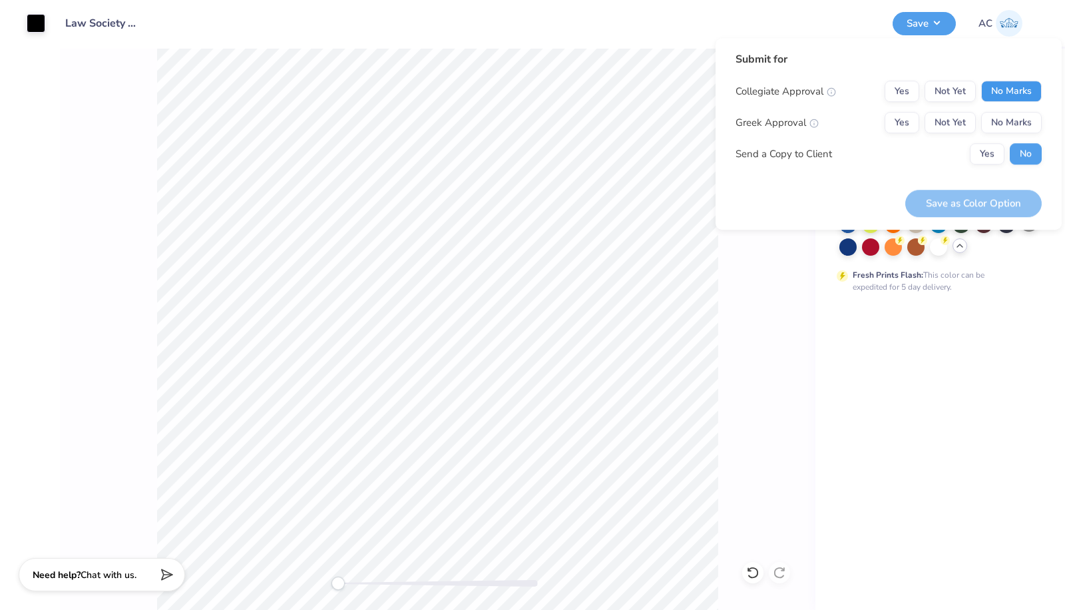
click at [1026, 89] on button "No Marks" at bounding box center [1011, 91] width 61 height 21
click at [1024, 113] on button "No Marks" at bounding box center [1011, 122] width 61 height 21
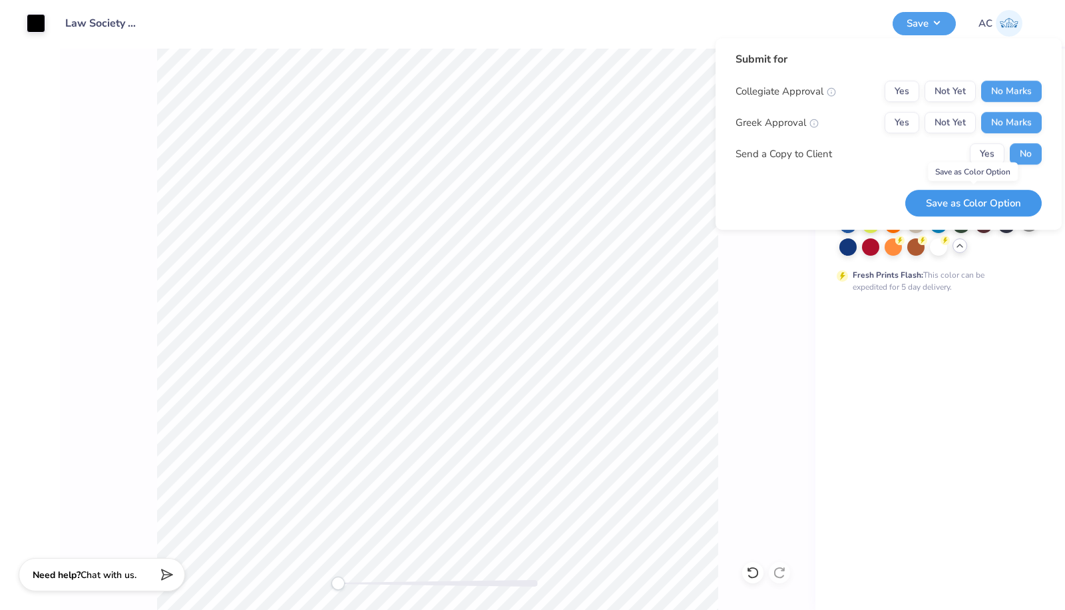
click at [956, 198] on button "Save as Color Option" at bounding box center [973, 203] width 136 height 27
